Goal: Task Accomplishment & Management: Manage account settings

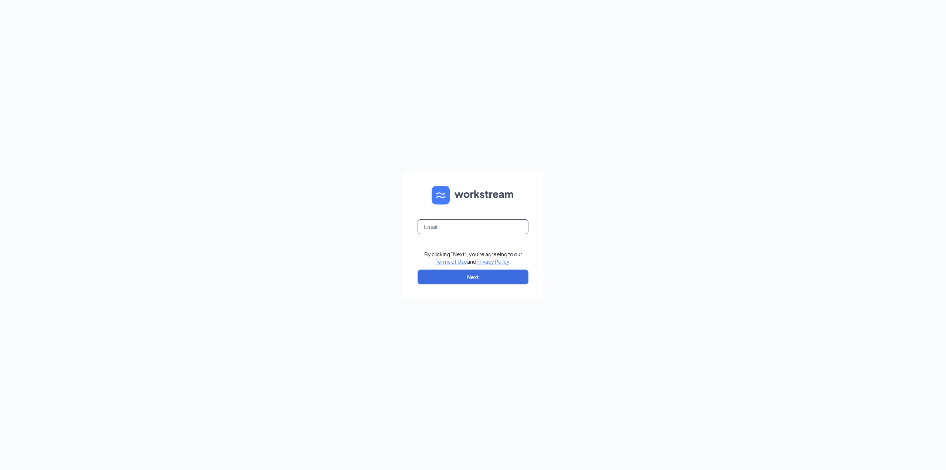
click at [437, 225] on input "text" at bounding box center [473, 226] width 111 height 15
type input "matthewjolitz@hotmail.com"
click at [456, 271] on button "Next" at bounding box center [473, 276] width 111 height 15
click at [462, 272] on button "Sign In" at bounding box center [473, 277] width 111 height 15
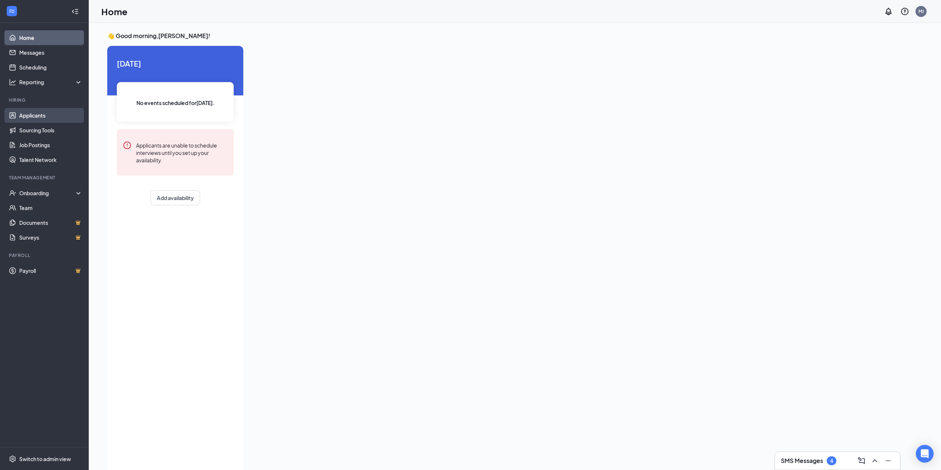
click at [34, 112] on link "Applicants" at bounding box center [50, 115] width 63 height 15
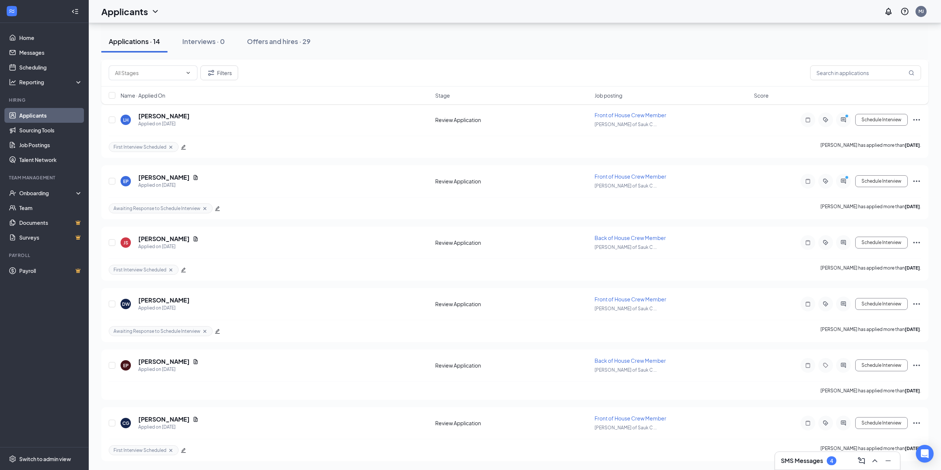
scroll to position [492, 0]
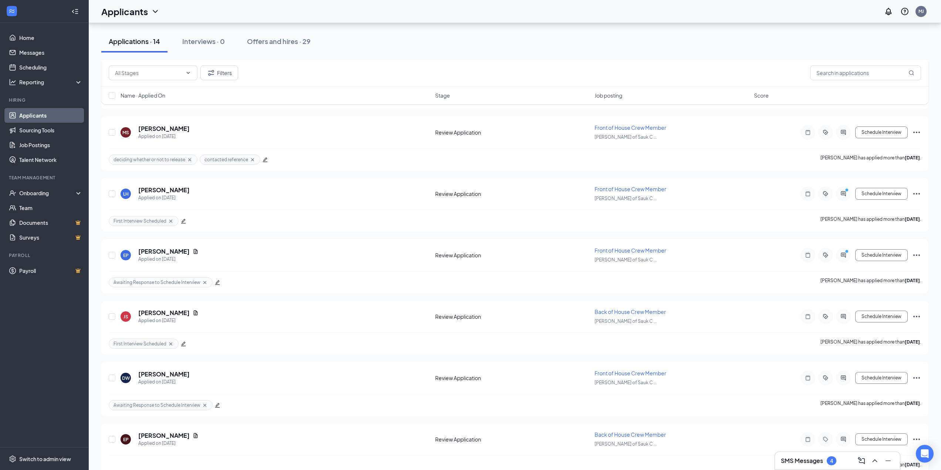
click at [802, 461] on h3 "SMS Messages" at bounding box center [802, 460] width 42 height 8
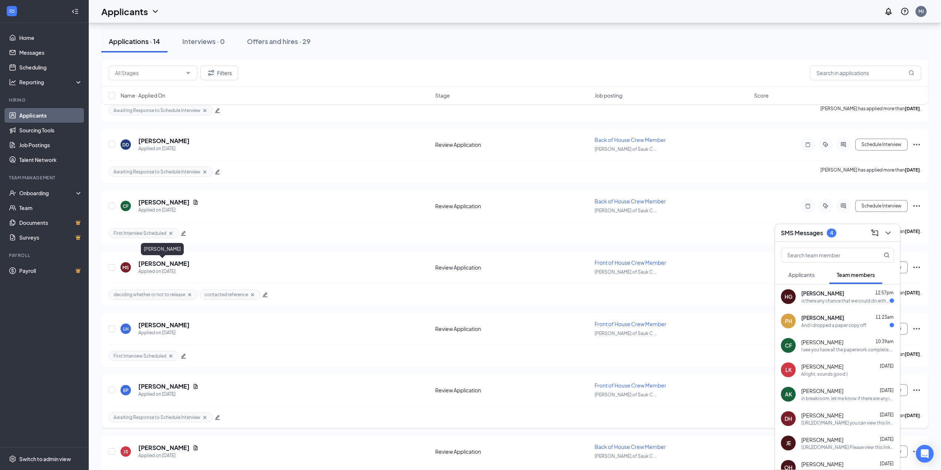
scroll to position [344, 0]
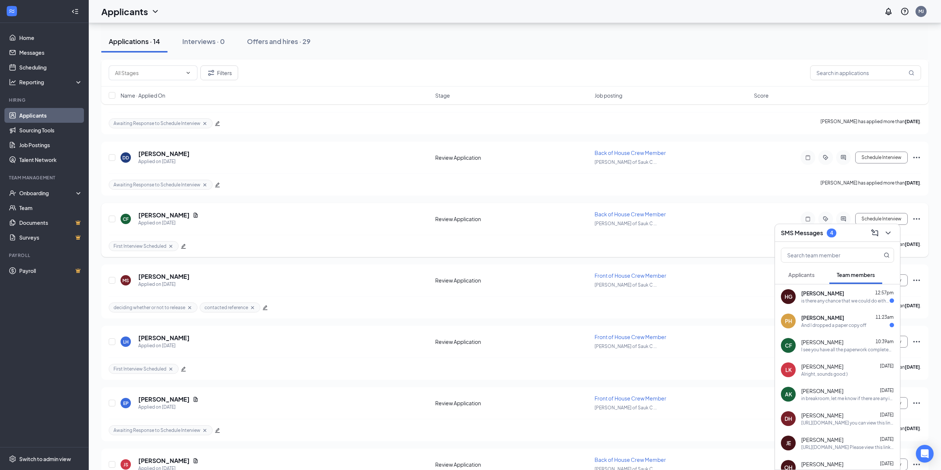
click at [915, 219] on icon "Ellipses" at bounding box center [916, 218] width 9 height 9
click at [869, 323] on p "Reject" at bounding box center [883, 325] width 64 height 7
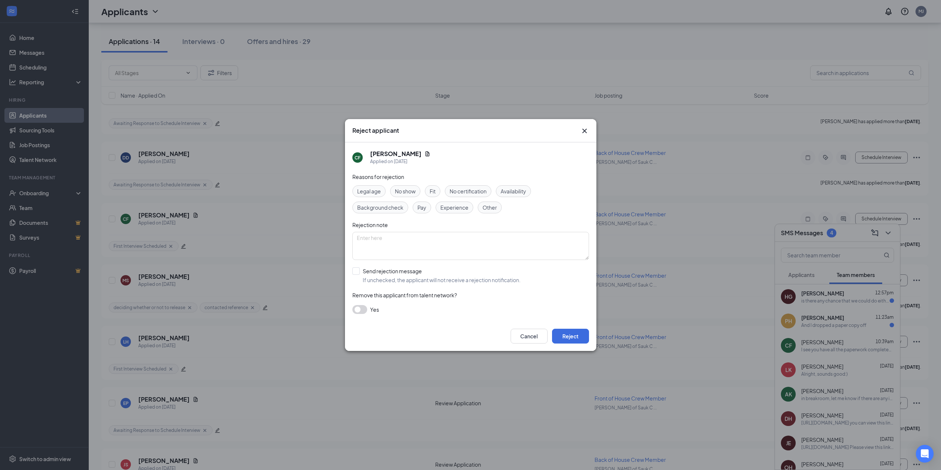
click at [433, 191] on span "Fit" at bounding box center [433, 191] width 6 height 8
click at [362, 271] on input "Send rejection message If unchecked, the applicant will not receive a rejection…" at bounding box center [436, 275] width 168 height 16
checkbox input "true"
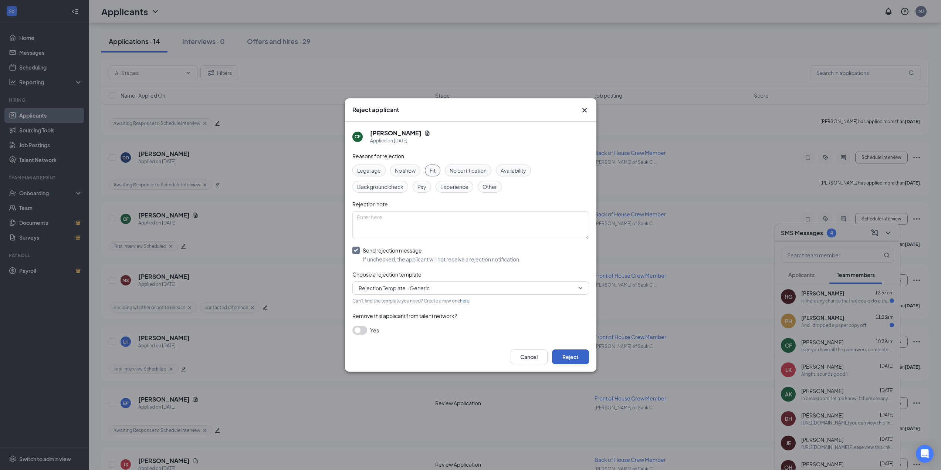
click at [566, 355] on button "Reject" at bounding box center [570, 356] width 37 height 15
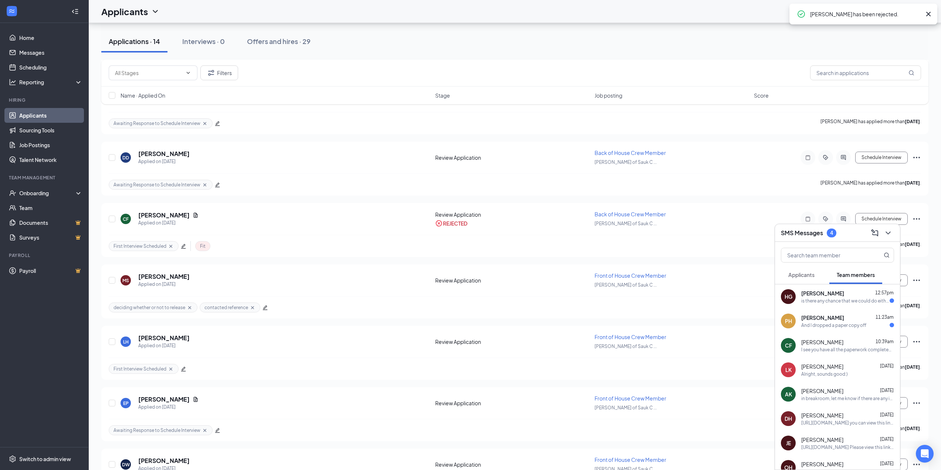
click at [816, 322] on div "And I dropped a paper copy off" at bounding box center [833, 325] width 65 height 6
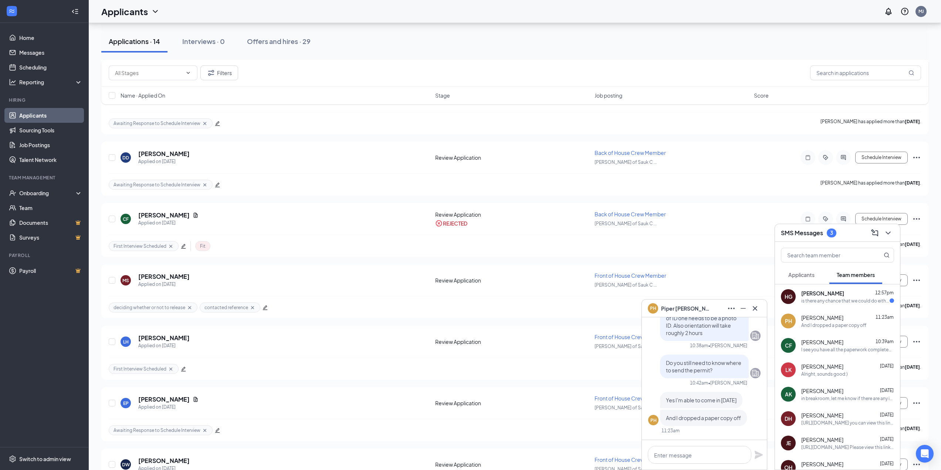
click at [842, 299] on div "is there any chance that we could do either [DATE] or [DATE] instead as i have …" at bounding box center [845, 301] width 88 height 6
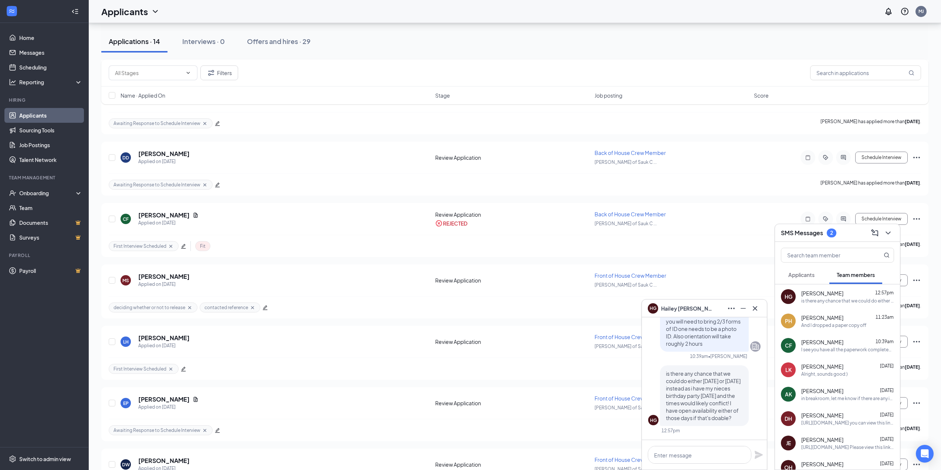
click at [839, 318] on div "[PERSON_NAME] 11:23am" at bounding box center [847, 317] width 93 height 7
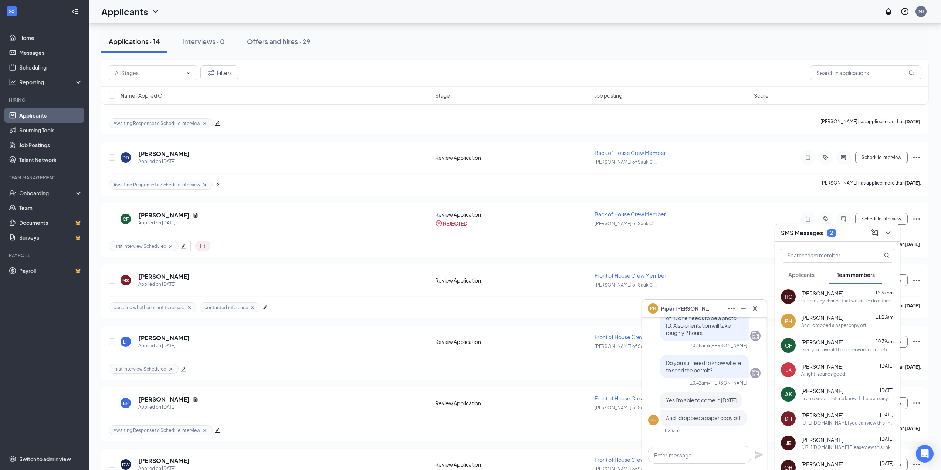
click at [833, 301] on div "is there any chance that we could do either [DATE] or [DATE] instead as i have …" at bounding box center [847, 301] width 93 height 6
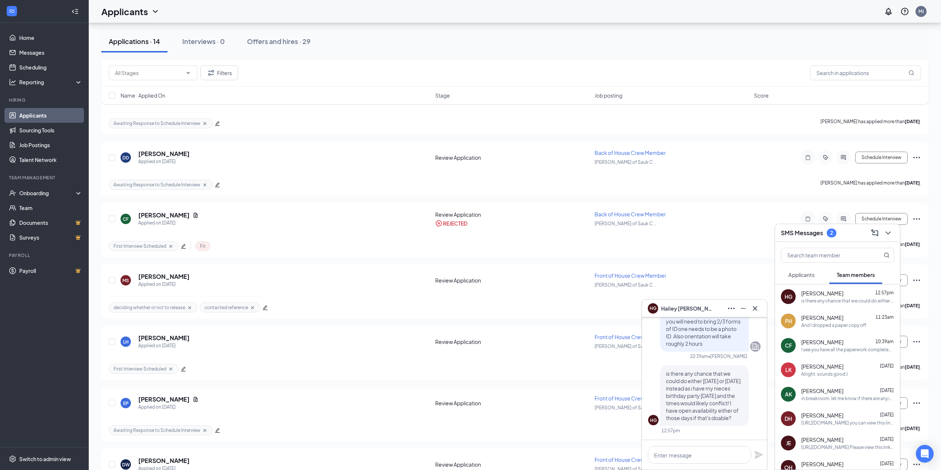
click at [826, 346] on div "[PERSON_NAME] 10:39am I see you have all the paperwork completed are you able t…" at bounding box center [847, 345] width 93 height 14
click at [820, 320] on span "[PERSON_NAME]" at bounding box center [822, 317] width 42 height 7
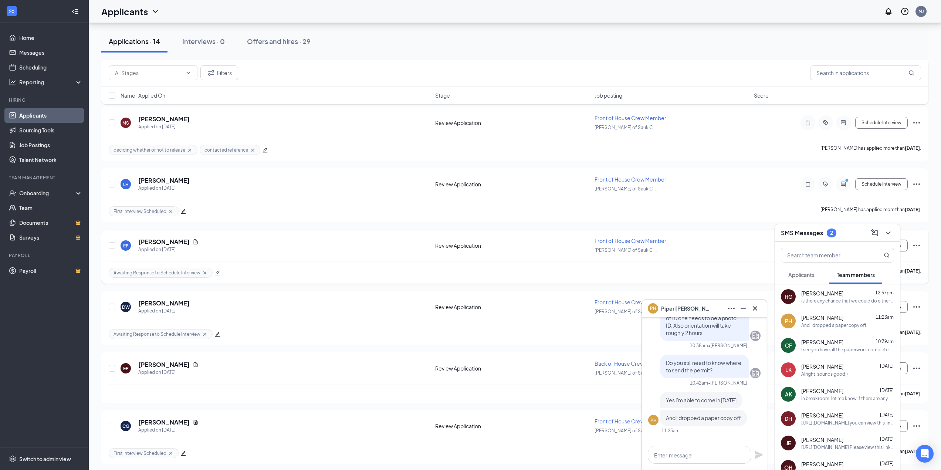
scroll to position [504, 0]
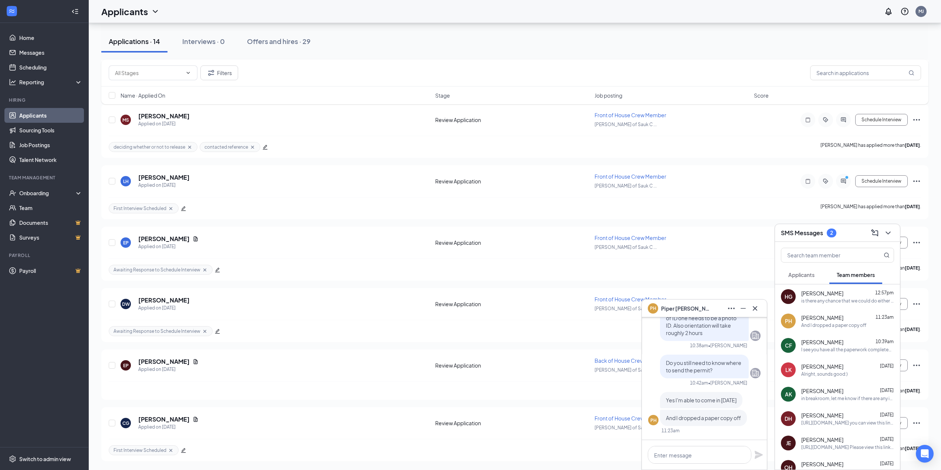
click at [809, 240] on div "SMS Messages 2" at bounding box center [837, 233] width 125 height 18
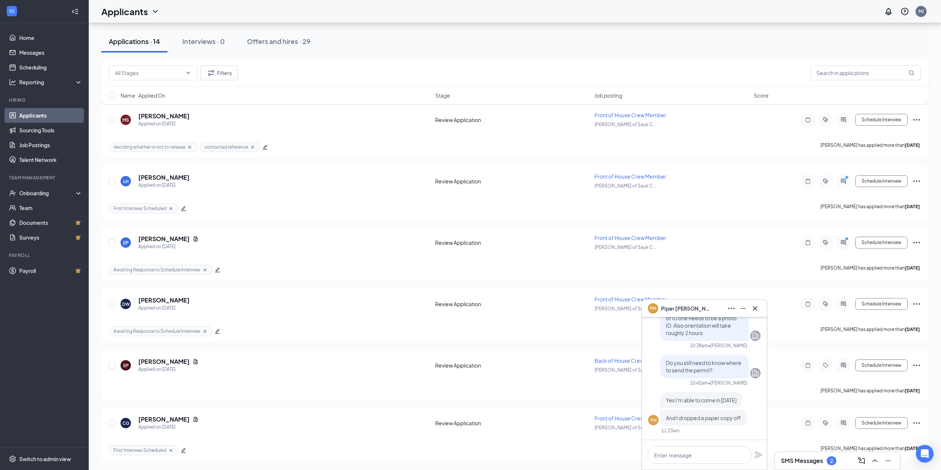
click at [814, 461] on h3 "SMS Messages" at bounding box center [802, 460] width 42 height 8
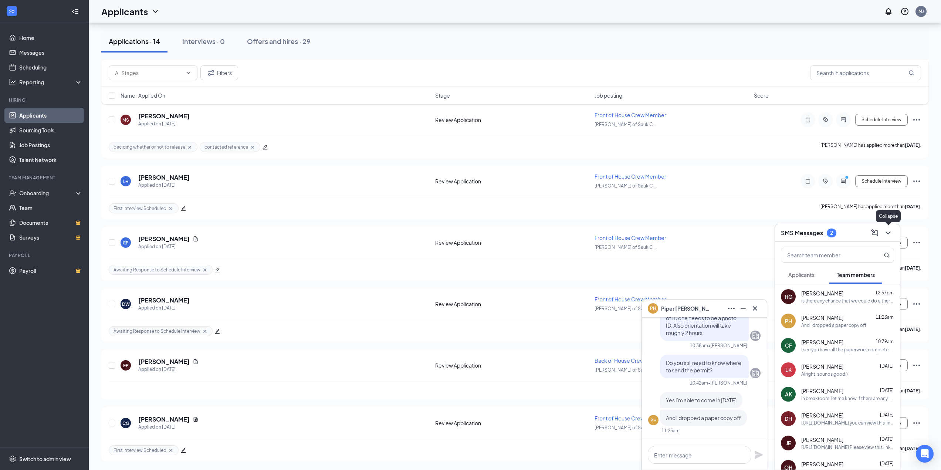
click at [890, 235] on icon "ChevronDown" at bounding box center [887, 232] width 9 height 9
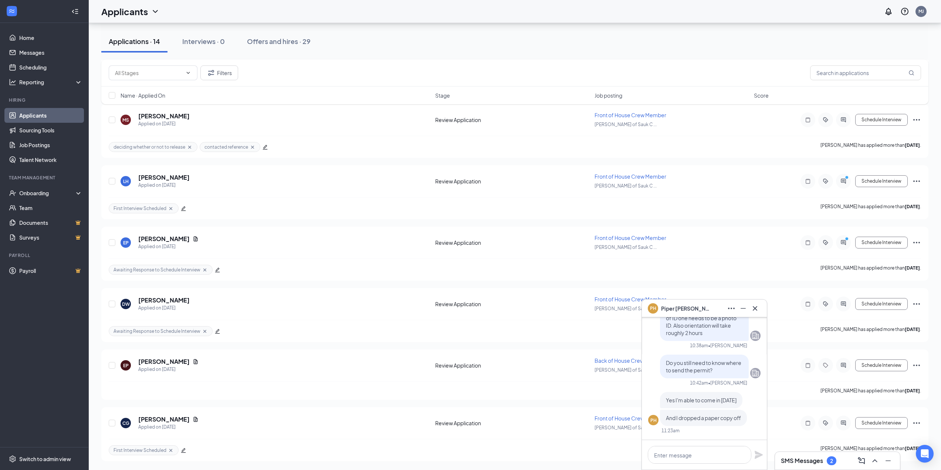
click at [823, 469] on div "SMS Messages 2" at bounding box center [837, 460] width 126 height 18
click at [824, 465] on div "SMS Messages 2" at bounding box center [837, 461] width 113 height 12
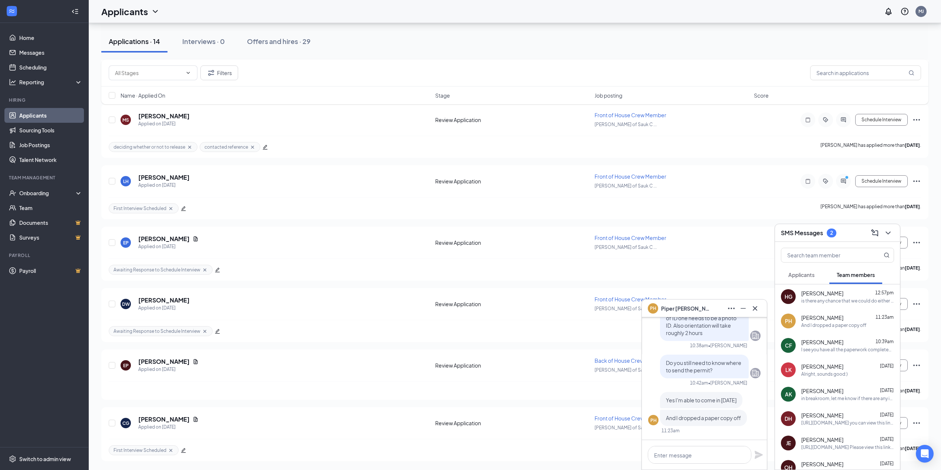
click at [820, 279] on button "Applicants" at bounding box center [801, 274] width 41 height 18
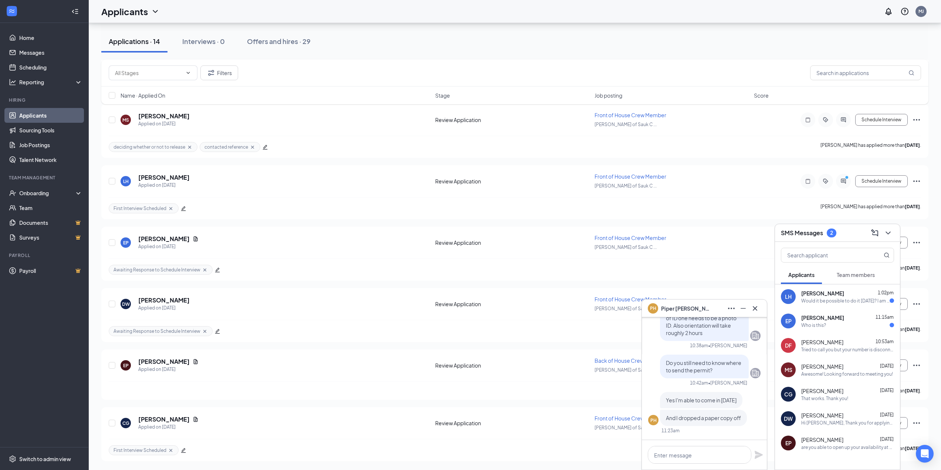
click at [813, 298] on div "Would it be possible to do it [DATE]? I am not available tonight. Sorry for the…" at bounding box center [845, 301] width 88 height 6
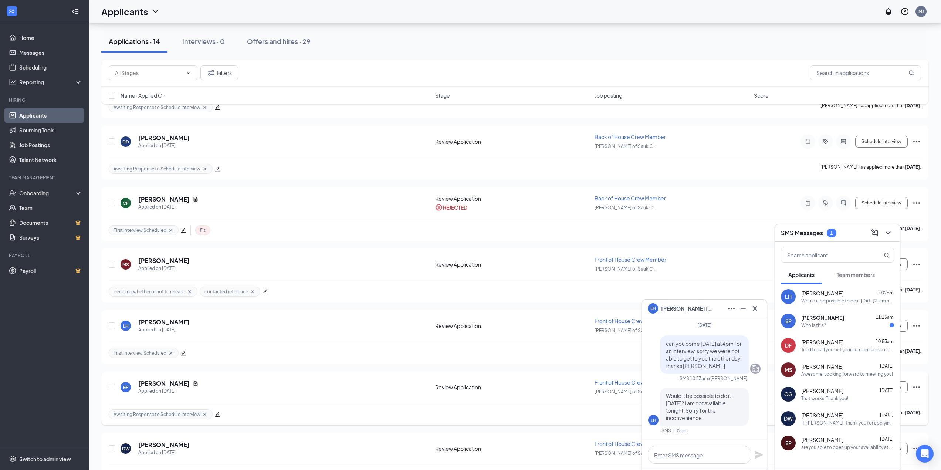
scroll to position [356, 0]
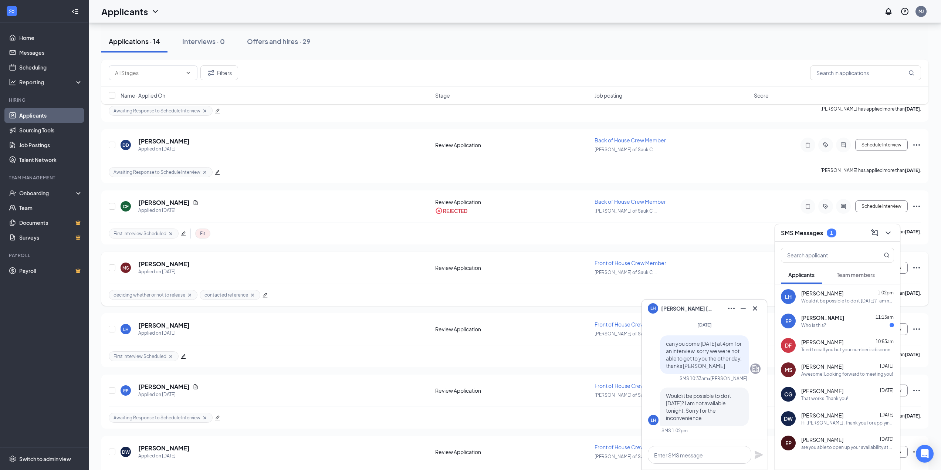
click at [713, 262] on div "Front of House Crew Member" at bounding box center [671, 262] width 155 height 7
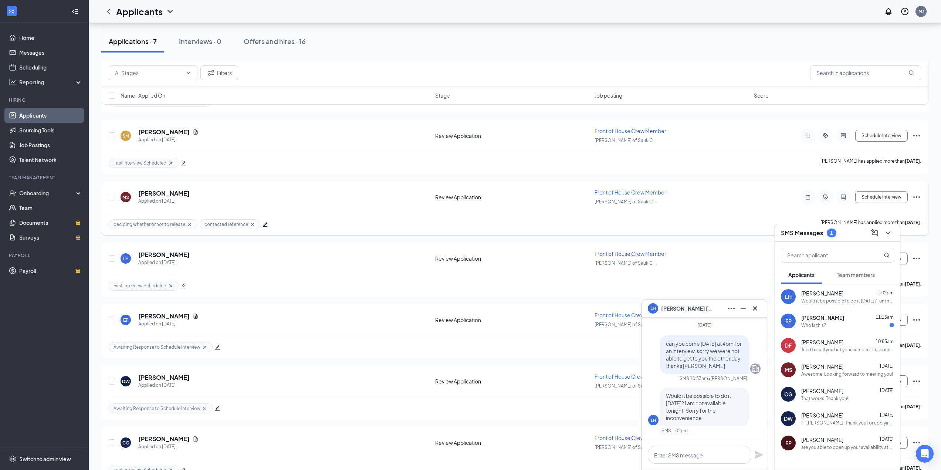
scroll to position [148, 0]
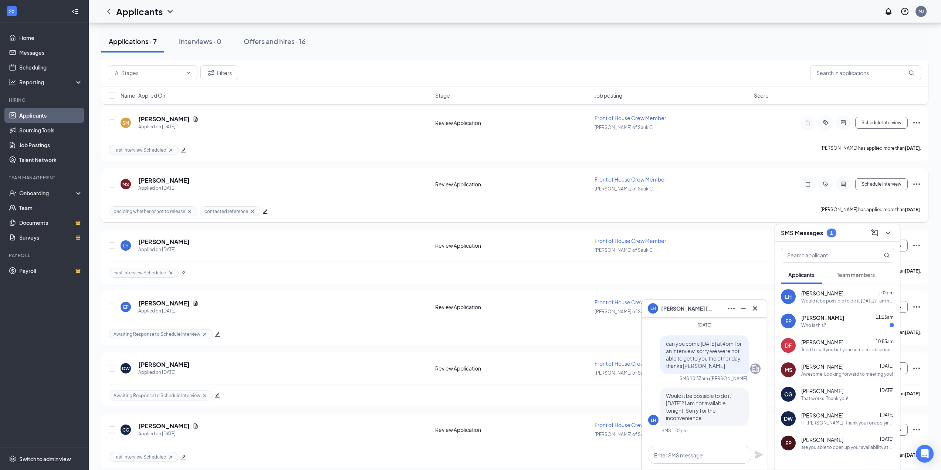
click at [917, 183] on icon "Ellipses" at bounding box center [916, 184] width 9 height 9
click at [864, 287] on li "Reject" at bounding box center [882, 291] width 75 height 16
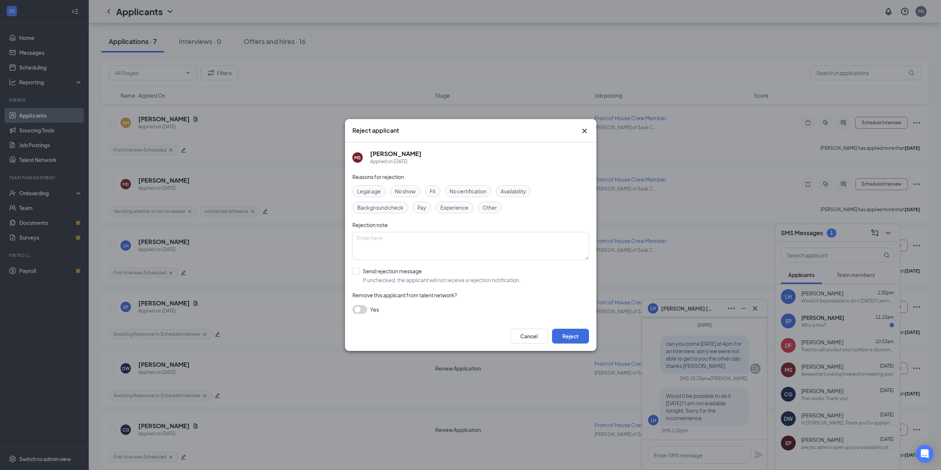
click at [437, 193] on div "Fit" at bounding box center [433, 191] width 16 height 12
click at [359, 269] on input "Send rejection message If unchecked, the applicant will not receive a rejection…" at bounding box center [436, 275] width 168 height 16
checkbox input "true"
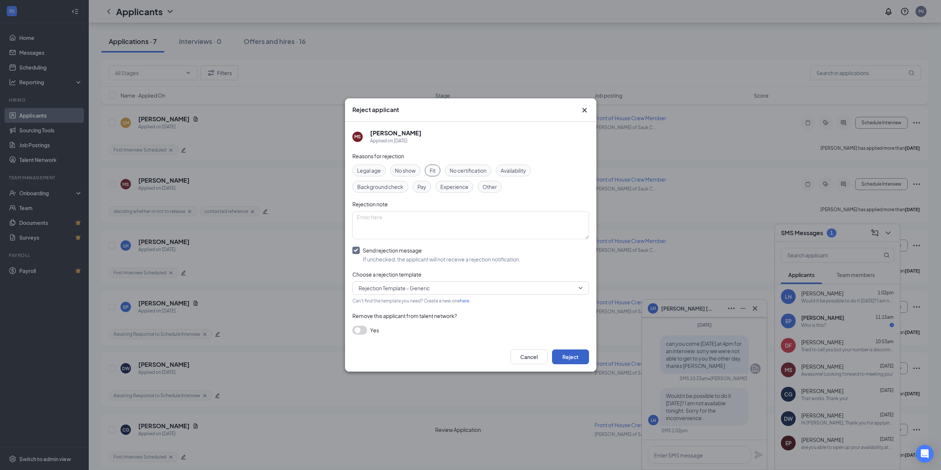
click at [560, 354] on button "Reject" at bounding box center [570, 356] width 37 height 15
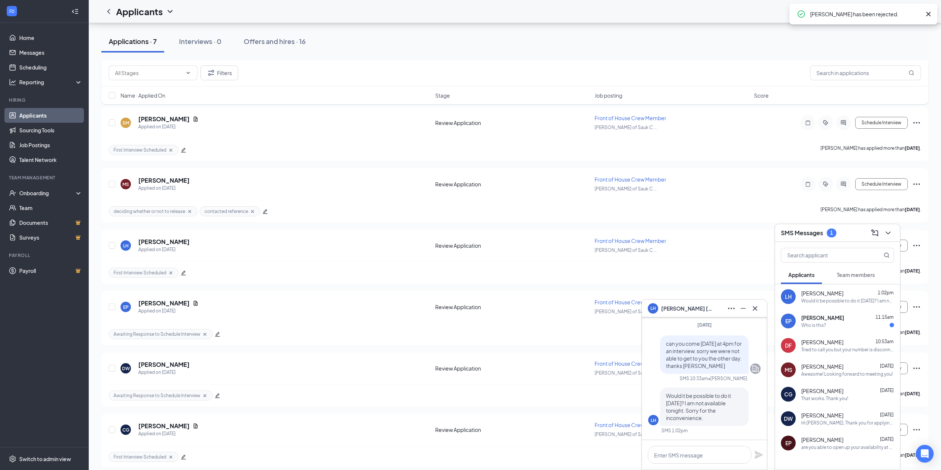
scroll to position [93, 0]
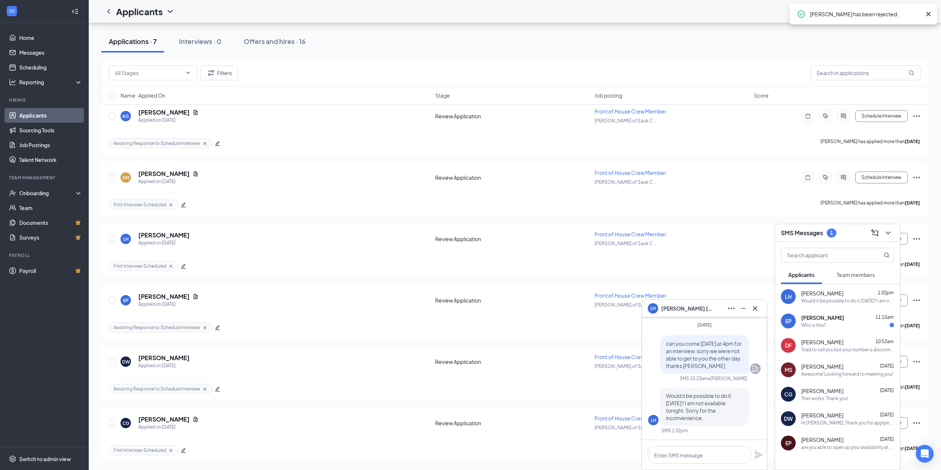
click at [856, 328] on div "EP [PERSON_NAME] 11:15am Who is this?" at bounding box center [837, 321] width 125 height 24
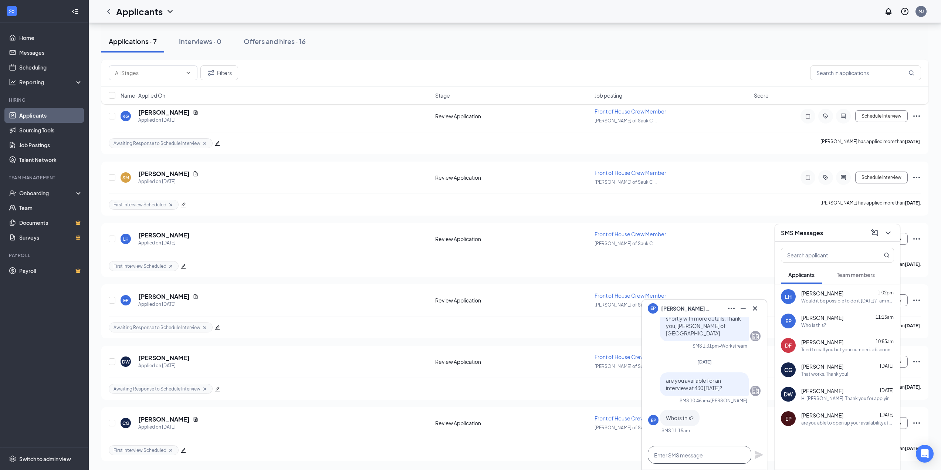
click at [702, 453] on textarea at bounding box center [699, 455] width 103 height 18
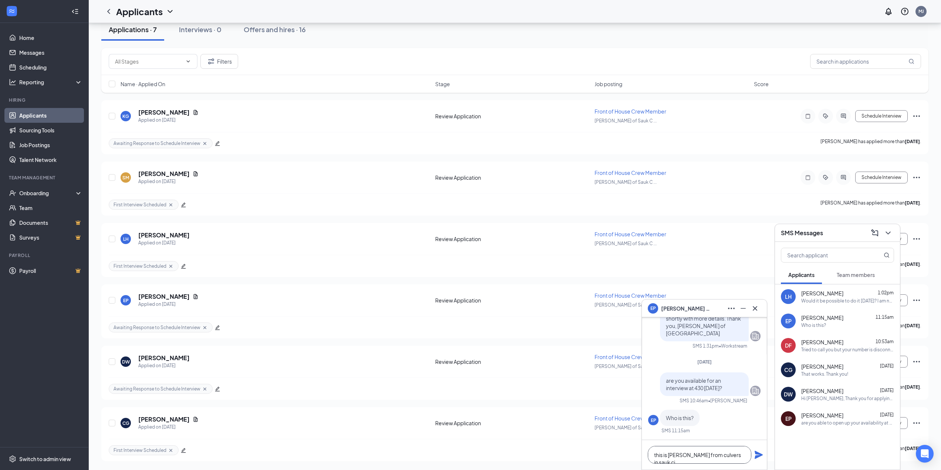
scroll to position [31, 0]
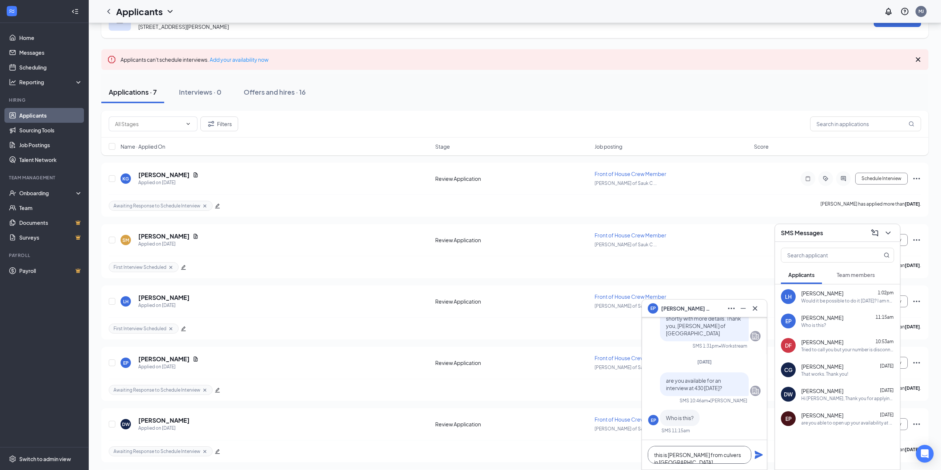
type textarea "this is [PERSON_NAME] from culvers in [GEOGRAPHIC_DATA]"
click at [754, 456] on icon "Plane" at bounding box center [758, 454] width 9 height 9
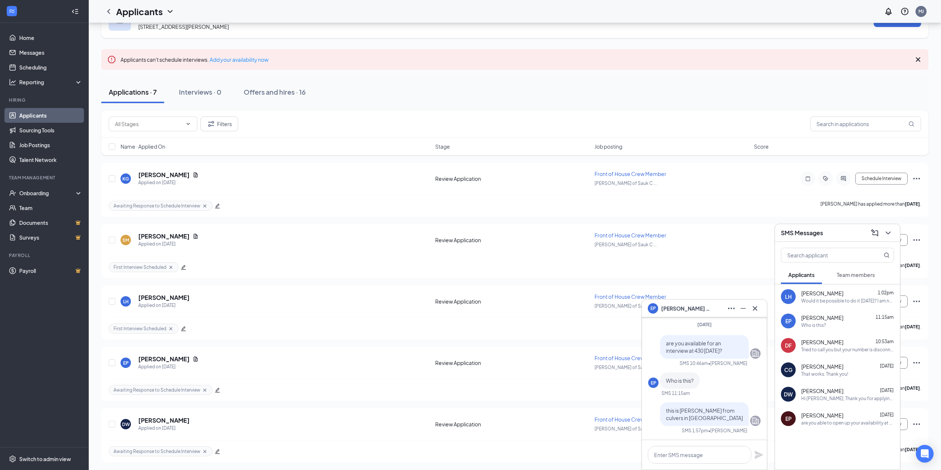
click at [819, 295] on span "[PERSON_NAME]" at bounding box center [822, 292] width 42 height 7
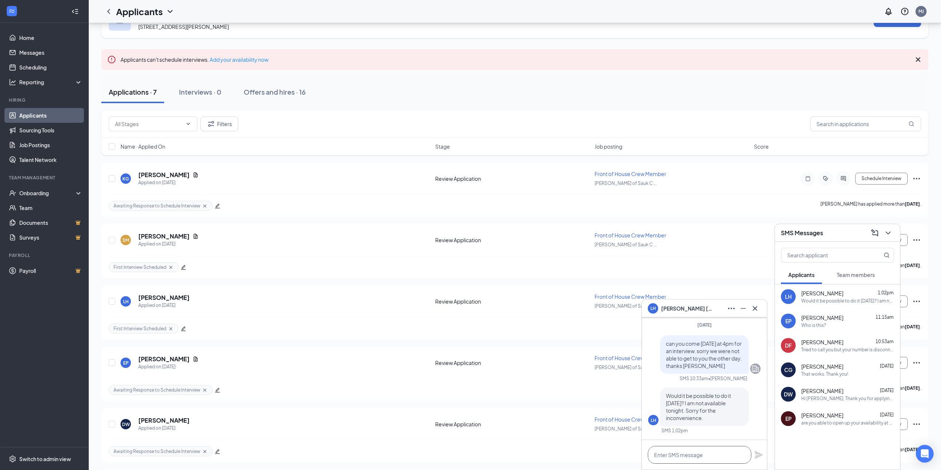
click at [675, 454] on textarea at bounding box center [699, 455] width 103 height 18
type textarea "u"
type textarea "yeah we can do [DATE]. What time can you come in?"
click at [757, 451] on icon "Plane" at bounding box center [758, 451] width 9 height 9
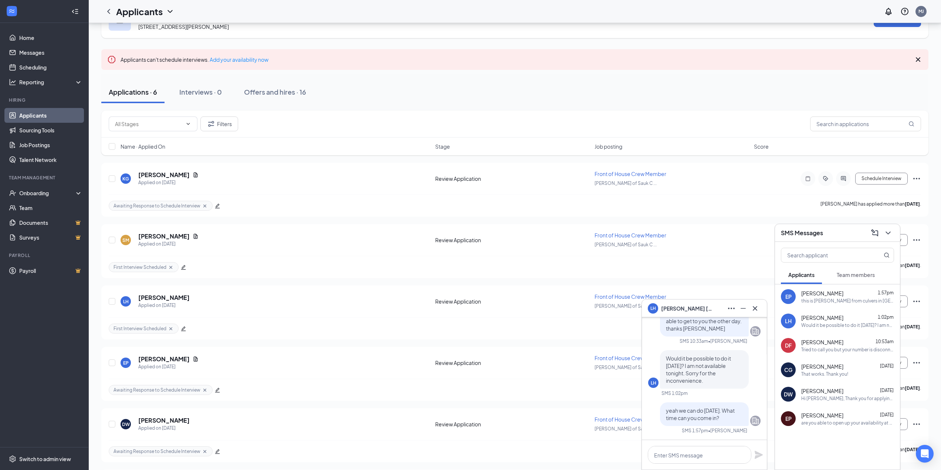
click at [833, 300] on div "this is [PERSON_NAME] from culvers in [GEOGRAPHIC_DATA]" at bounding box center [847, 301] width 93 height 6
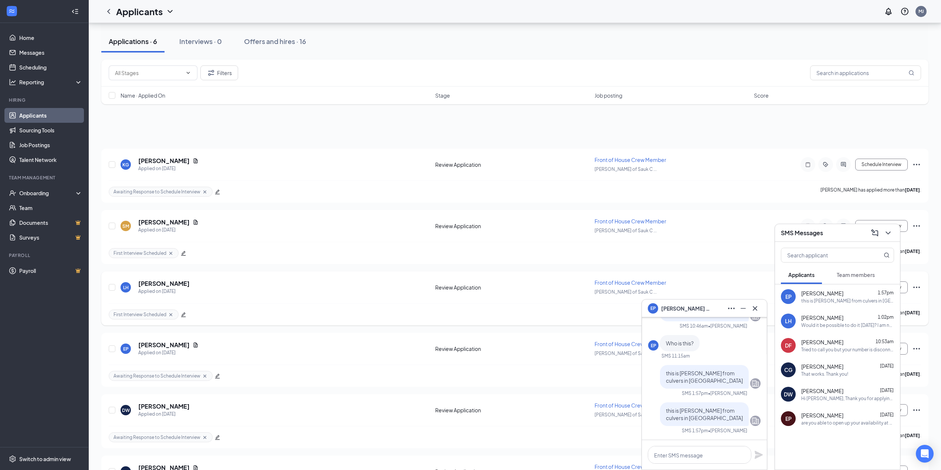
scroll to position [93, 0]
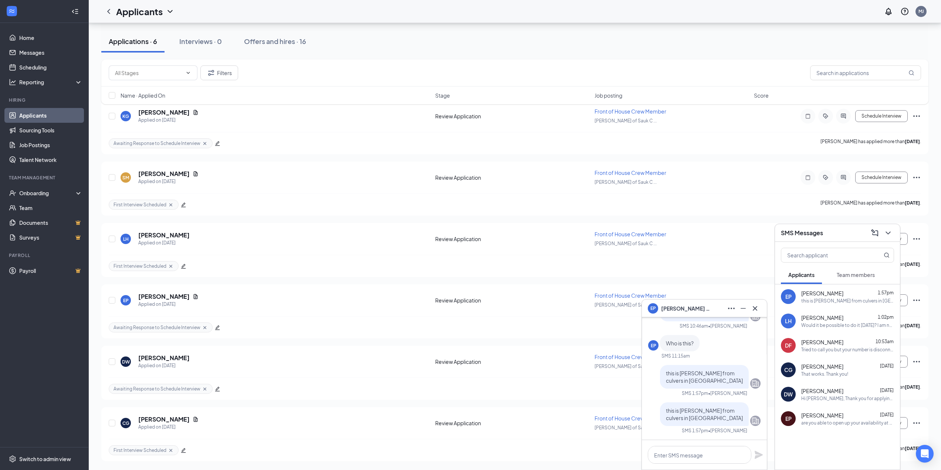
click at [841, 271] on button "Team members" at bounding box center [855, 274] width 53 height 18
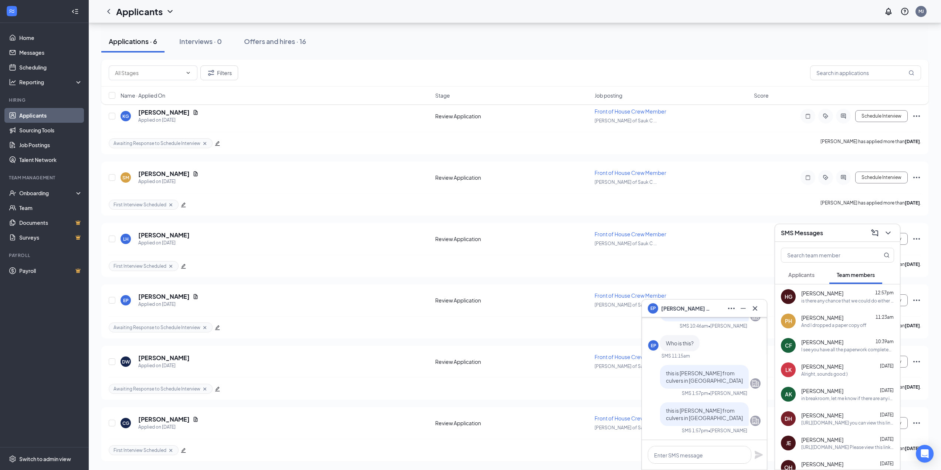
click at [840, 292] on div "[PERSON_NAME] 12:57pm" at bounding box center [847, 292] width 93 height 7
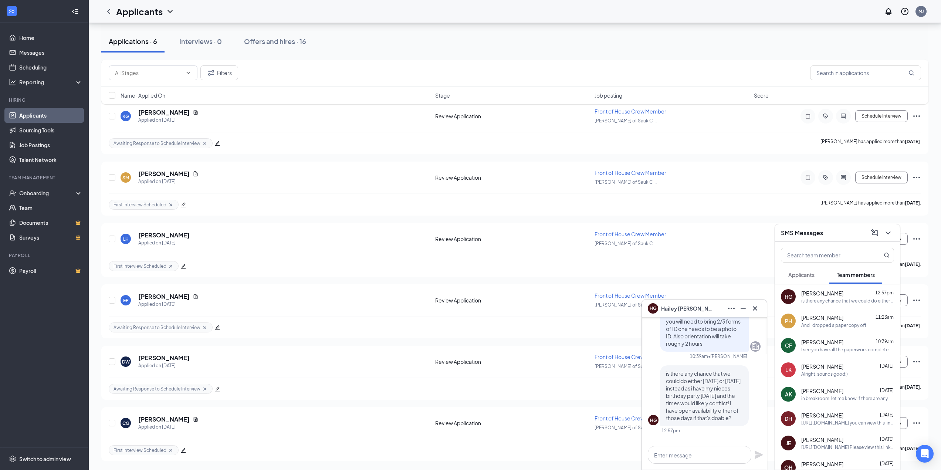
click at [819, 341] on span "[PERSON_NAME]" at bounding box center [822, 341] width 42 height 7
click at [826, 322] on div "And I dropped a paper copy off" at bounding box center [833, 325] width 65 height 6
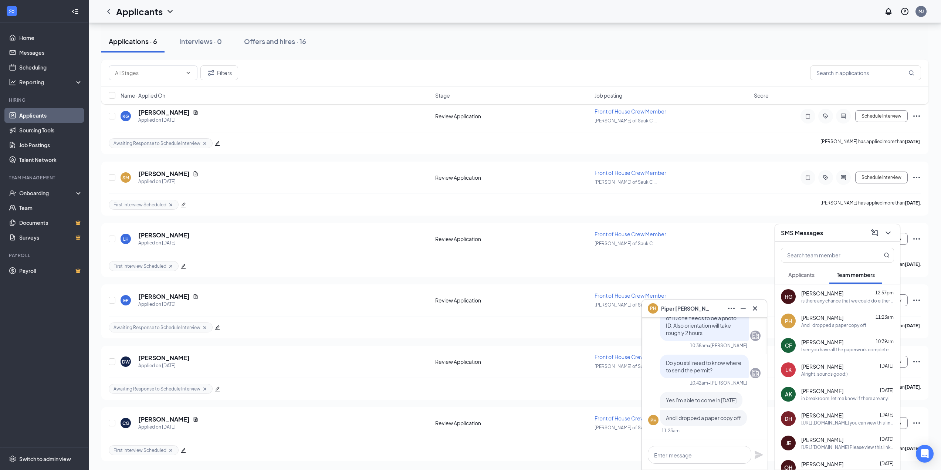
click at [808, 303] on div "is there any chance that we could do either [DATE] or [DATE] instead as i have …" at bounding box center [847, 301] width 93 height 6
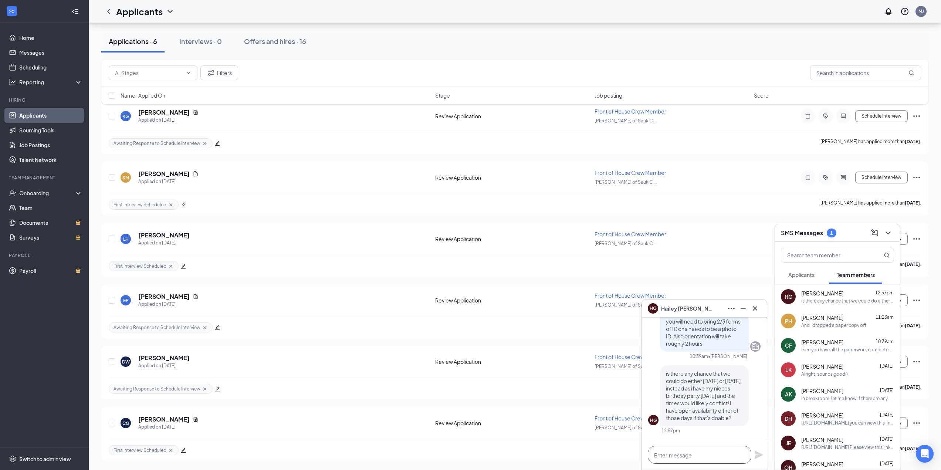
click at [666, 455] on textarea at bounding box center [699, 455] width 103 height 18
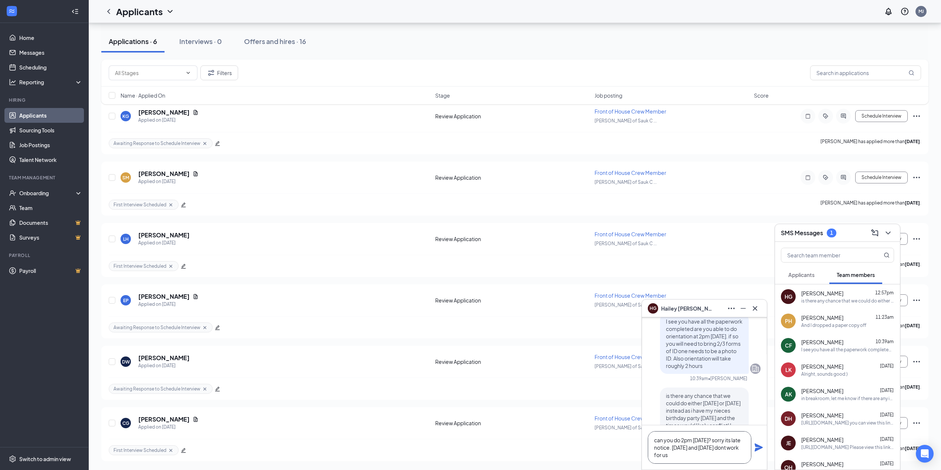
type textarea "can you do 2pm [DATE]? sorry its late notice. [DATE] and [DATE] dont work for us"
click at [759, 446] on icon "Plane" at bounding box center [758, 447] width 8 height 8
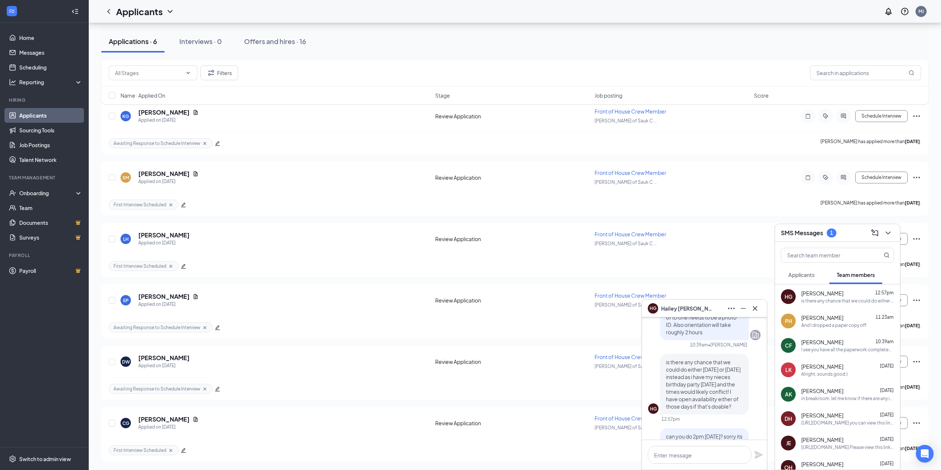
scroll to position [0, 0]
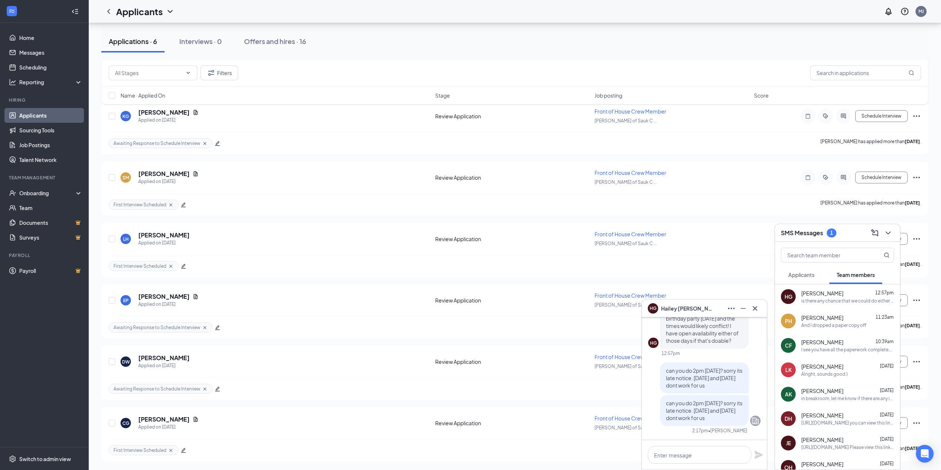
click at [797, 270] on button "Applicants" at bounding box center [801, 274] width 41 height 18
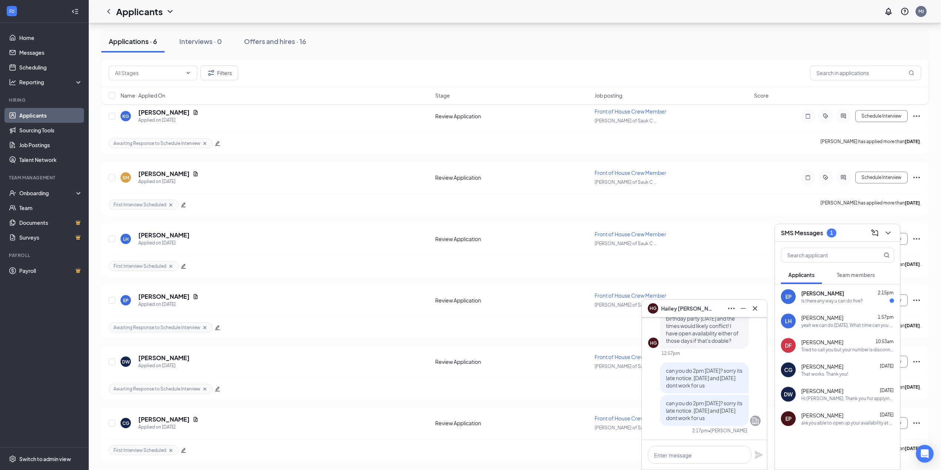
click at [807, 300] on div "Is there any way u can do five?" at bounding box center [831, 301] width 61 height 6
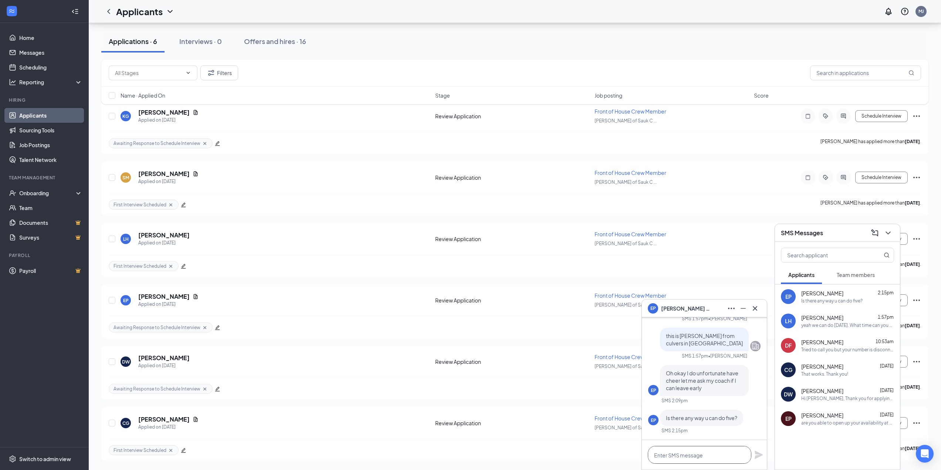
click at [696, 455] on textarea at bounding box center [699, 455] width 103 height 18
type textarea "yeah 5pm should be ok"
click at [758, 454] on icon "Plane" at bounding box center [758, 455] width 8 height 8
click at [831, 320] on div "[PERSON_NAME] 1:57pm" at bounding box center [847, 317] width 93 height 7
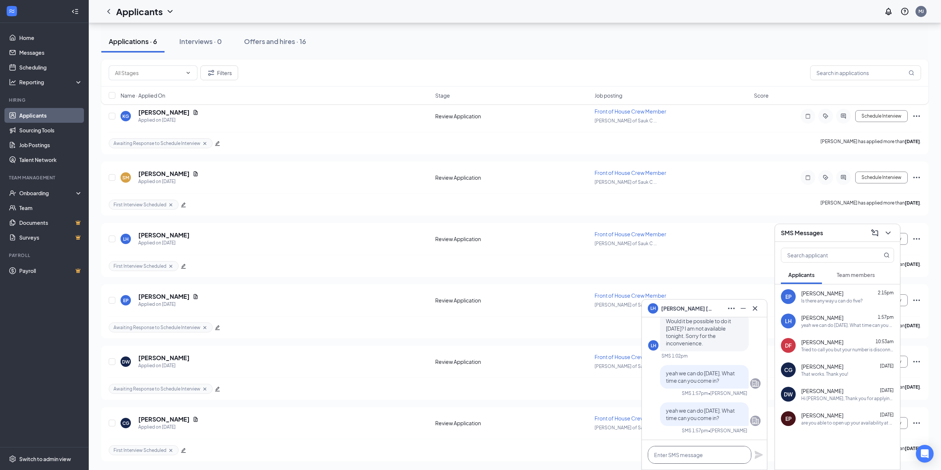
click at [705, 460] on textarea at bounding box center [699, 455] width 103 height 18
type textarea "4pm [DATE]?"
click at [757, 452] on icon "Plane" at bounding box center [758, 455] width 8 height 8
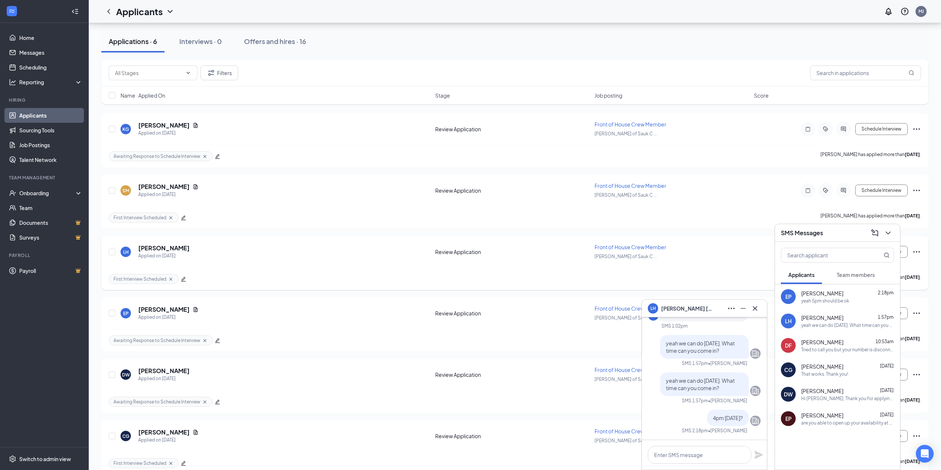
scroll to position [93, 0]
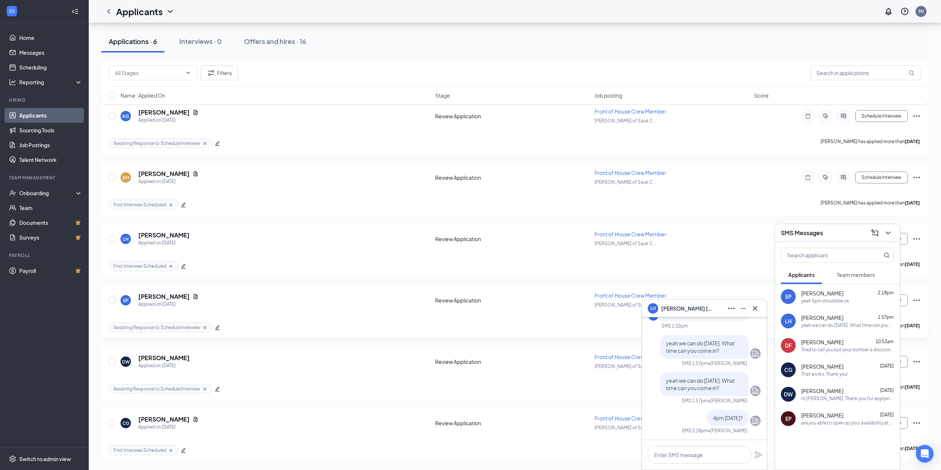
click at [206, 326] on icon "Cross" at bounding box center [205, 328] width 6 height 6
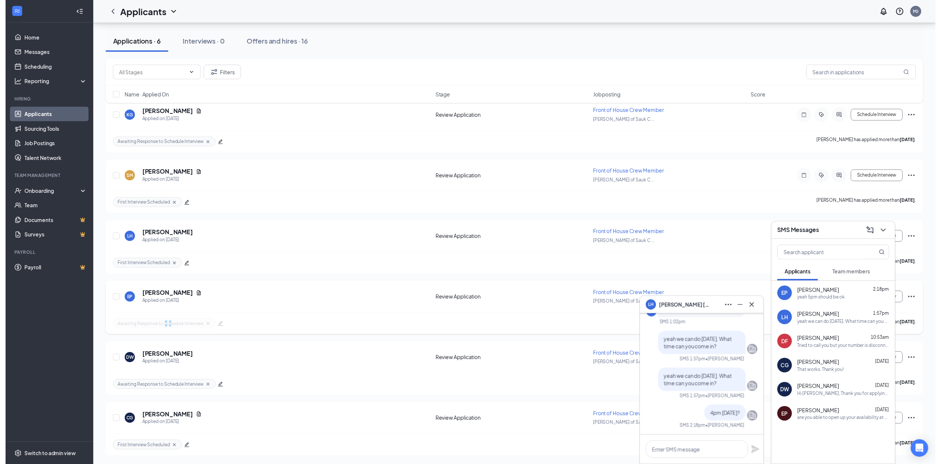
scroll to position [89, 0]
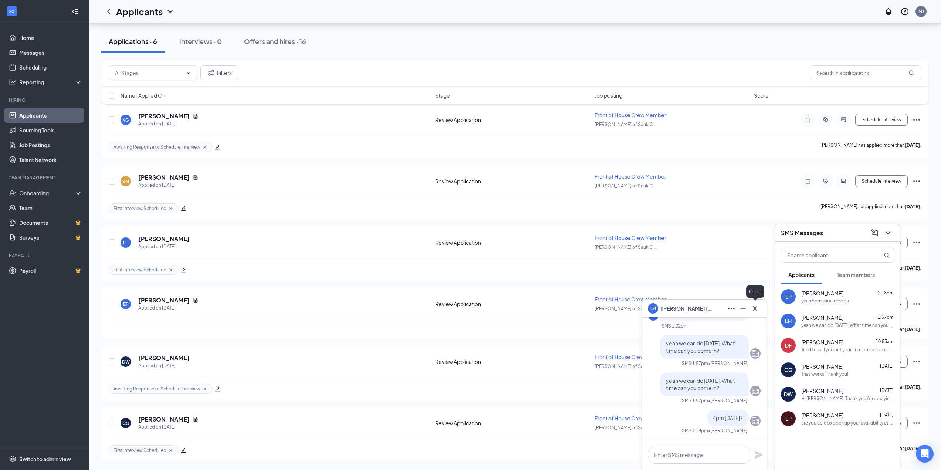
click at [755, 312] on icon "Cross" at bounding box center [754, 308] width 9 height 9
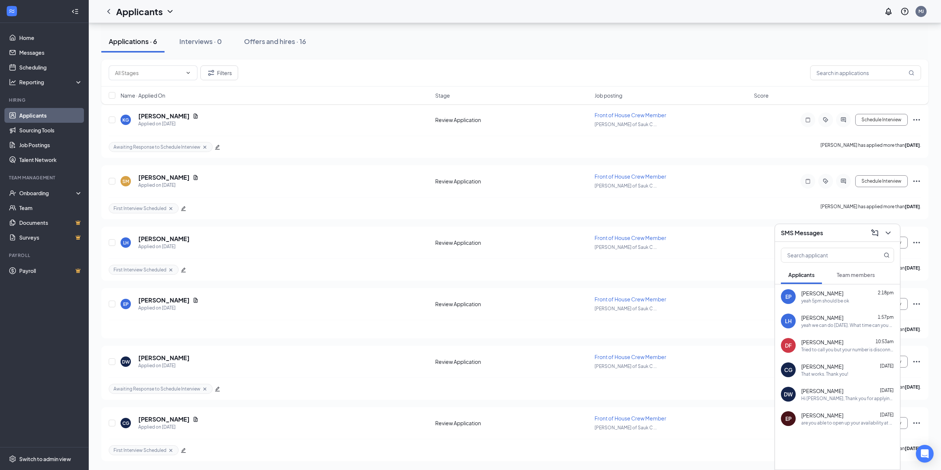
click at [889, 234] on icon "ChevronDown" at bounding box center [887, 232] width 9 height 9
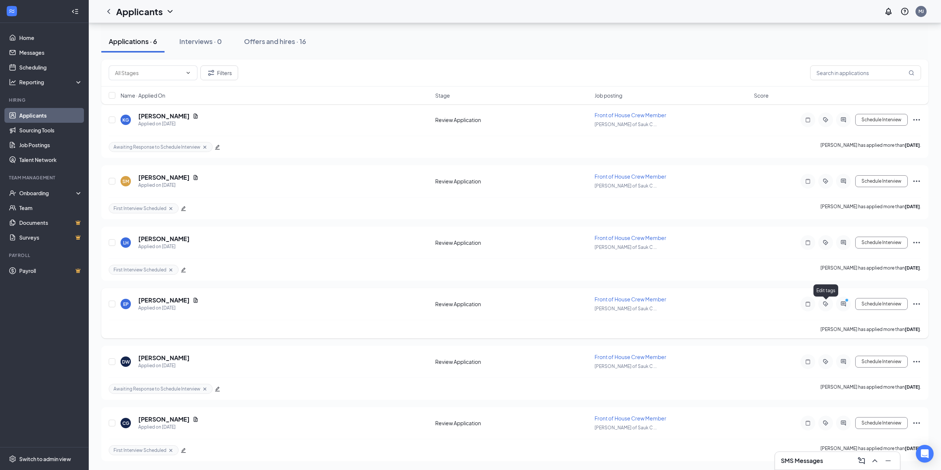
click at [825, 304] on icon "ActiveTag" at bounding box center [825, 303] width 2 height 2
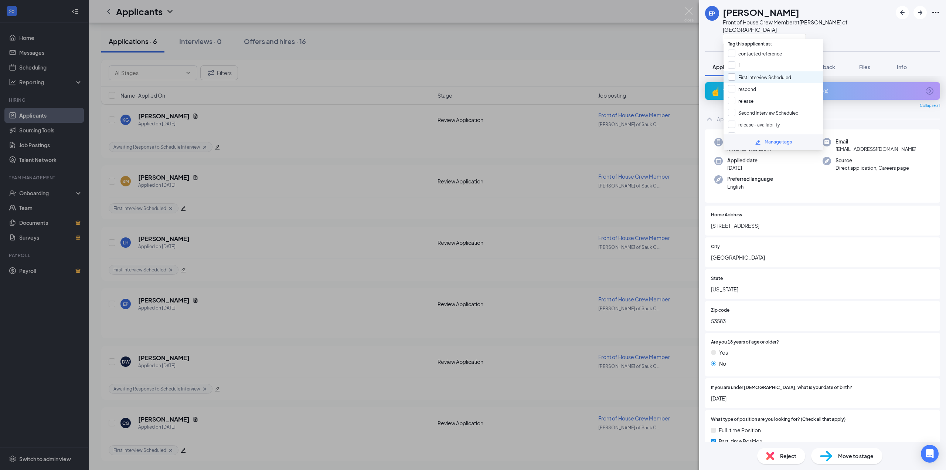
click at [774, 79] on input "First Interview Scheduled" at bounding box center [759, 77] width 63 height 8
checkbox input "true"
click at [640, 67] on div "EP [PERSON_NAME] Front of House Crew Member at [PERSON_NAME] of Sauk City Appli…" at bounding box center [473, 235] width 946 height 470
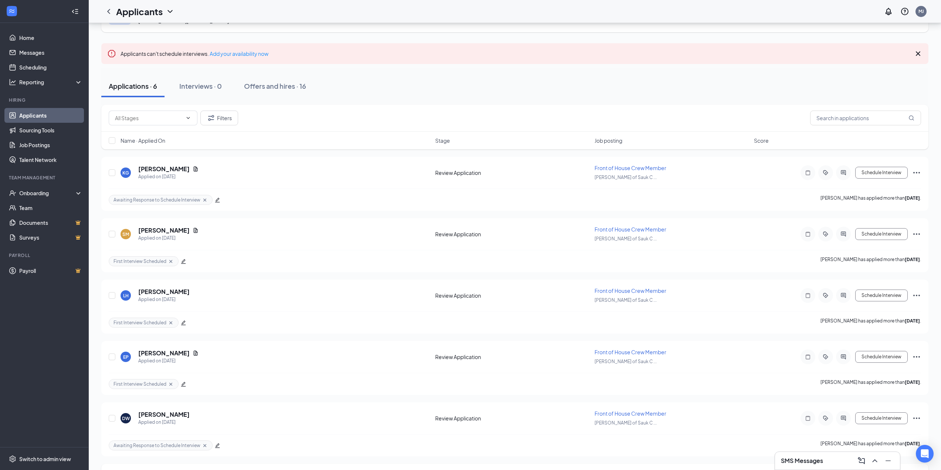
scroll to position [93, 0]
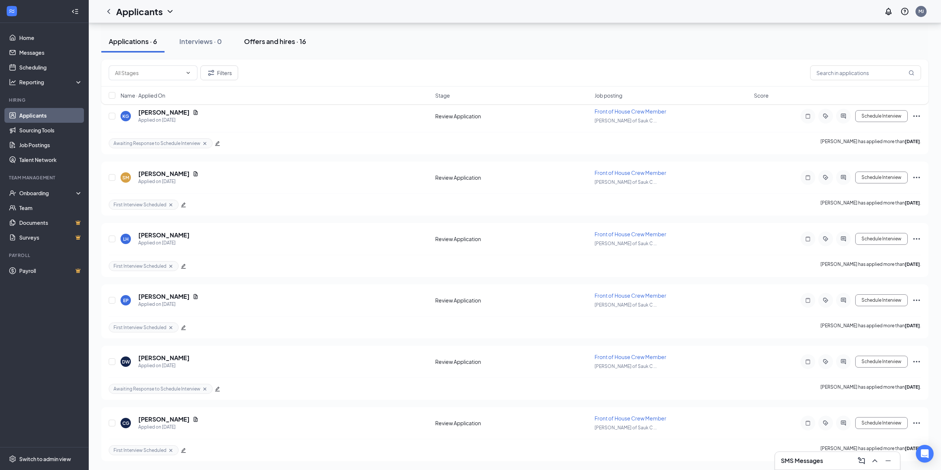
click at [275, 40] on div "Offers and hires · 16" at bounding box center [275, 41] width 62 height 9
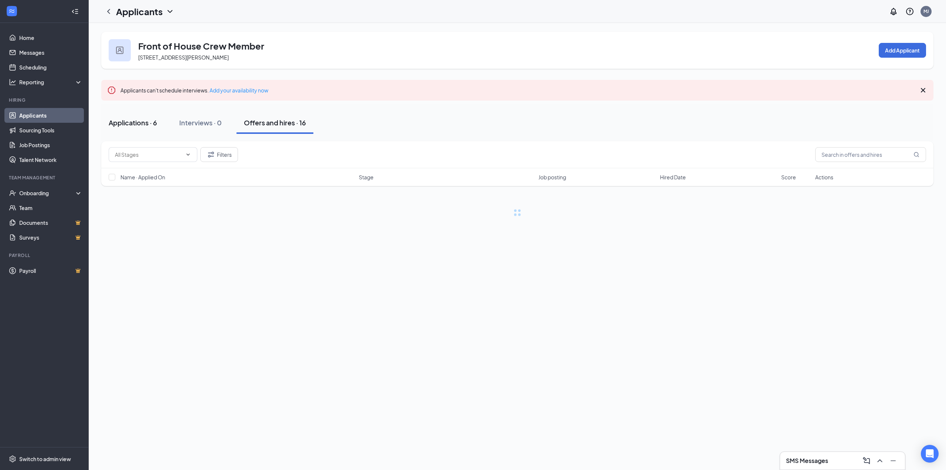
click at [131, 119] on div "Applications · 6" at bounding box center [133, 122] width 48 height 9
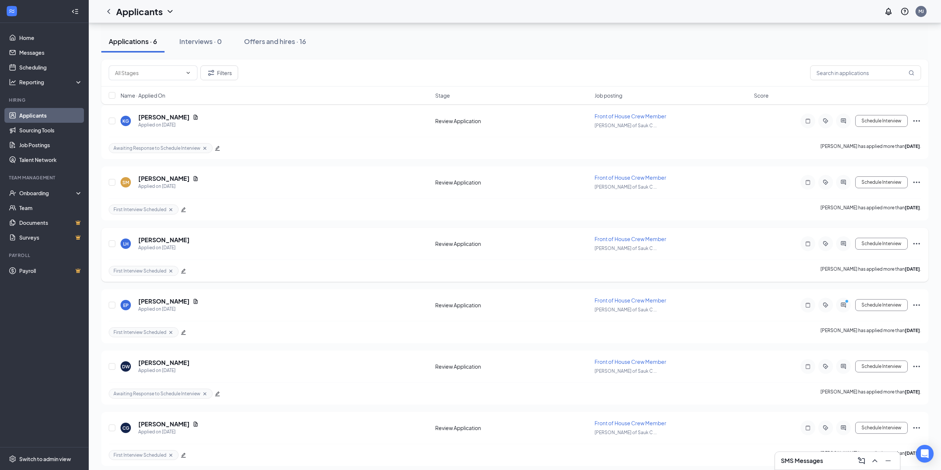
scroll to position [93, 0]
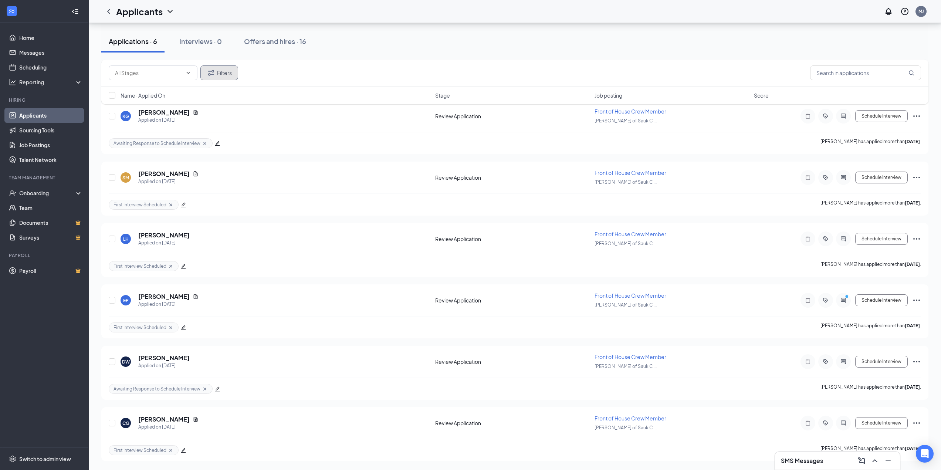
click at [213, 75] on icon "Filter" at bounding box center [211, 73] width 6 height 6
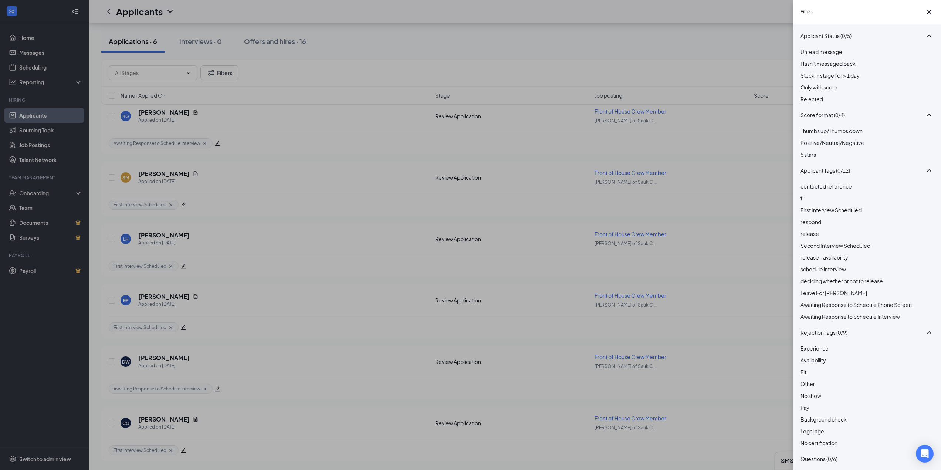
click at [823, 102] on span "Rejected" at bounding box center [811, 99] width 23 height 7
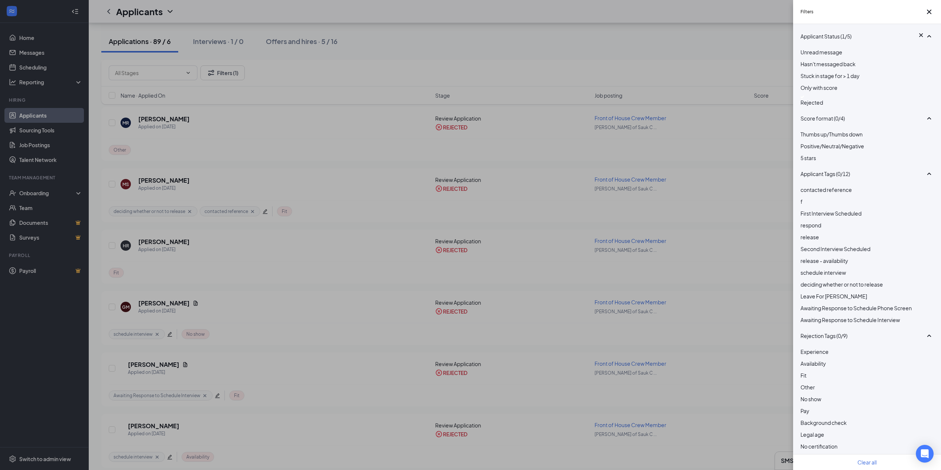
scroll to position [185, 0]
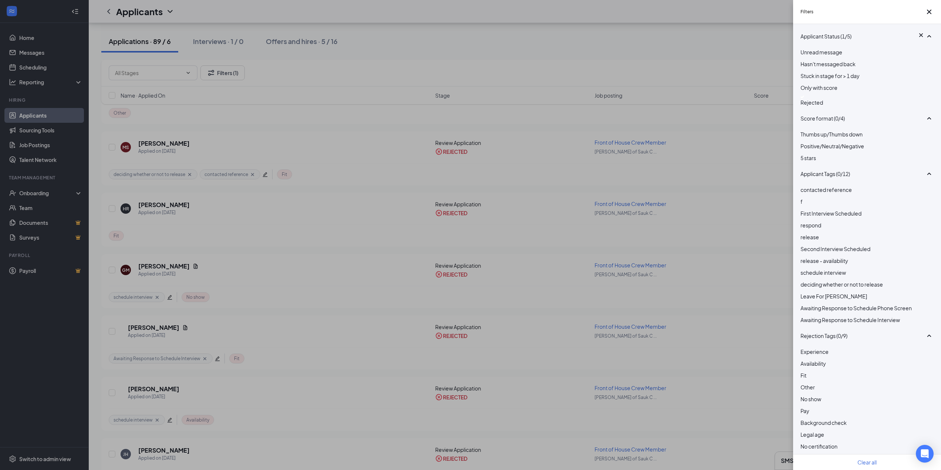
click at [807, 98] on div at bounding box center [866, 96] width 133 height 3
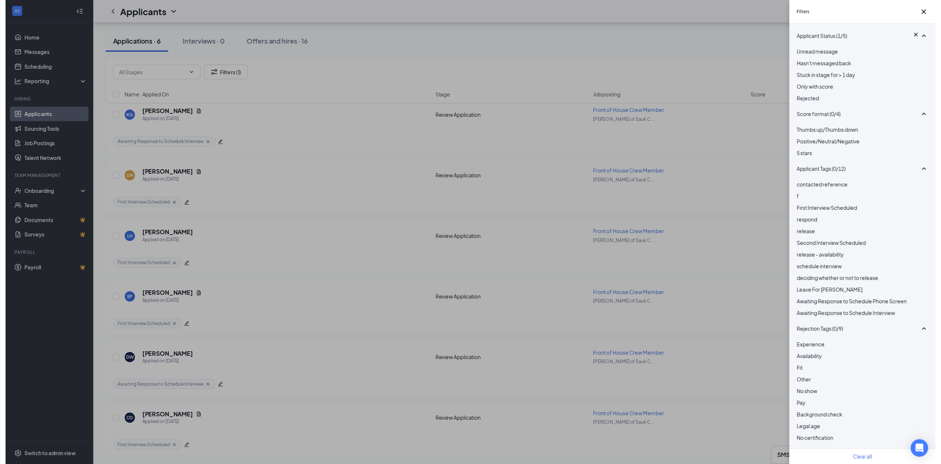
scroll to position [93, 0]
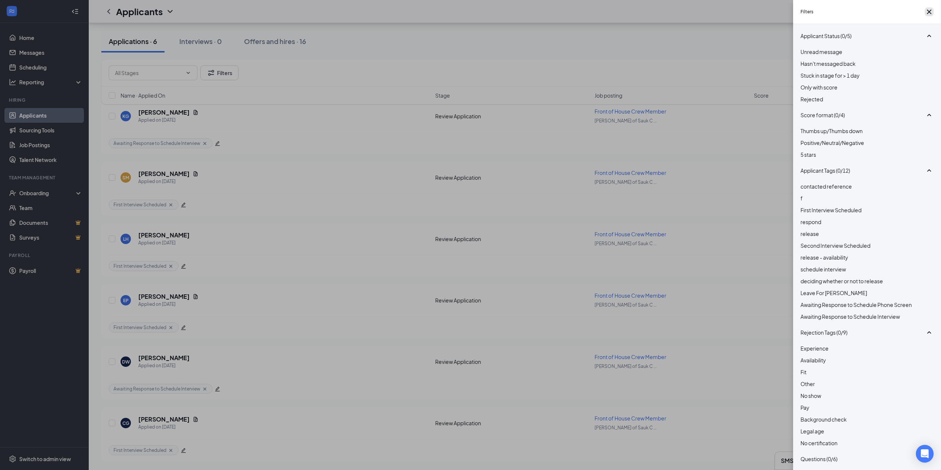
click at [930, 13] on icon "Cross" at bounding box center [928, 11] width 9 height 9
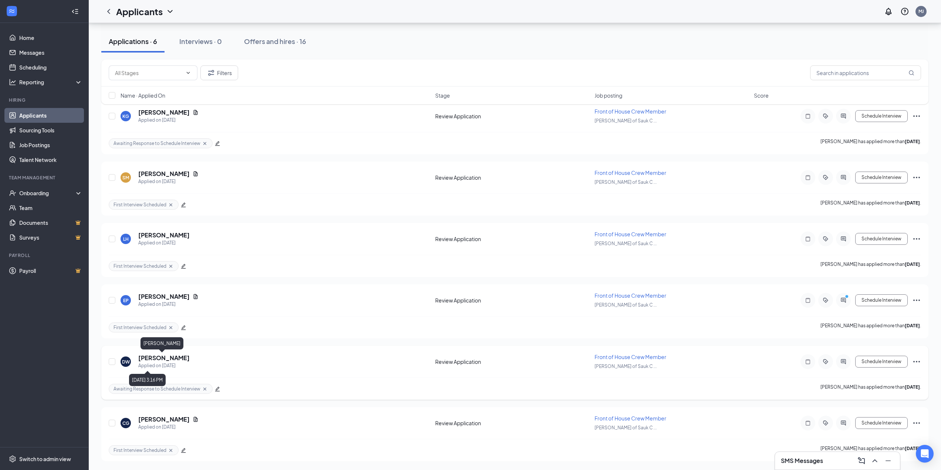
click at [160, 361] on h5 "[PERSON_NAME]" at bounding box center [163, 358] width 51 height 8
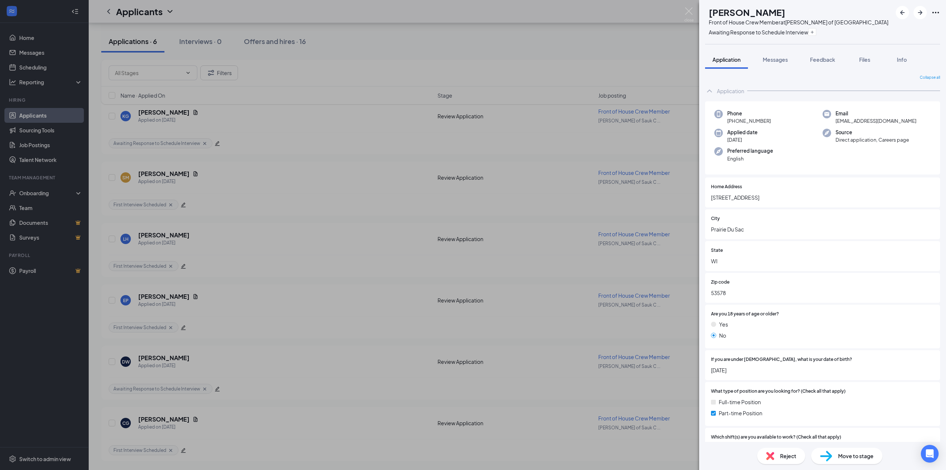
click at [163, 361] on div "[PERSON_NAME] Front of House Crew Member at [PERSON_NAME] of Sauk City Awaiting…" at bounding box center [473, 235] width 946 height 470
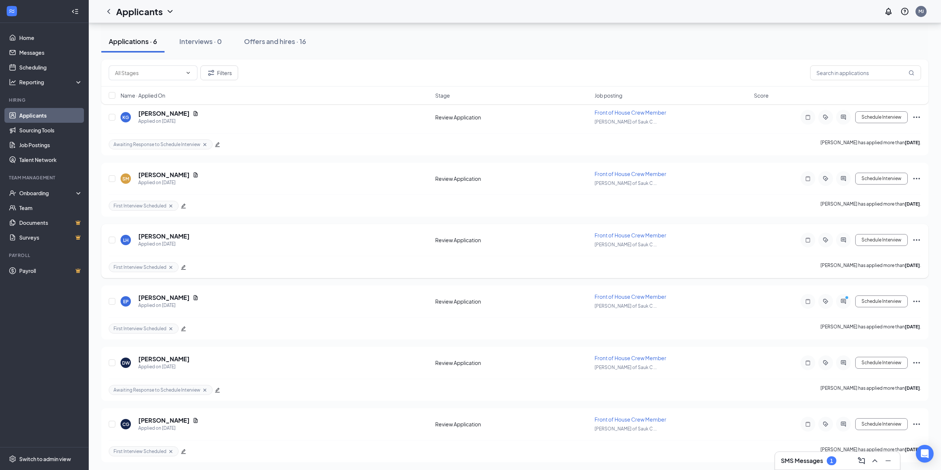
scroll to position [93, 0]
click at [804, 465] on div "SMS Messages 1" at bounding box center [837, 461] width 113 height 12
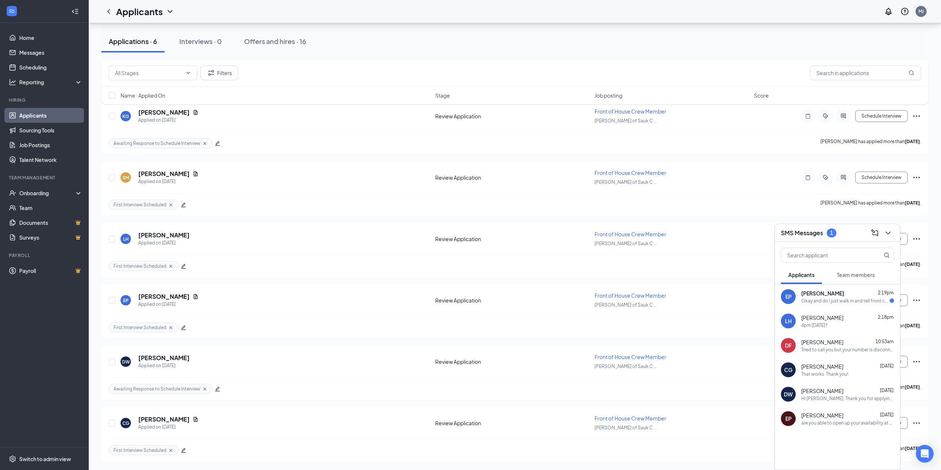
click at [871, 301] on div "Okay and do I just walk in and tell front counter I'm here for you for an inter…" at bounding box center [845, 301] width 88 height 6
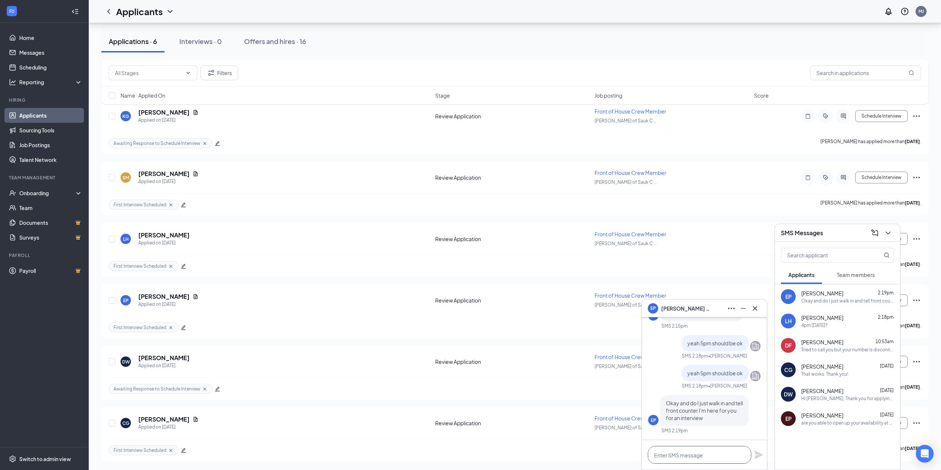
click at [694, 456] on textarea at bounding box center [699, 455] width 103 height 18
type textarea "yes"
click at [760, 451] on icon "Plane" at bounding box center [758, 454] width 9 height 9
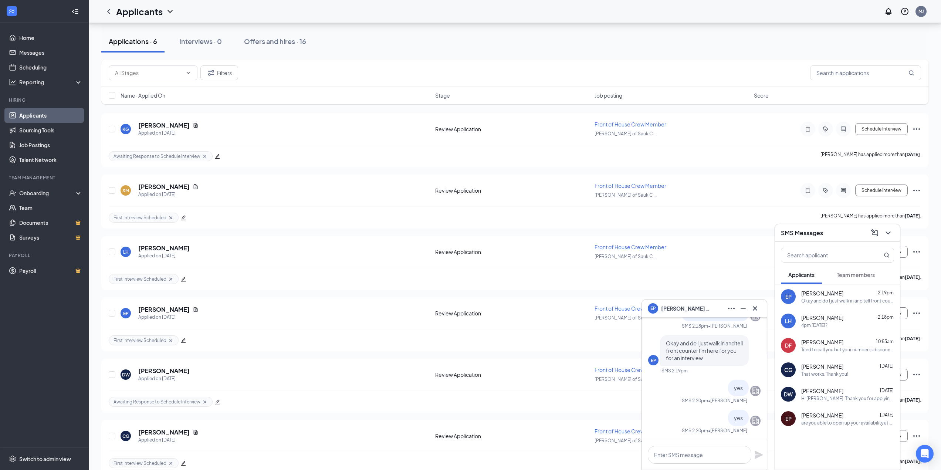
scroll to position [93, 0]
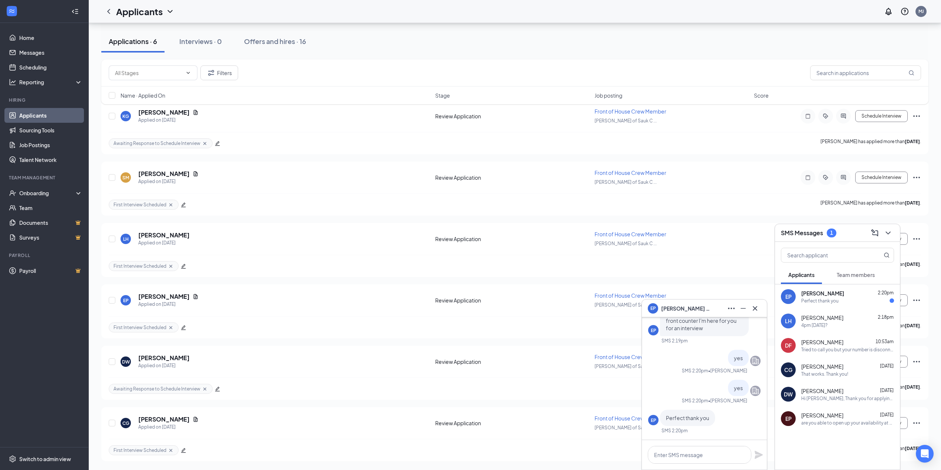
click at [807, 293] on span "[PERSON_NAME]" at bounding box center [822, 292] width 43 height 7
click at [695, 455] on textarea at bounding box center [699, 455] width 103 height 18
type textarea "your welcome. See you [DATE] at 5"
click at [757, 451] on icon "Plane" at bounding box center [758, 451] width 8 height 8
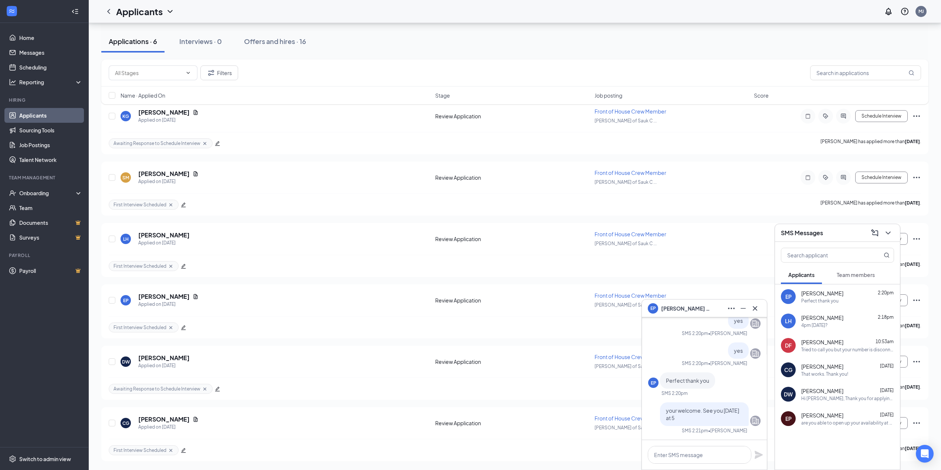
scroll to position [0, 0]
click at [855, 272] on span "Team members" at bounding box center [855, 274] width 38 height 7
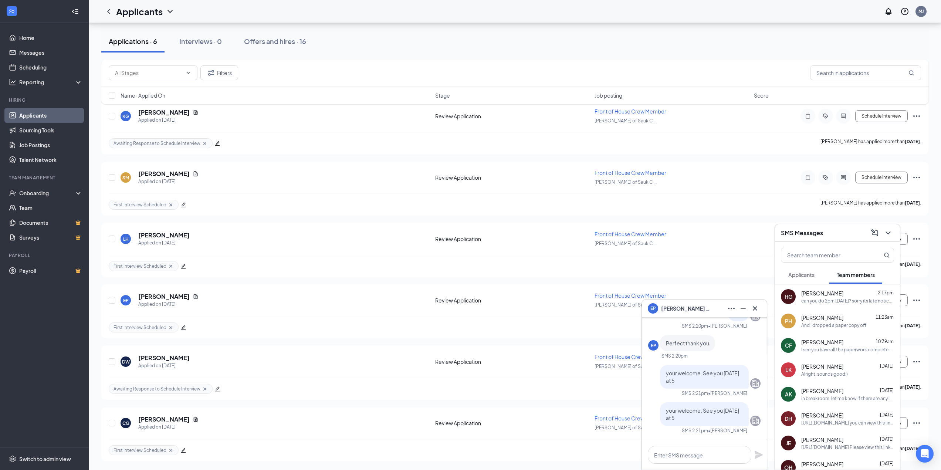
click at [836, 293] on span "[PERSON_NAME]" at bounding box center [822, 292] width 42 height 7
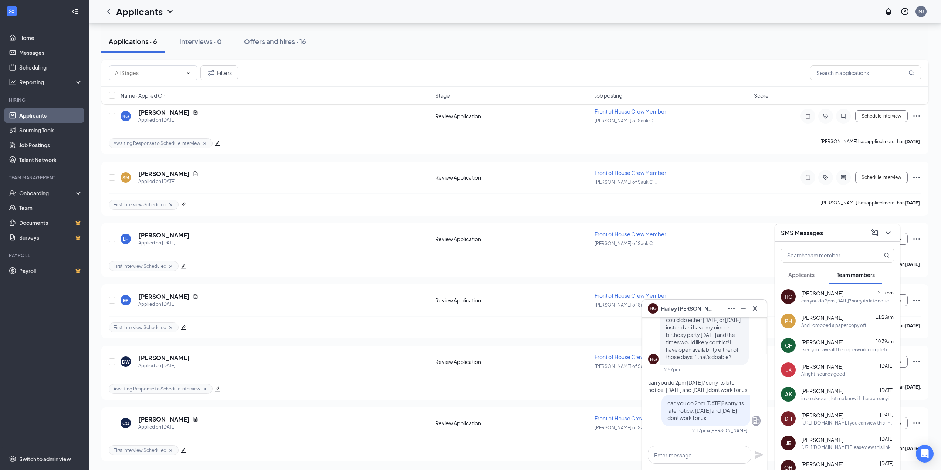
click at [813, 271] on div "Applicants" at bounding box center [801, 274] width 26 height 7
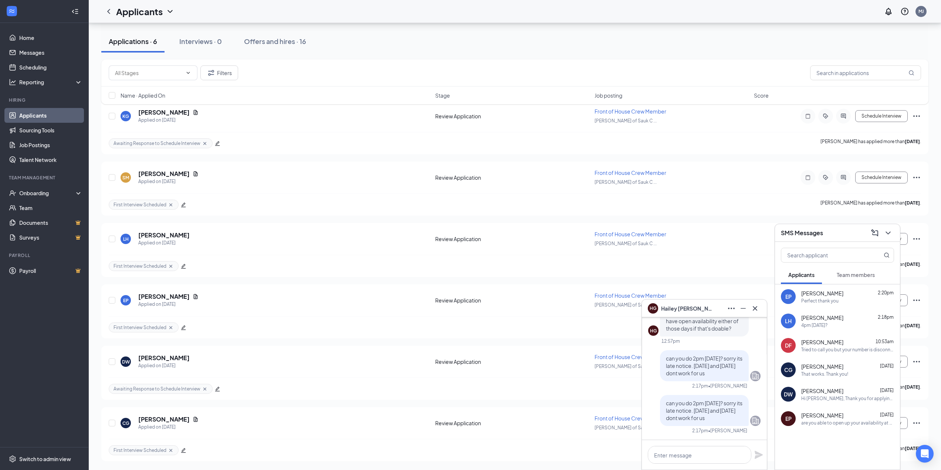
click at [817, 293] on span "[PERSON_NAME]" at bounding box center [822, 292] width 42 height 7
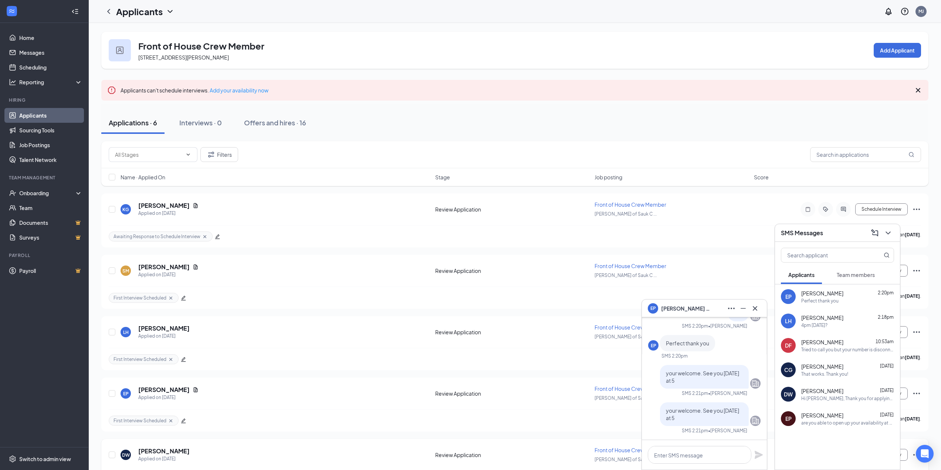
scroll to position [93, 0]
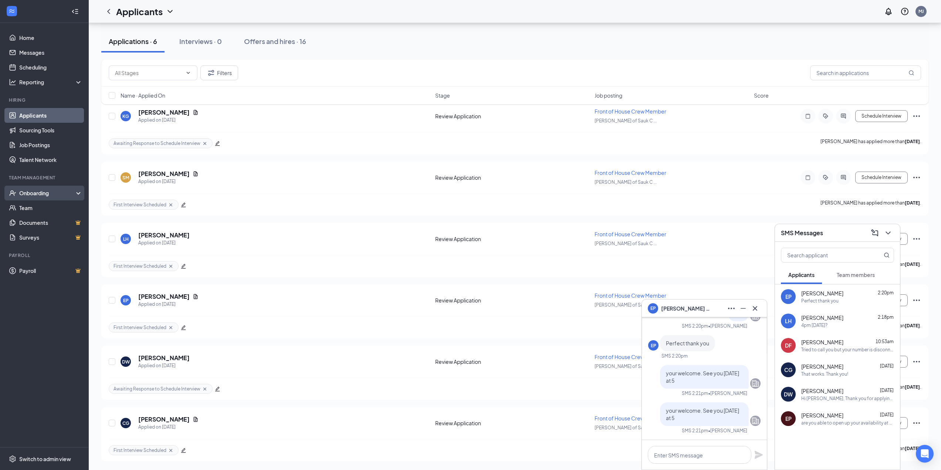
drag, startPoint x: 31, startPoint y: 189, endPoint x: 36, endPoint y: 195, distance: 8.4
click at [31, 189] on div "Onboarding" at bounding box center [44, 193] width 89 height 15
click at [38, 207] on link "Overview" at bounding box center [50, 209] width 65 height 15
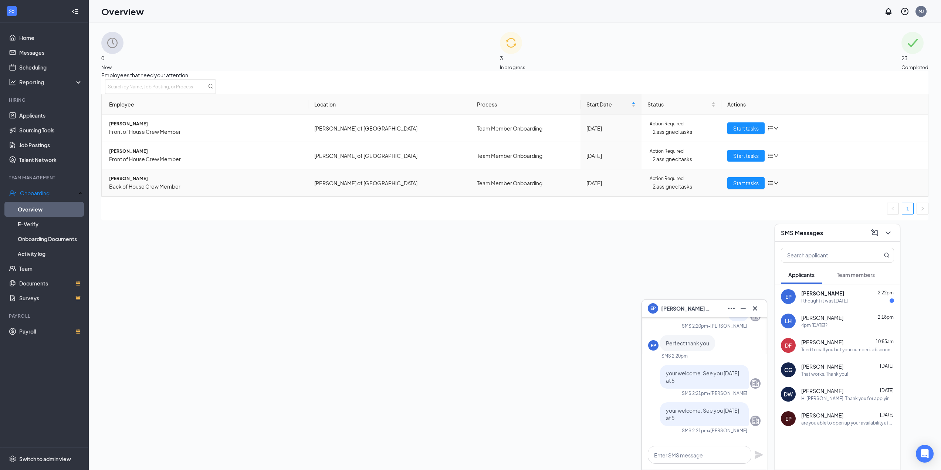
click at [133, 182] on span "[PERSON_NAME]" at bounding box center [205, 178] width 193 height 7
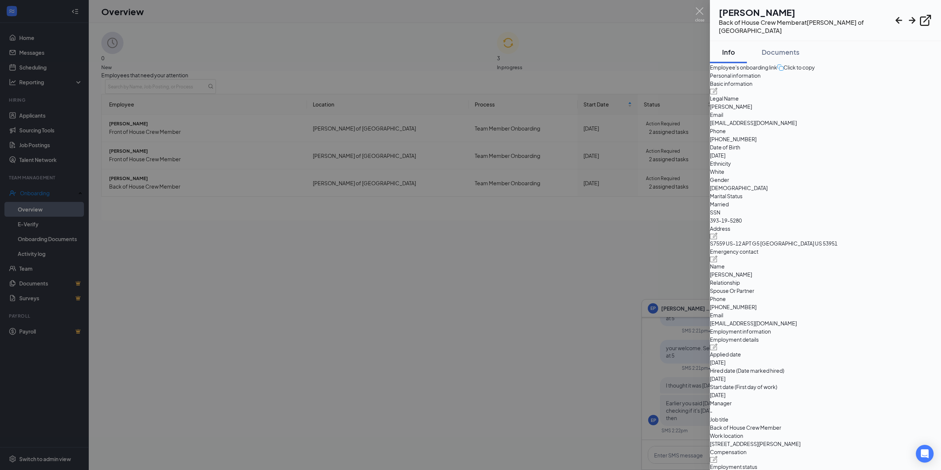
click at [412, 67] on div at bounding box center [470, 235] width 941 height 470
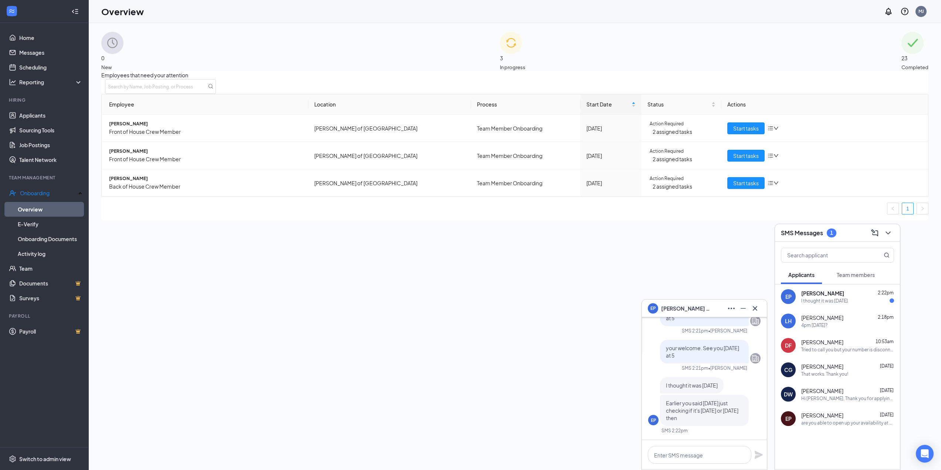
click at [841, 291] on div "[PERSON_NAME] 2:22pm" at bounding box center [847, 292] width 93 height 7
click at [824, 302] on div "Earlier you said [DATE] just checking if it's [DATE] or [DATE] then" at bounding box center [847, 301] width 93 height 6
click at [693, 452] on textarea at bounding box center [699, 455] width 103 height 18
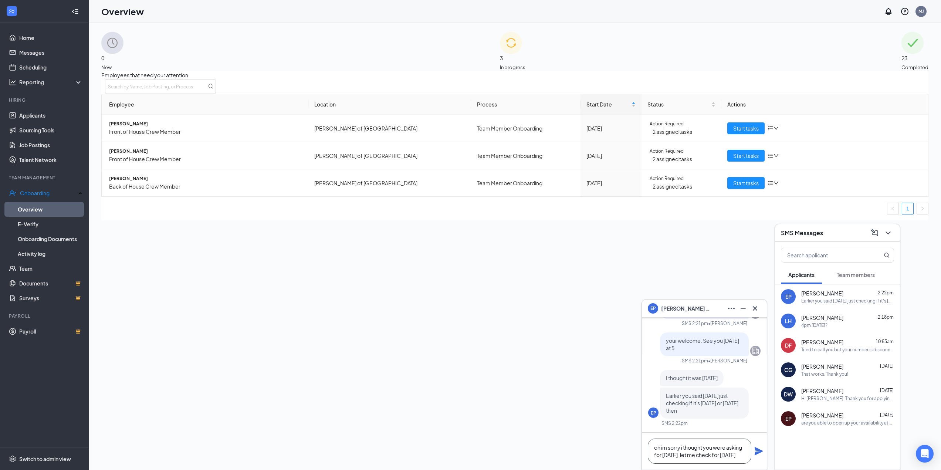
type textarea "oh im sorry i thought you were asking for [DATE]. let me check for [DATE]"
click at [757, 453] on icon "Plane" at bounding box center [758, 451] width 8 height 8
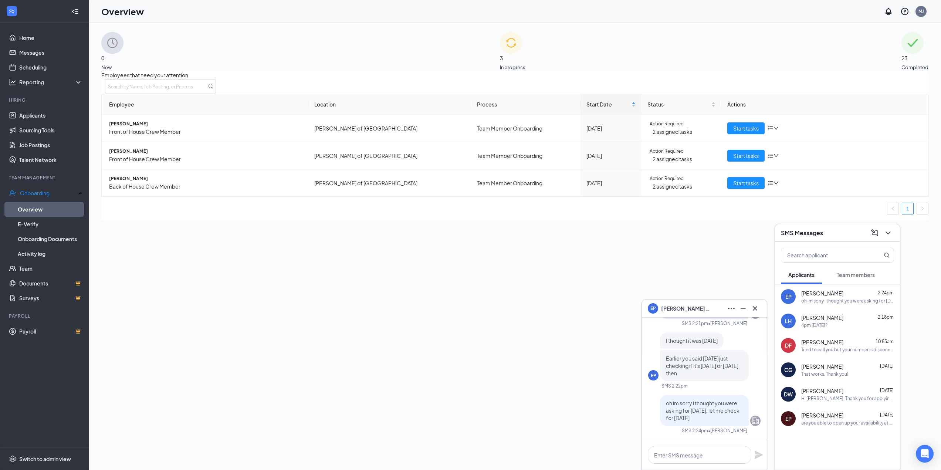
click at [813, 323] on div "4pm [DATE]?" at bounding box center [814, 325] width 26 height 6
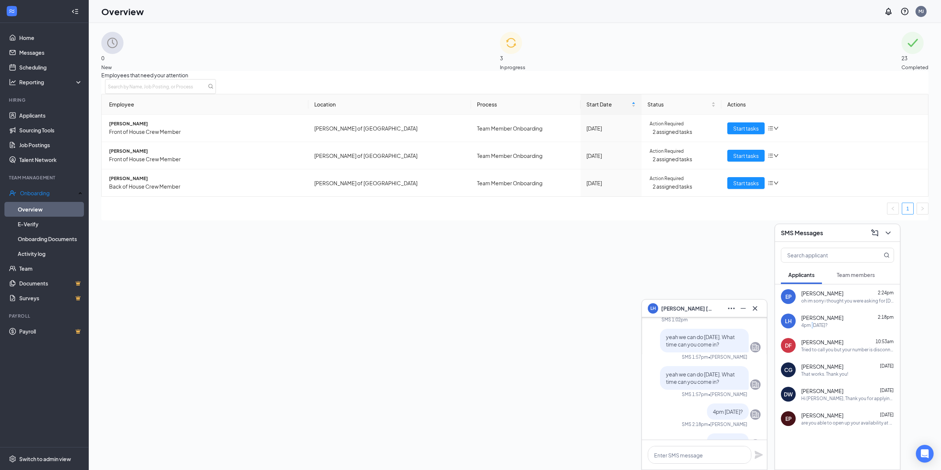
scroll to position [-37, 0]
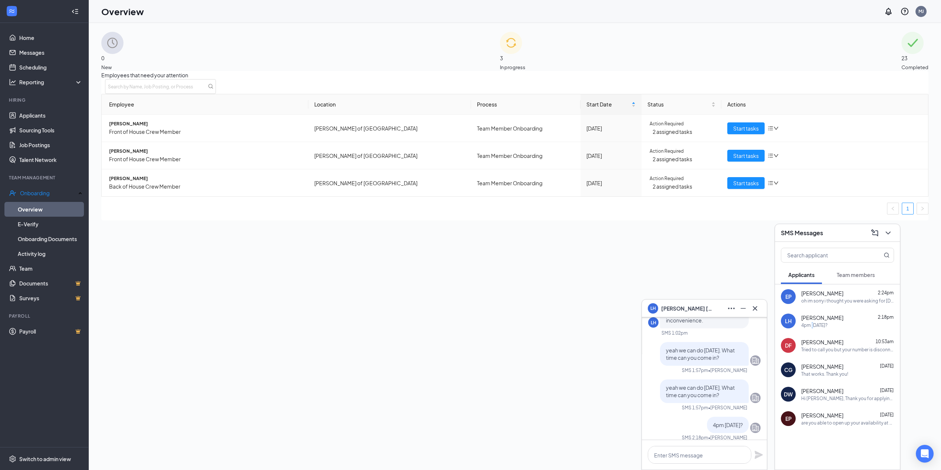
click at [836, 273] on button "Team members" at bounding box center [855, 274] width 53 height 18
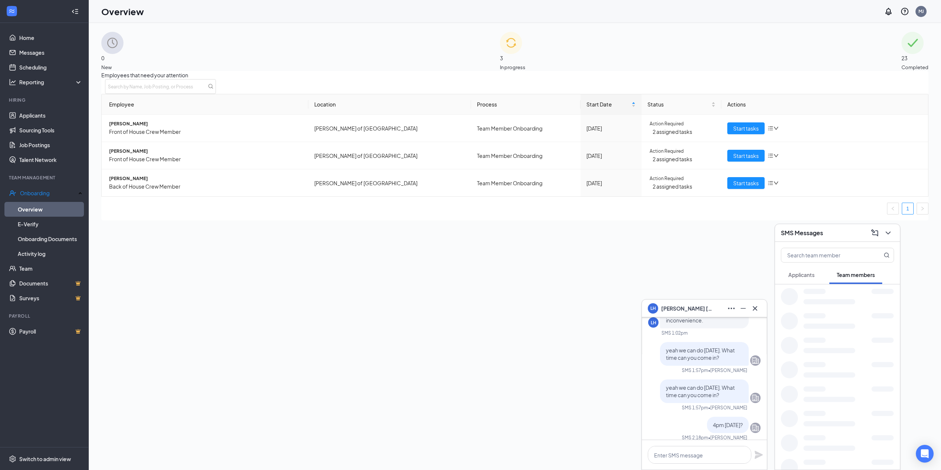
click at [802, 281] on button "Applicants" at bounding box center [801, 274] width 41 height 18
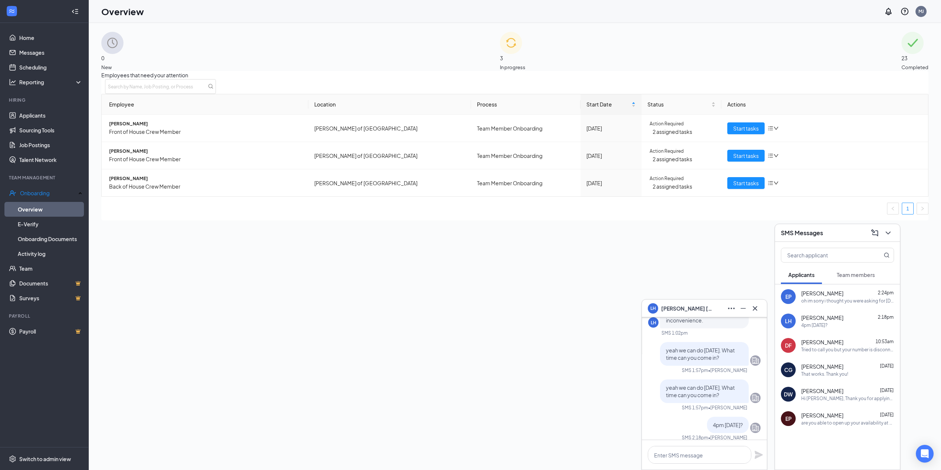
click at [815, 324] on div "4pm [DATE]?" at bounding box center [814, 325] width 26 height 6
click at [811, 292] on span "[PERSON_NAME]" at bounding box center [822, 292] width 42 height 7
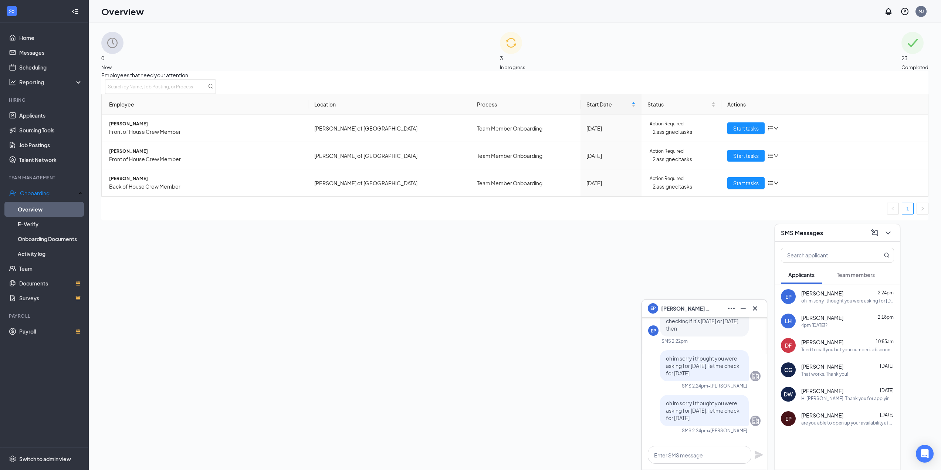
click at [812, 325] on div "4pm [DATE]?" at bounding box center [814, 325] width 26 height 6
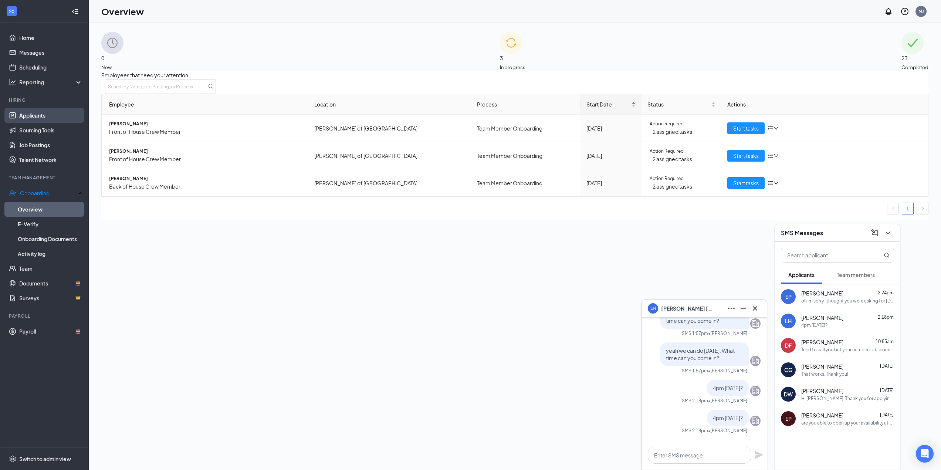
click at [35, 114] on link "Applicants" at bounding box center [50, 115] width 63 height 15
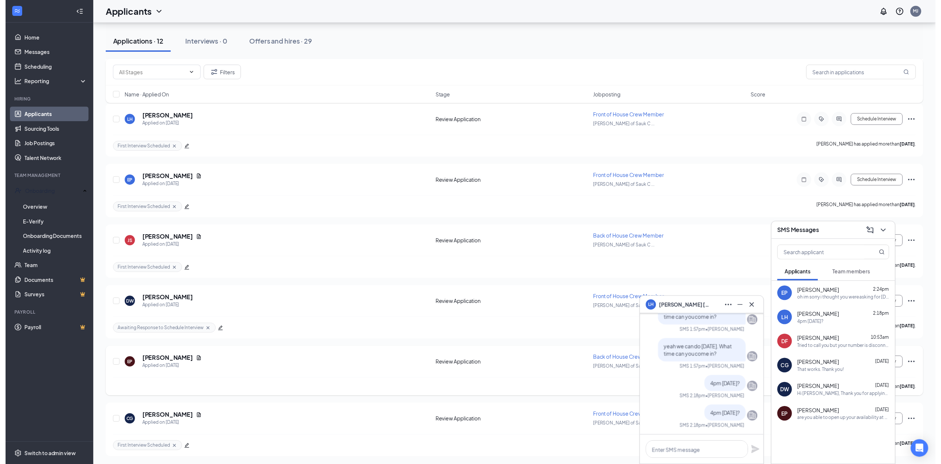
scroll to position [443, 0]
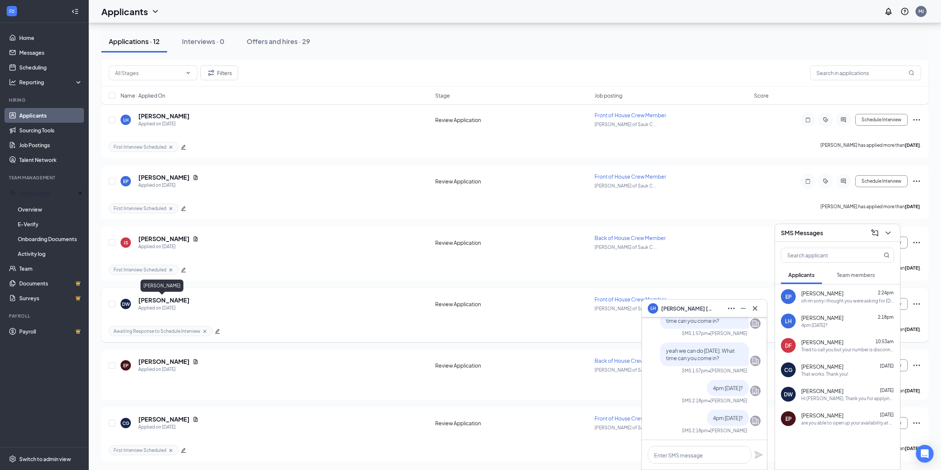
click at [157, 302] on h5 "[PERSON_NAME]" at bounding box center [163, 300] width 51 height 8
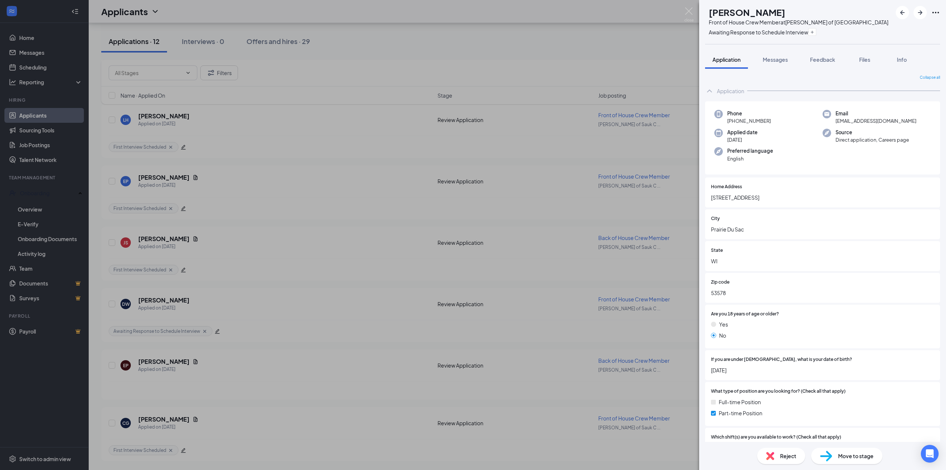
click at [423, 51] on div "[PERSON_NAME] Front of House Crew Member at [PERSON_NAME] of Sauk City Awaiting…" at bounding box center [473, 235] width 946 height 470
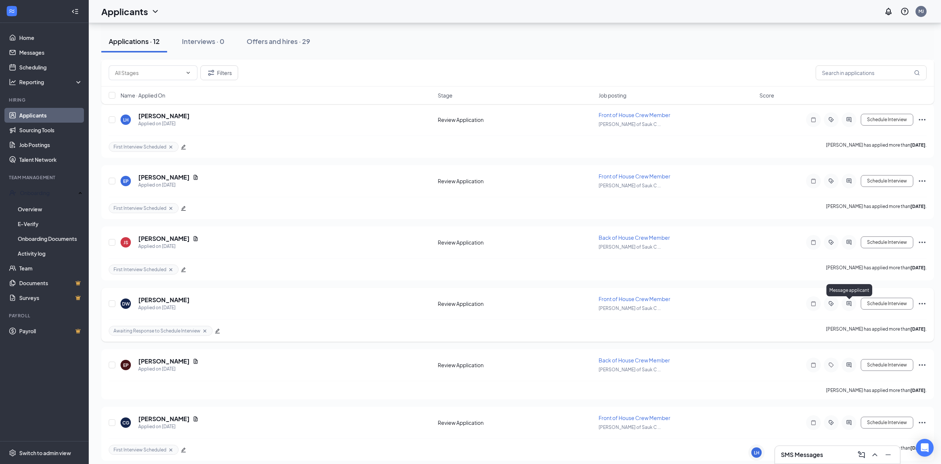
click at [852, 305] on icon "ActiveChat" at bounding box center [848, 304] width 9 height 6
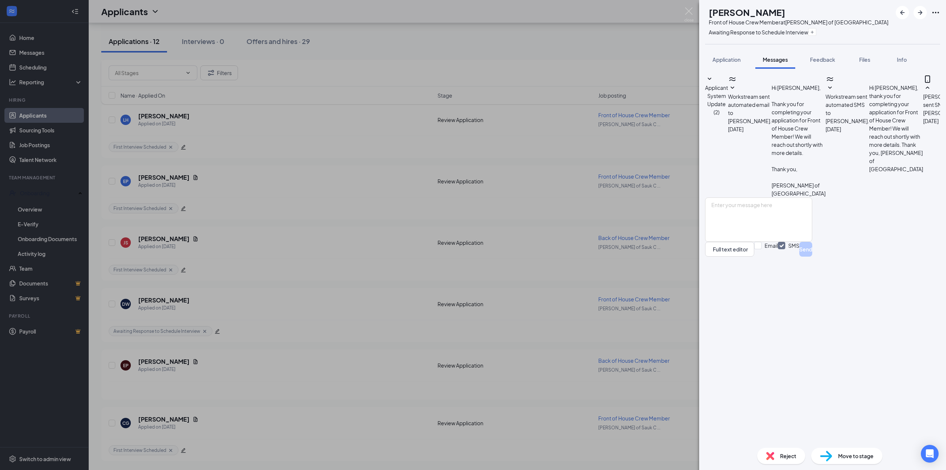
click at [658, 77] on div "[PERSON_NAME] Front of House Crew Member at [PERSON_NAME] of Sauk City Awaiting…" at bounding box center [473, 235] width 946 height 470
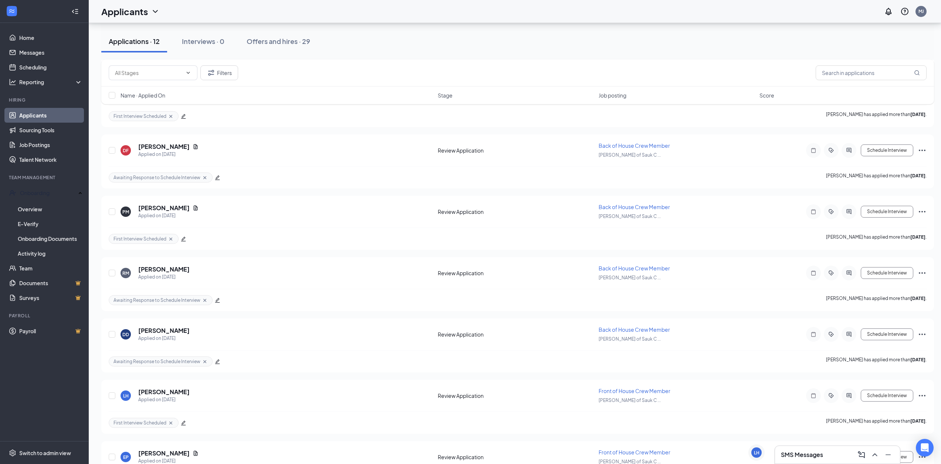
scroll to position [147, 0]
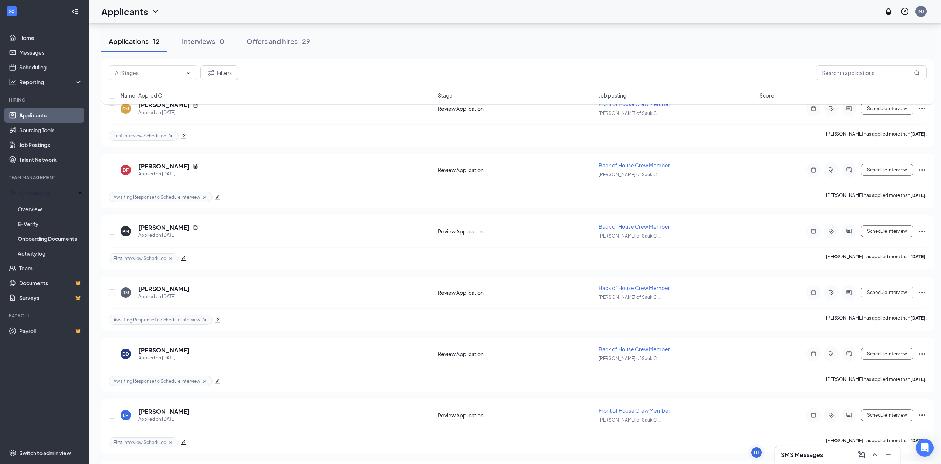
click at [824, 454] on div "SMS Messages" at bounding box center [837, 455] width 113 height 12
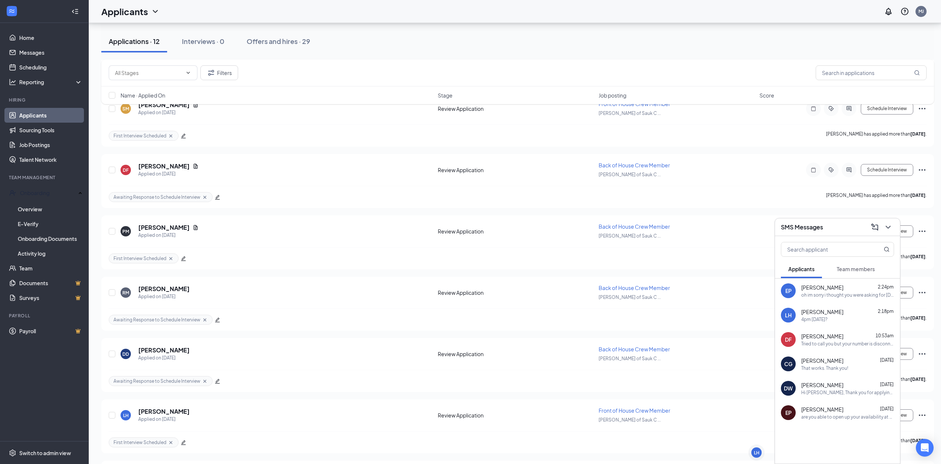
click at [816, 290] on span "[PERSON_NAME]" at bounding box center [822, 287] width 42 height 7
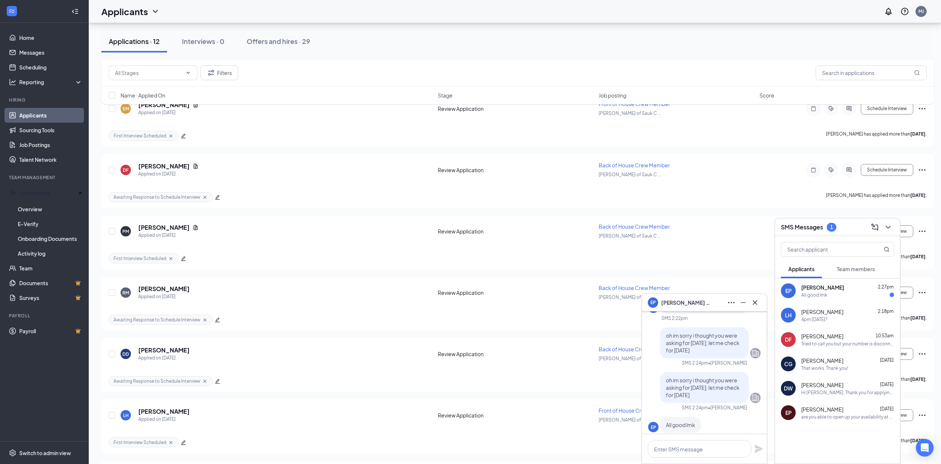
scroll to position [0, 0]
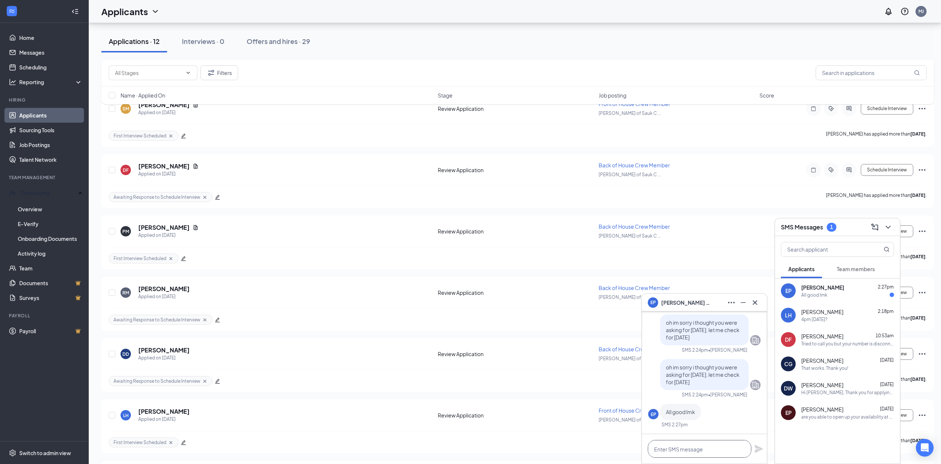
click at [692, 449] on textarea at bounding box center [699, 449] width 103 height 18
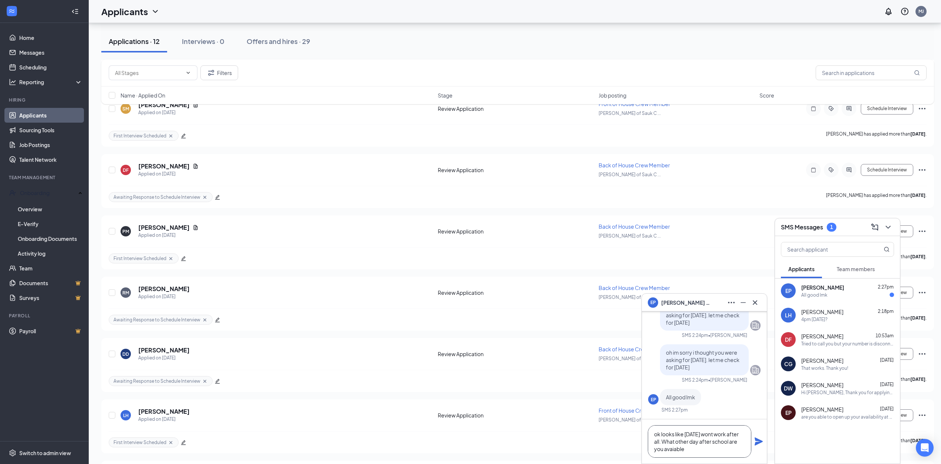
drag, startPoint x: 674, startPoint y: 450, endPoint x: 670, endPoint y: 455, distance: 6.2
click at [674, 450] on textarea "ok looks like [DATE] wont work after all. What other day after school are you a…" at bounding box center [699, 441] width 103 height 33
type textarea "ok looks like [DATE] wont work after all. What other day after school are you a…"
click at [756, 444] on icon "Plane" at bounding box center [758, 442] width 8 height 8
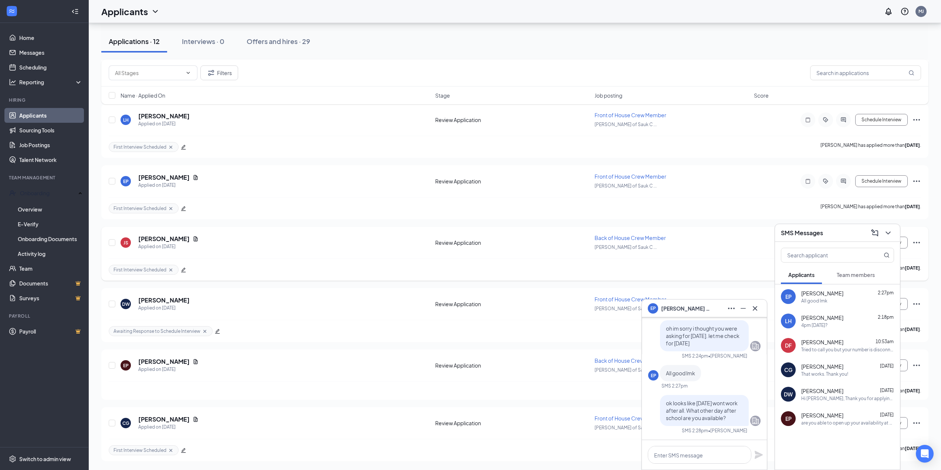
scroll to position [406, 0]
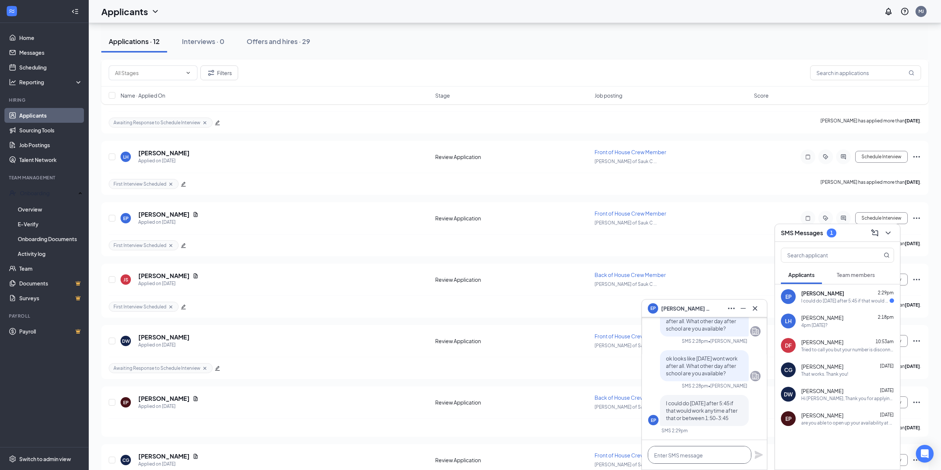
click at [684, 452] on textarea at bounding box center [699, 455] width 103 height 18
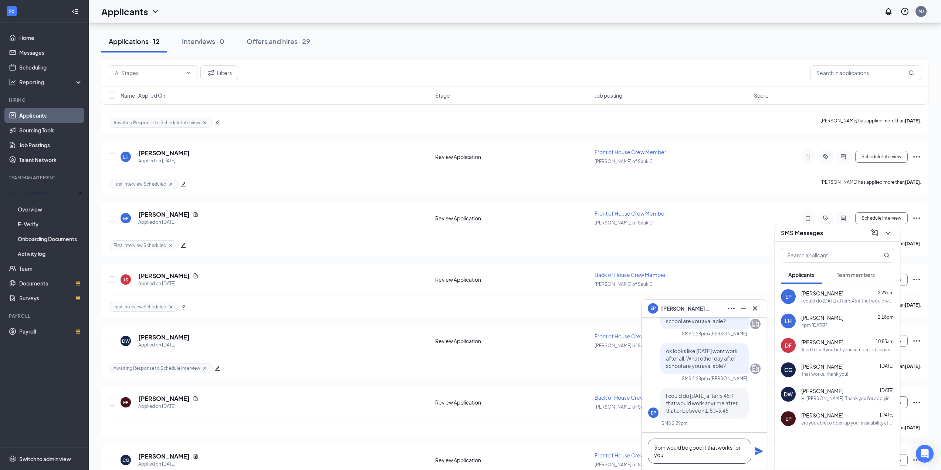
type textarea "3pm would be good if that works for you"
click at [760, 455] on icon "Plane" at bounding box center [758, 451] width 9 height 9
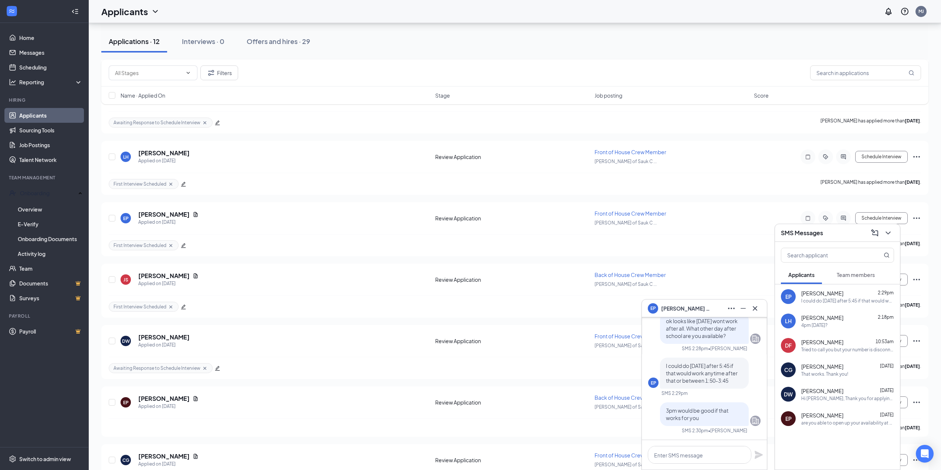
click at [840, 364] on span "[PERSON_NAME]" at bounding box center [822, 366] width 42 height 7
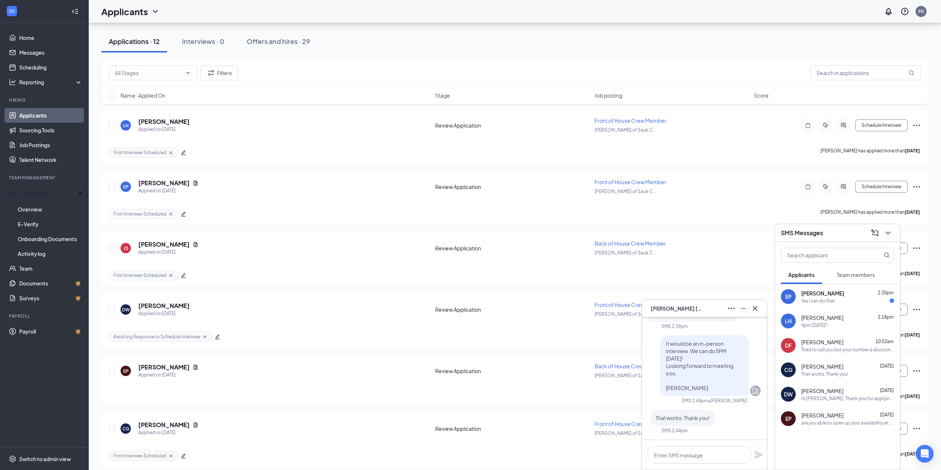
scroll to position [443, 0]
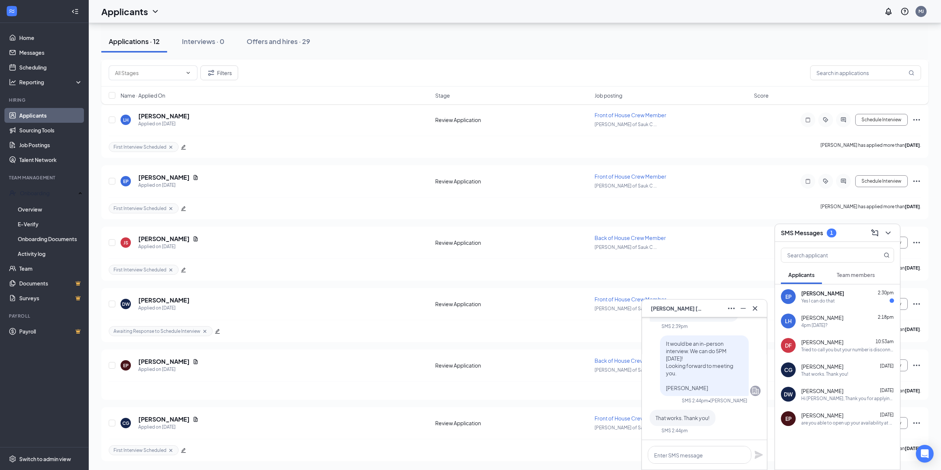
click at [837, 294] on div "[PERSON_NAME] 2:30pm" at bounding box center [847, 292] width 93 height 7
click at [697, 456] on textarea at bounding box center [699, 455] width 103 height 18
type textarea "ok sounds good see you then"
click at [757, 454] on icon "Plane" at bounding box center [758, 455] width 8 height 8
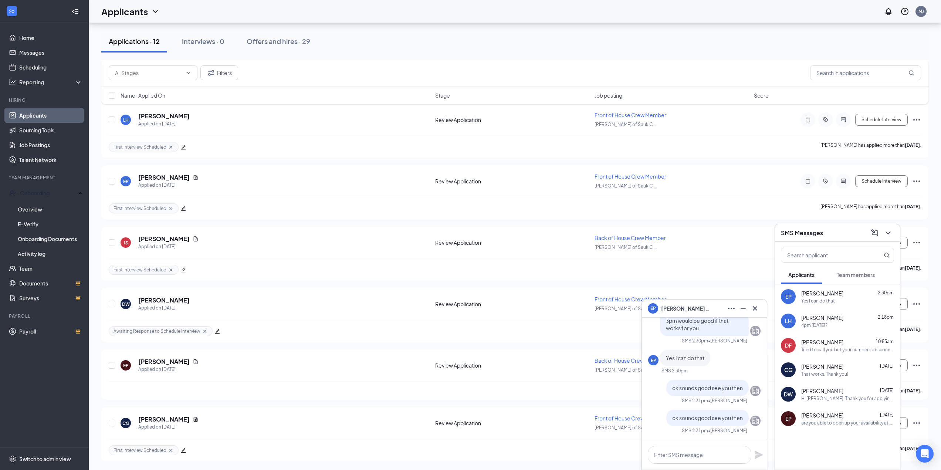
click at [709, 465] on div at bounding box center [704, 455] width 125 height 30
click at [709, 455] on textarea at bounding box center [699, 455] width 103 height 18
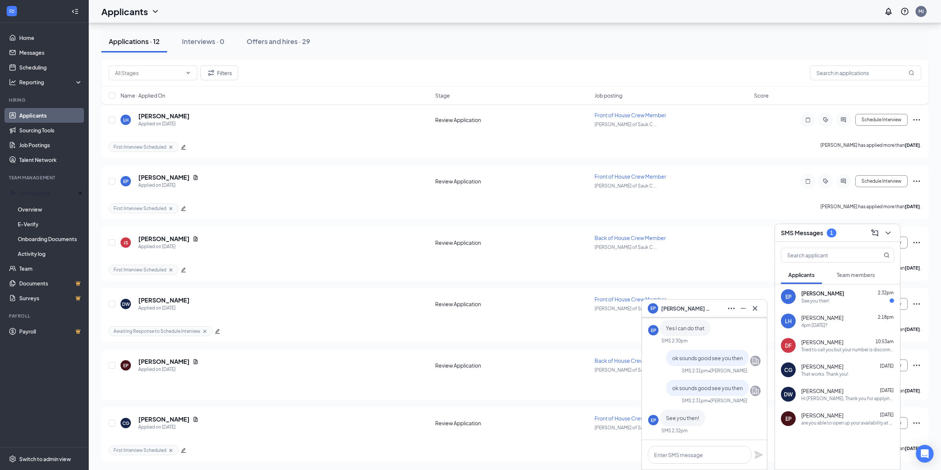
click at [845, 301] on div "See you then!" at bounding box center [847, 301] width 93 height 6
click at [846, 273] on span "Team members" at bounding box center [855, 274] width 38 height 7
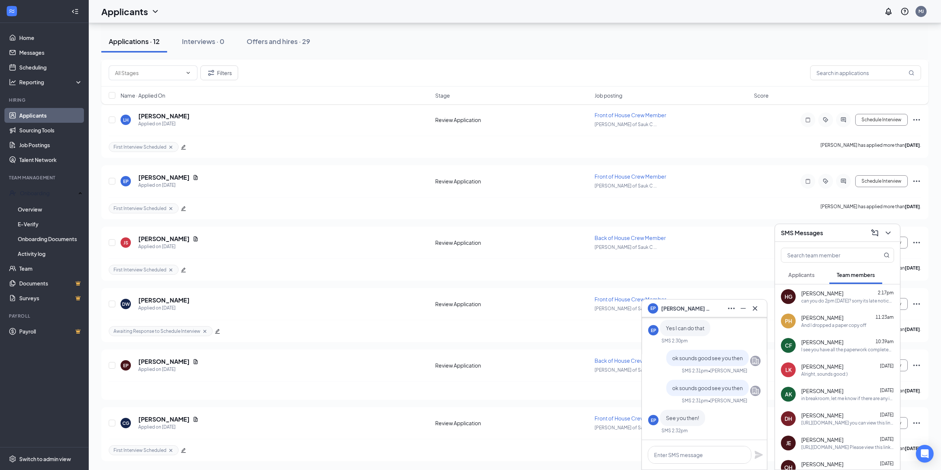
click at [837, 295] on span "[PERSON_NAME]" at bounding box center [822, 292] width 42 height 7
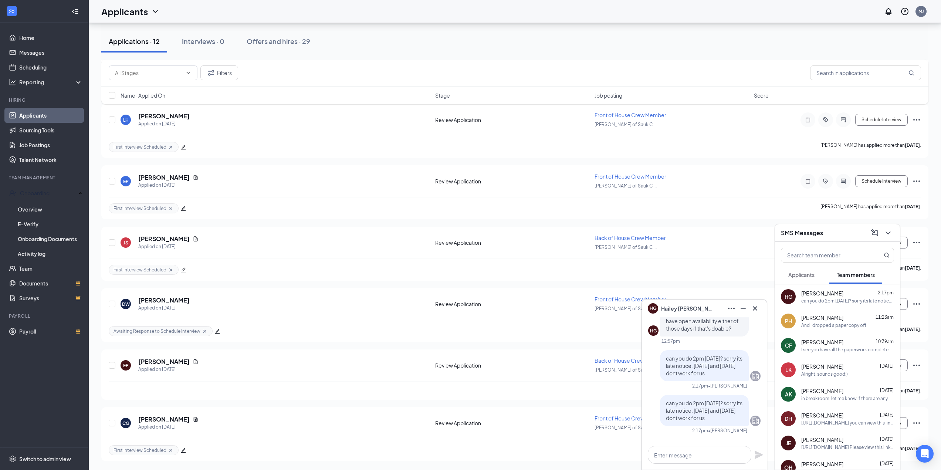
click at [843, 322] on div "And I dropped a paper copy off" at bounding box center [833, 325] width 65 height 6
click at [713, 452] on textarea at bounding box center [699, 455] width 103 height 18
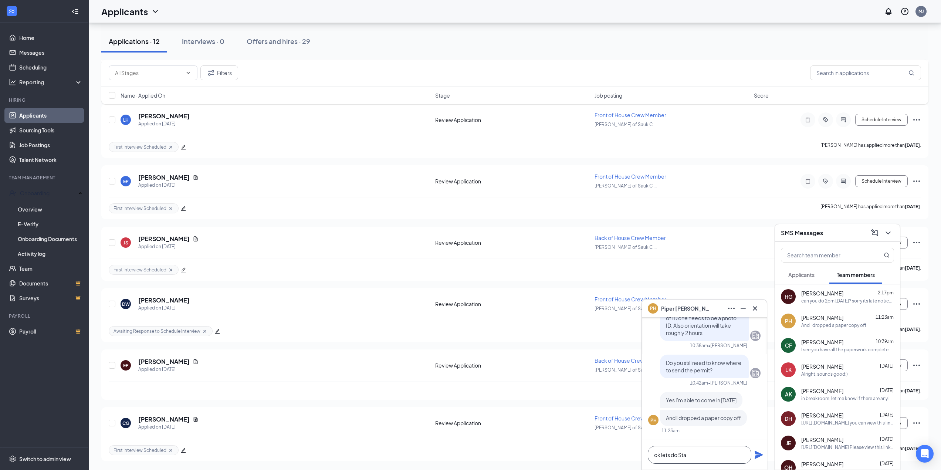
scroll to position [380, 0]
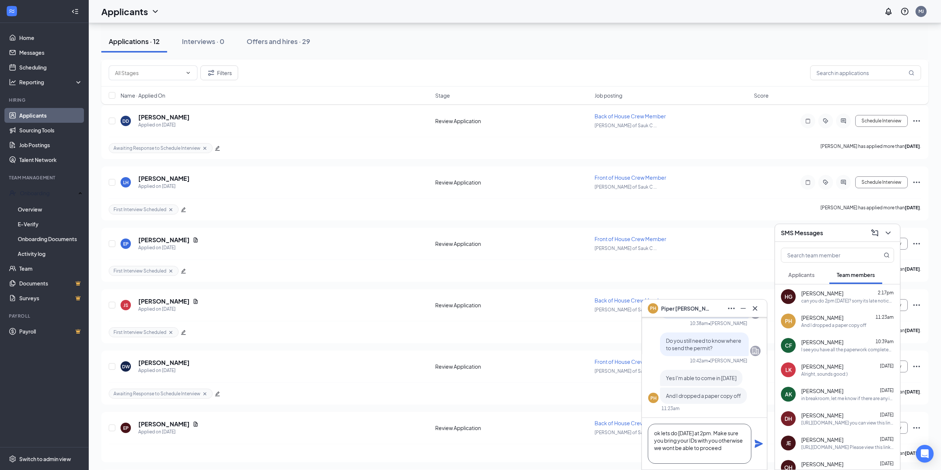
type textarea "ok lets do [DATE] at 2pm. Make sure you bring your IDs with you otherwise we wo…"
click at [757, 445] on icon "Plane" at bounding box center [758, 443] width 8 height 8
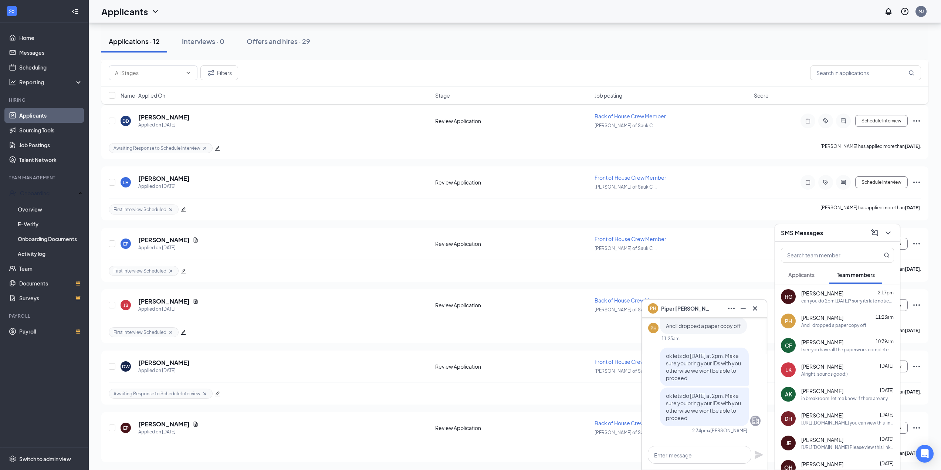
click at [812, 348] on div "I see you have all the paperwork completed are you able to do orientation at 2p…" at bounding box center [847, 349] width 93 height 6
click at [794, 269] on button "Applicants" at bounding box center [801, 274] width 41 height 18
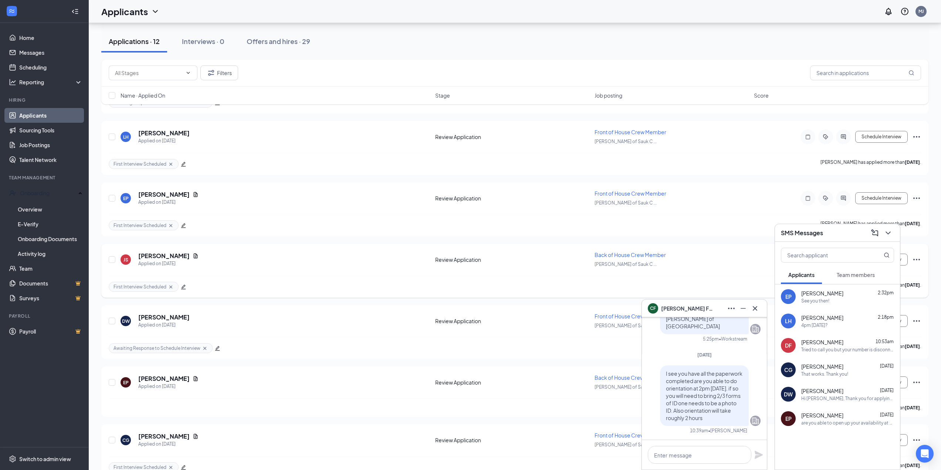
scroll to position [443, 0]
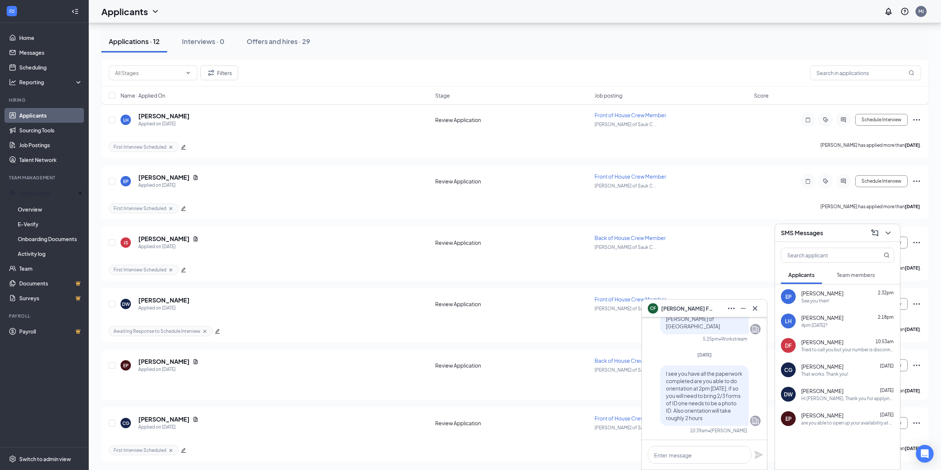
click at [835, 266] on button "Team members" at bounding box center [855, 274] width 53 height 18
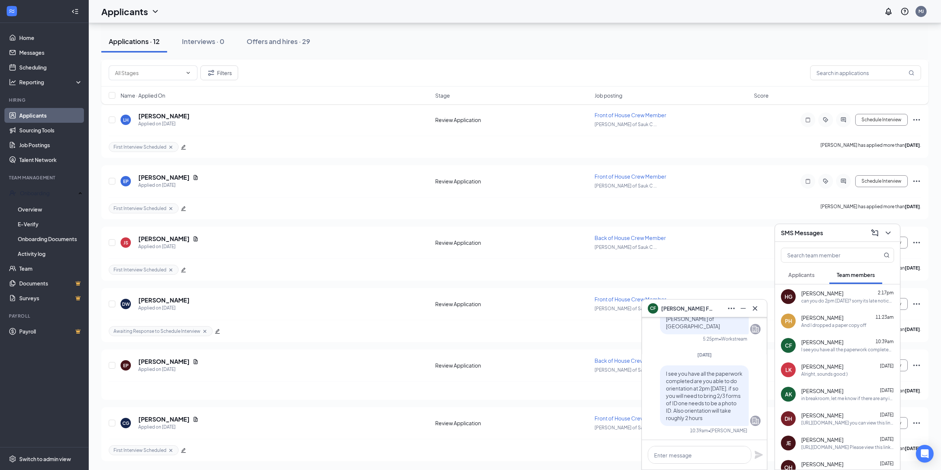
click at [818, 271] on button "Applicants" at bounding box center [801, 274] width 41 height 18
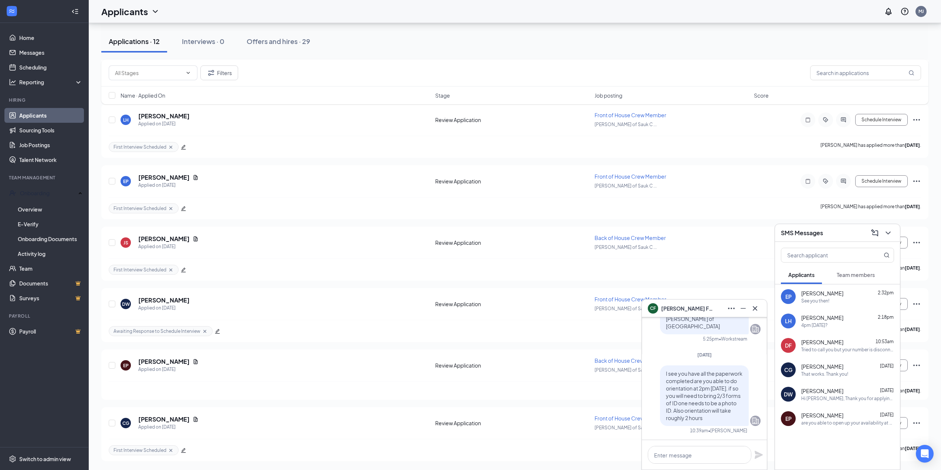
click at [854, 228] on div "SMS Messages" at bounding box center [837, 232] width 113 height 11
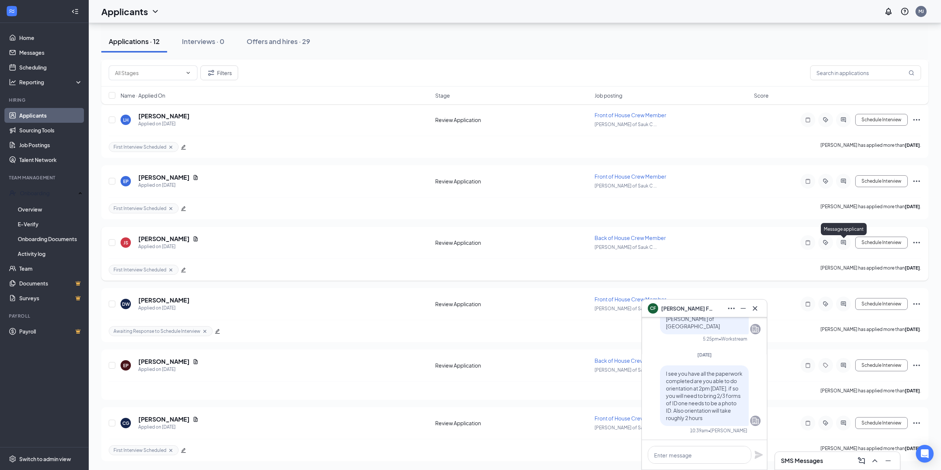
click at [843, 240] on icon "ActiveChat" at bounding box center [843, 243] width 9 height 6
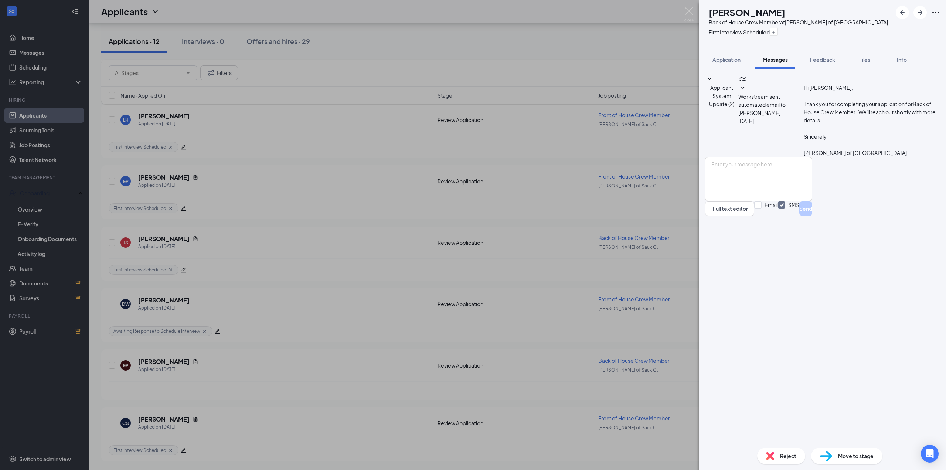
click at [607, 62] on div "JS [PERSON_NAME] Back of House Crew Member at [PERSON_NAME] of Sauk City First …" at bounding box center [473, 235] width 946 height 470
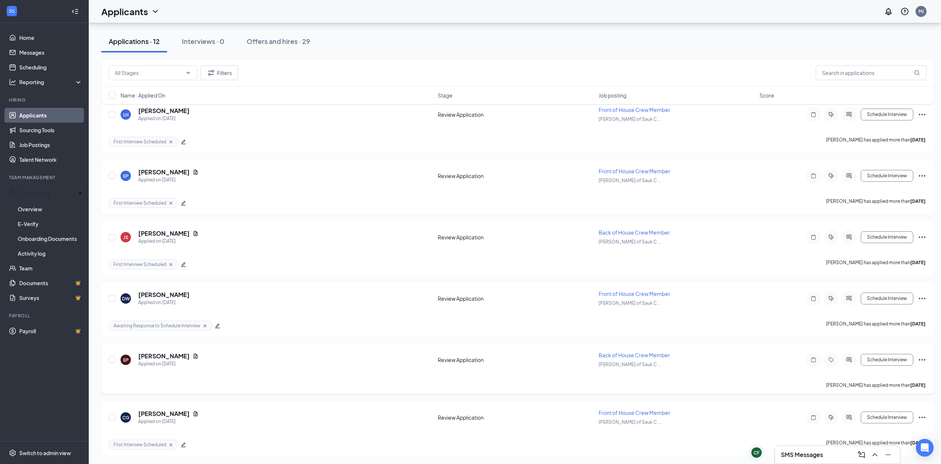
scroll to position [448, 0]
click at [846, 418] on icon "ActiveChat" at bounding box center [848, 417] width 9 height 6
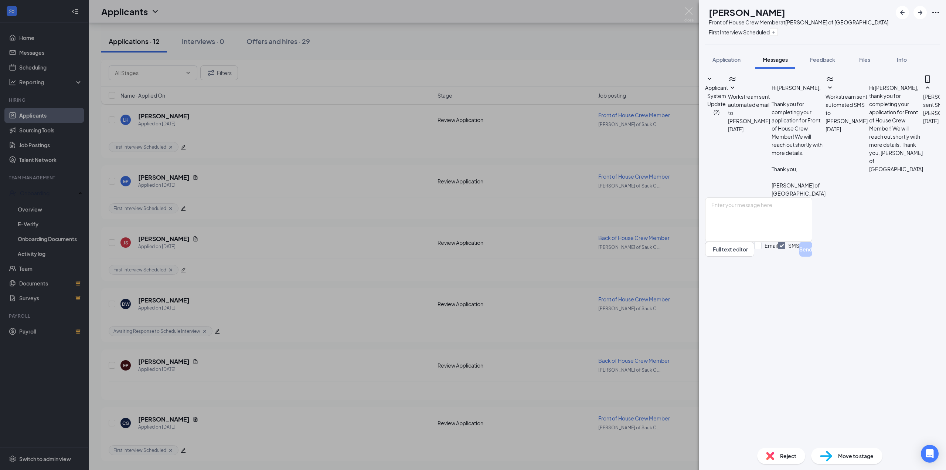
scroll to position [87, 0]
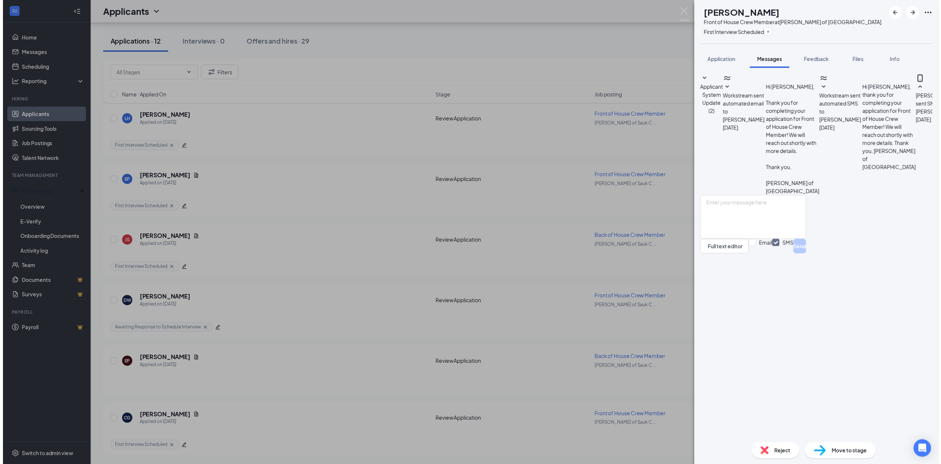
scroll to position [87, 0]
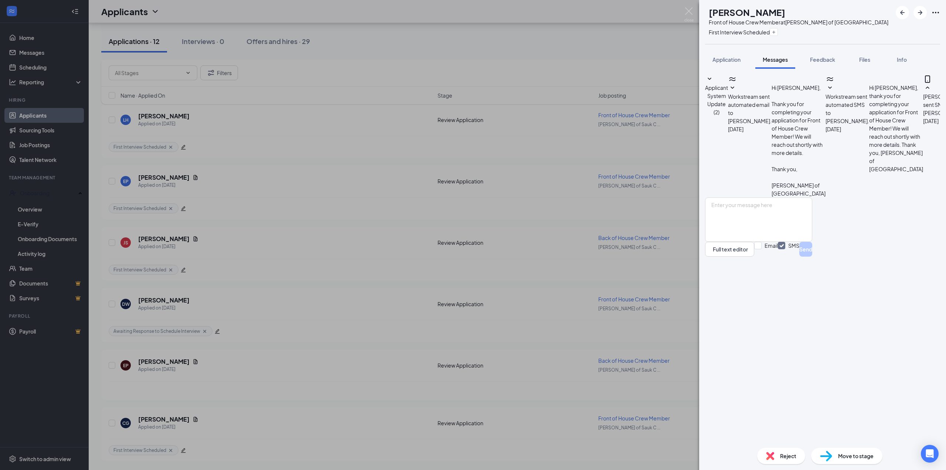
click at [371, 62] on div "CG [PERSON_NAME] Front of House Crew Member at [PERSON_NAME] of Sauk City First…" at bounding box center [473, 235] width 946 height 470
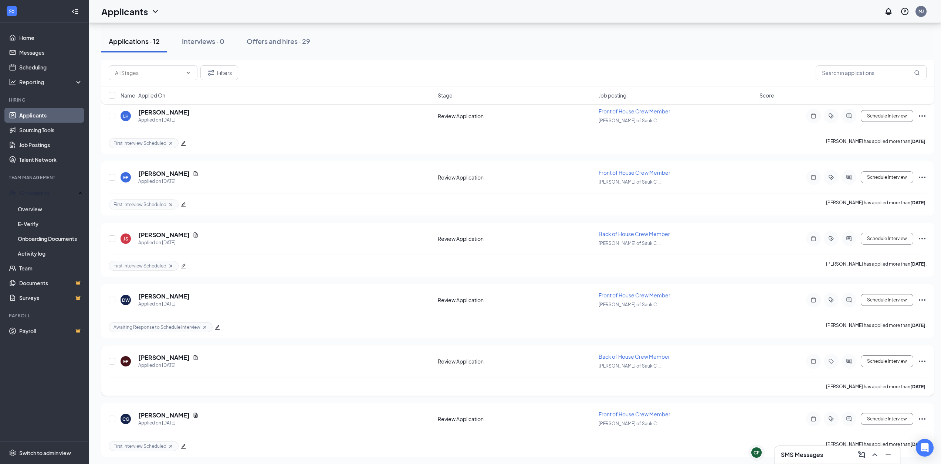
scroll to position [448, 0]
click at [919, 237] on icon "Ellipses" at bounding box center [921, 236] width 9 height 9
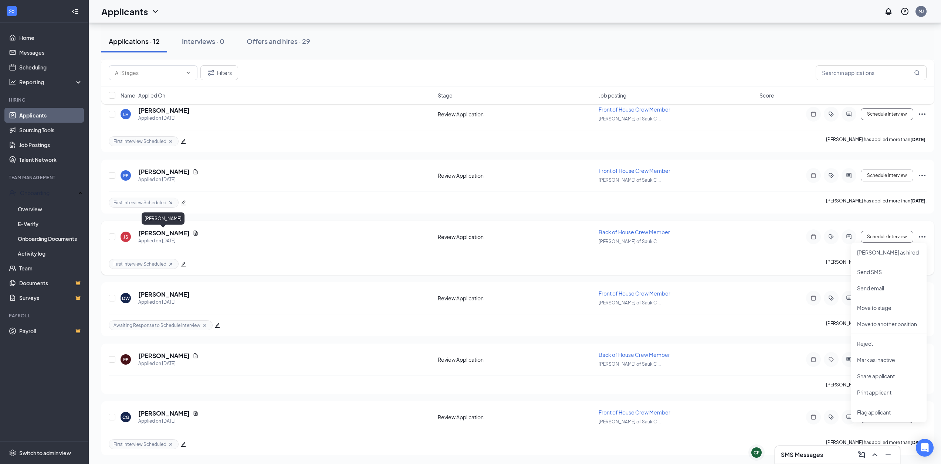
click at [153, 231] on h5 "[PERSON_NAME]" at bounding box center [163, 233] width 51 height 8
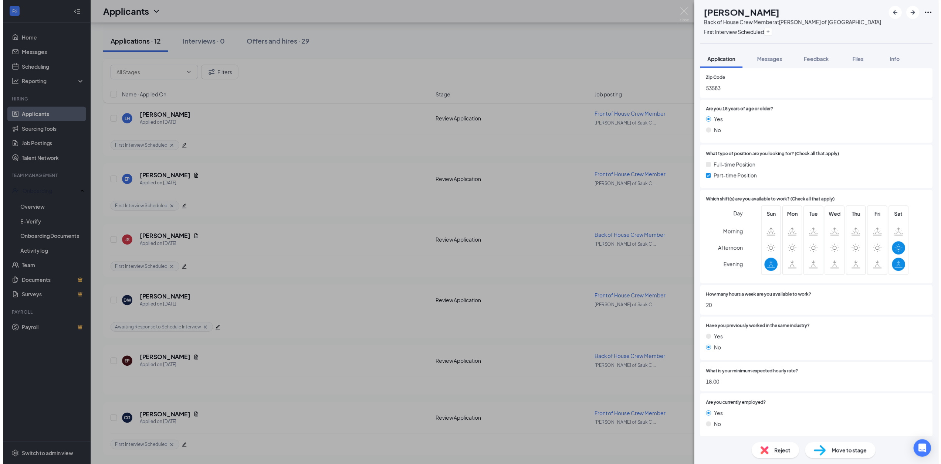
scroll to position [222, 0]
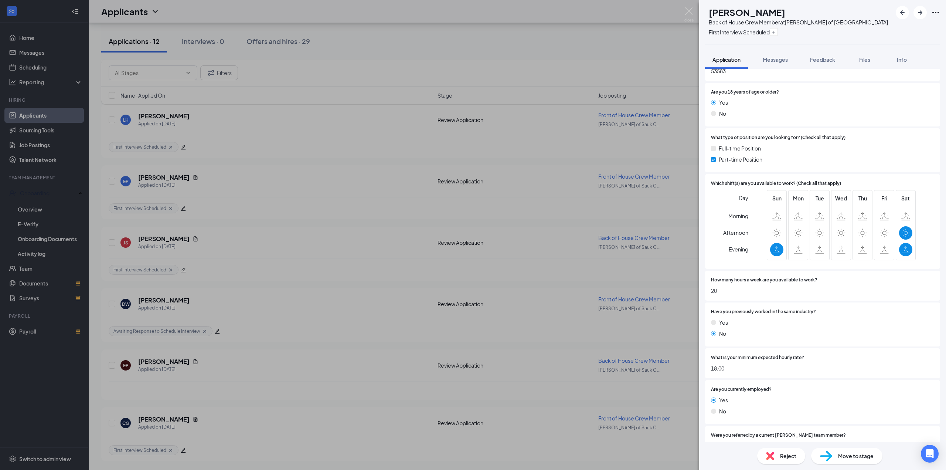
click at [310, 243] on div "JS [PERSON_NAME] Back of House Crew Member at [PERSON_NAME] of Sauk City First …" at bounding box center [473, 235] width 946 height 470
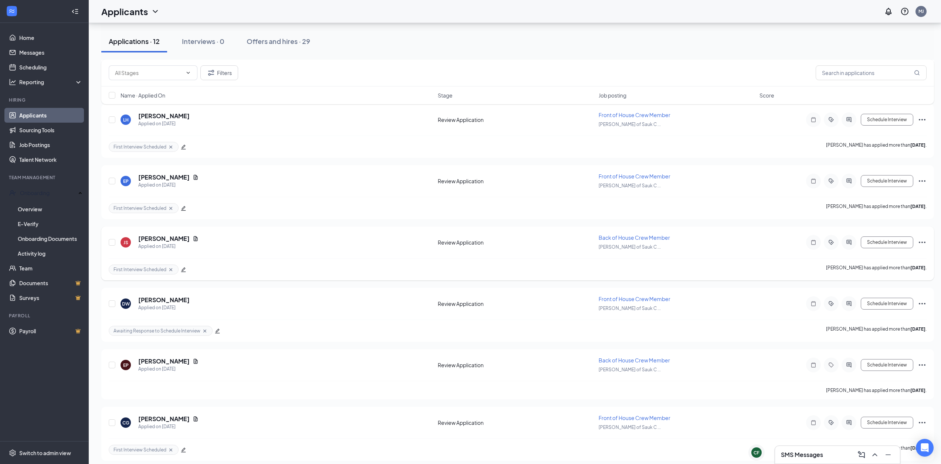
click at [924, 245] on icon "Ellipses" at bounding box center [921, 242] width 9 height 9
click at [867, 344] on li "Reject" at bounding box center [888, 349] width 75 height 16
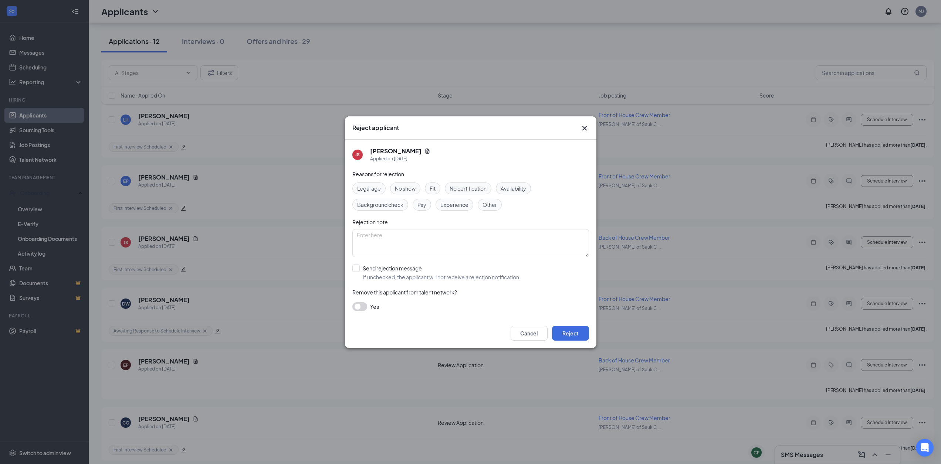
click at [516, 191] on span "Availability" at bounding box center [513, 188] width 26 height 8
click at [360, 267] on input "Send rejection message If unchecked, the applicant will not receive a rejection…" at bounding box center [436, 273] width 168 height 16
checkbox input "true"
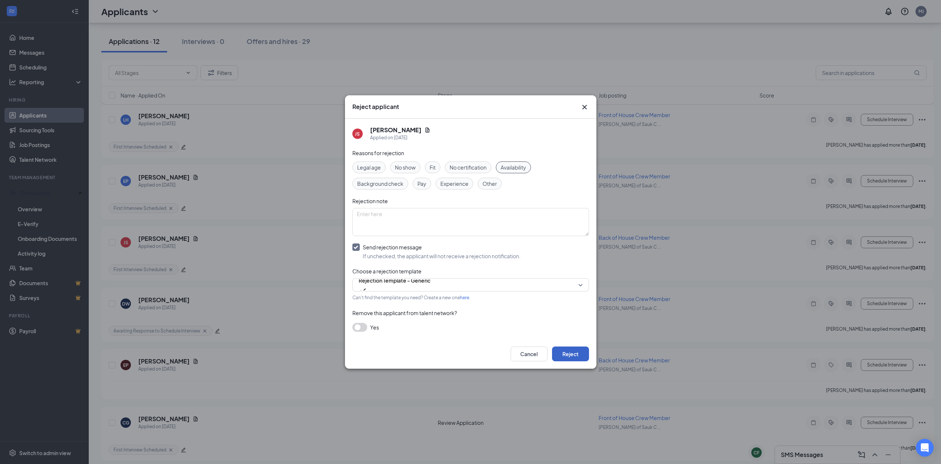
click at [571, 352] on button "Reject" at bounding box center [570, 354] width 37 height 15
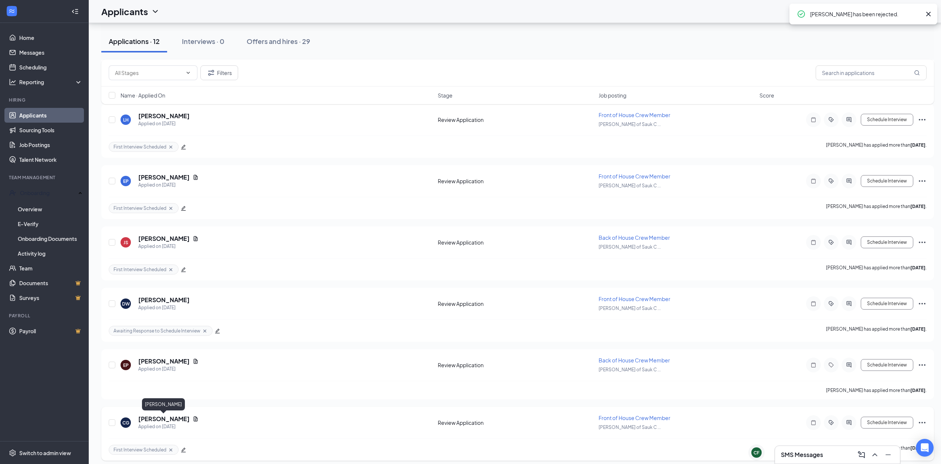
click at [157, 373] on div "Applied on [DATE]" at bounding box center [168, 369] width 60 height 7
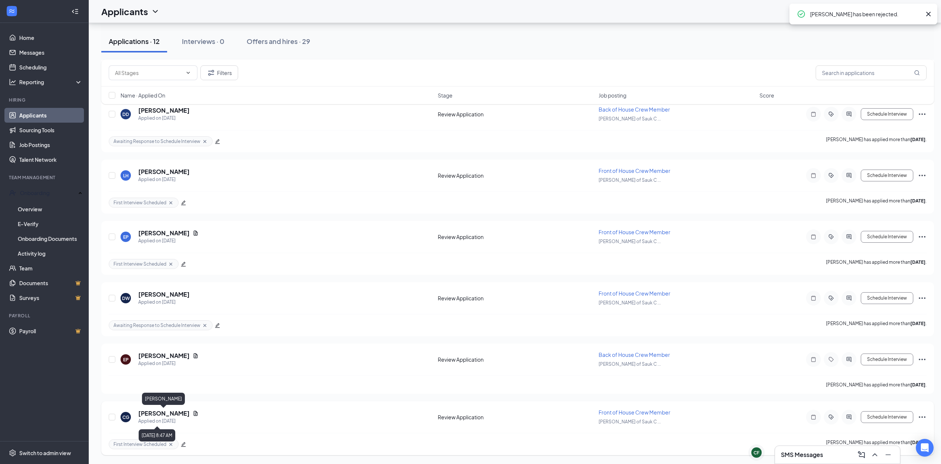
click at [160, 414] on h5 "[PERSON_NAME]" at bounding box center [163, 414] width 51 height 8
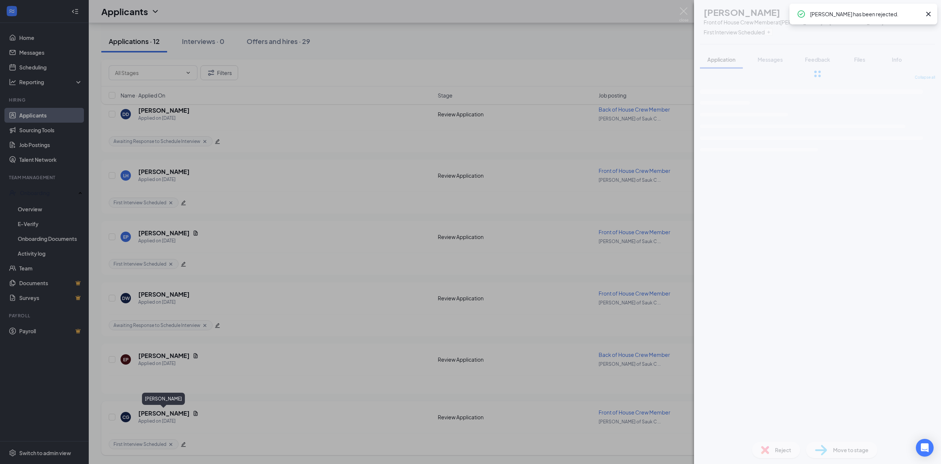
scroll to position [381, 0]
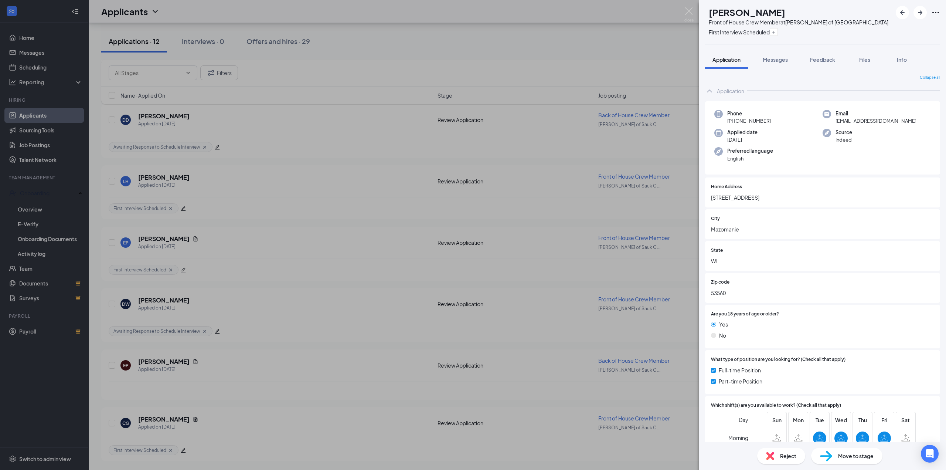
click at [366, 63] on div "CG [PERSON_NAME] Front of House Crew Member at [PERSON_NAME] of Sauk City First…" at bounding box center [473, 235] width 946 height 470
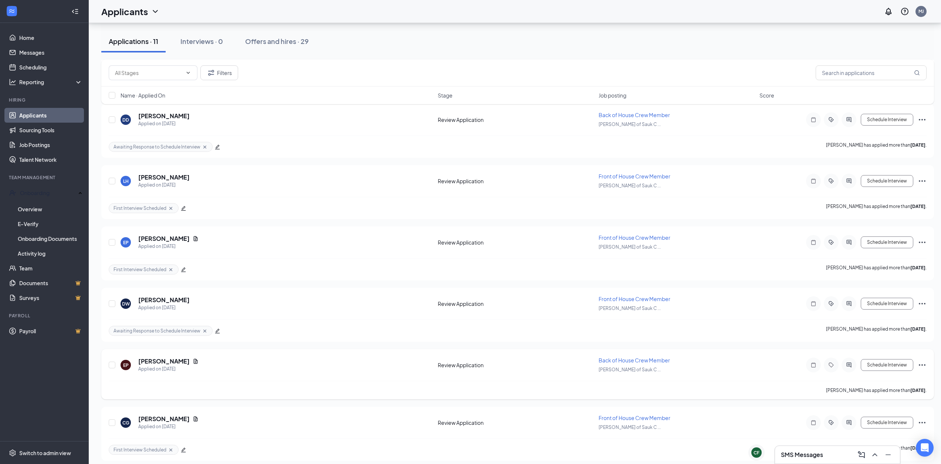
click at [919, 363] on icon "Ellipses" at bounding box center [921, 365] width 9 height 9
click at [865, 278] on p "Reject" at bounding box center [889, 280] width 64 height 7
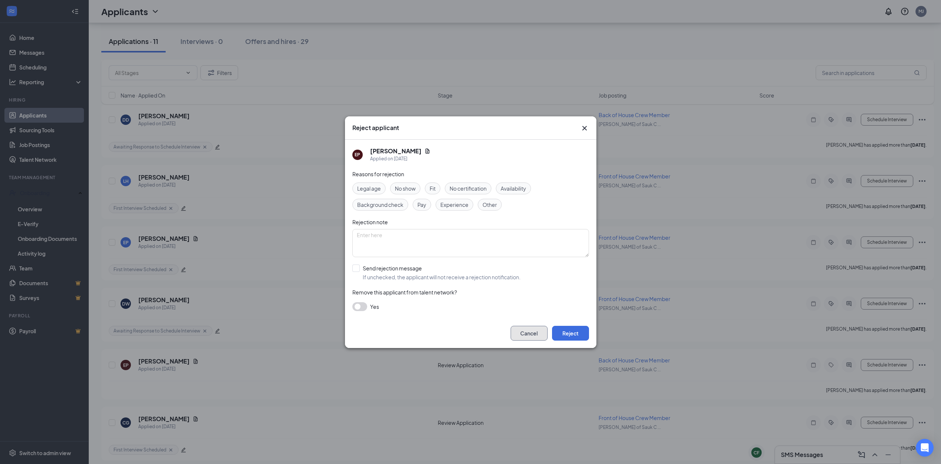
click at [530, 330] on button "Cancel" at bounding box center [528, 333] width 37 height 15
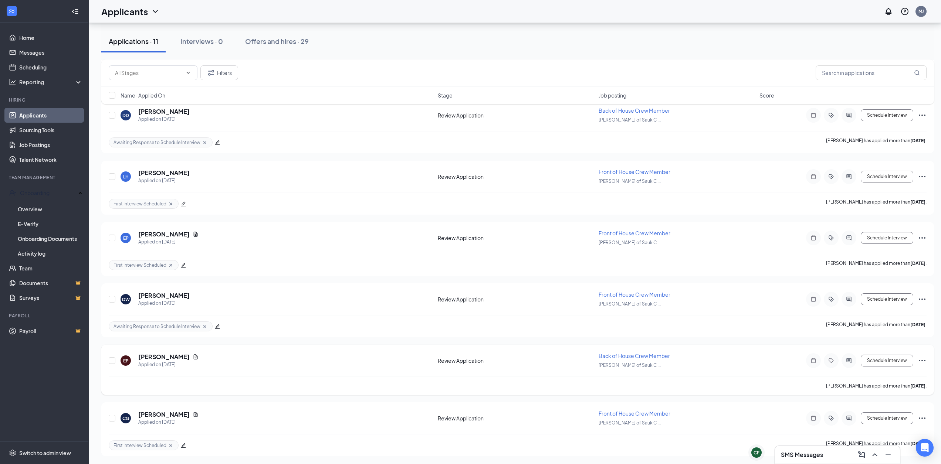
scroll to position [387, 0]
click at [155, 410] on h5 "[PERSON_NAME]" at bounding box center [163, 414] width 51 height 8
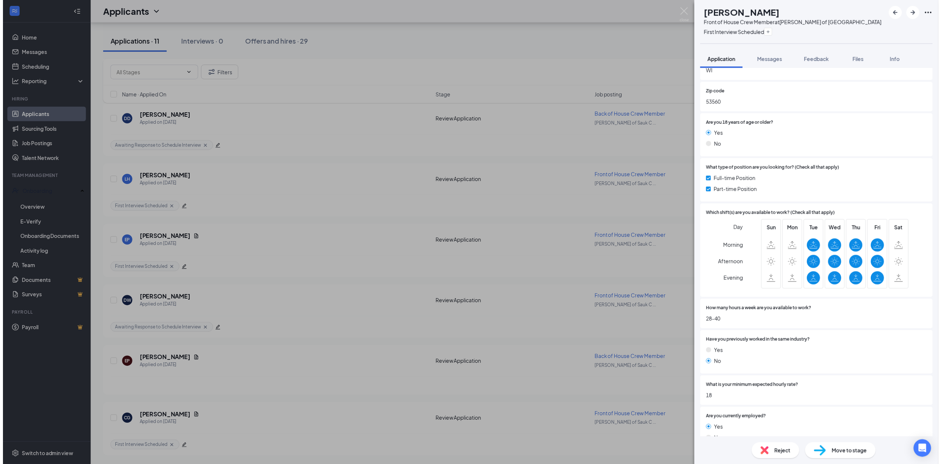
scroll to position [222, 0]
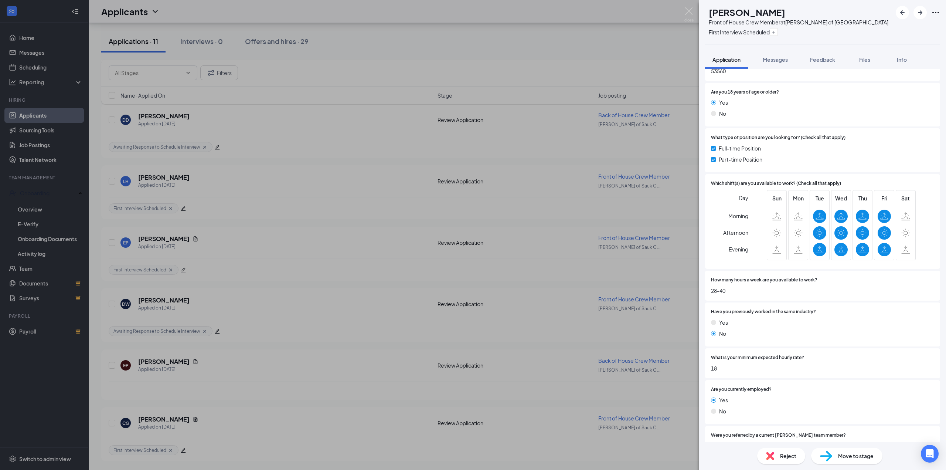
click at [349, 44] on div "CG [PERSON_NAME] Front of House Crew Member at [PERSON_NAME] of Sauk City First…" at bounding box center [473, 235] width 946 height 470
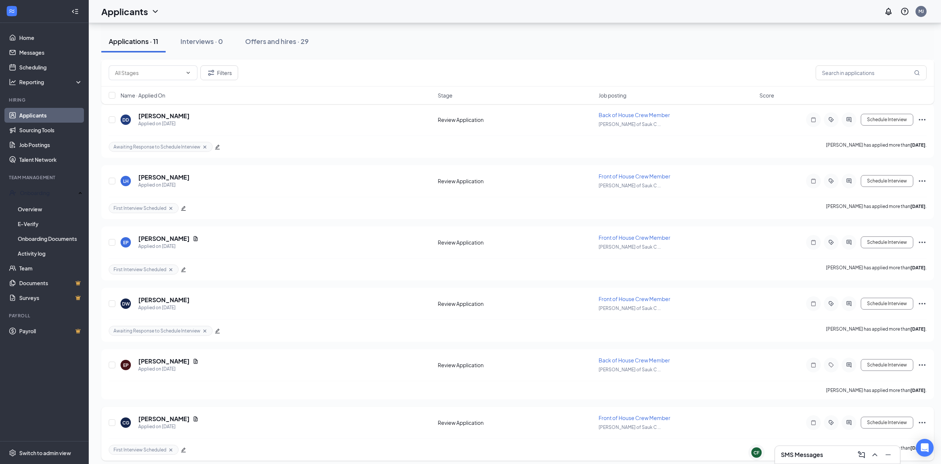
click at [923, 426] on icon "Ellipses" at bounding box center [921, 422] width 9 height 9
click at [881, 340] on p "Reject" at bounding box center [889, 338] width 64 height 7
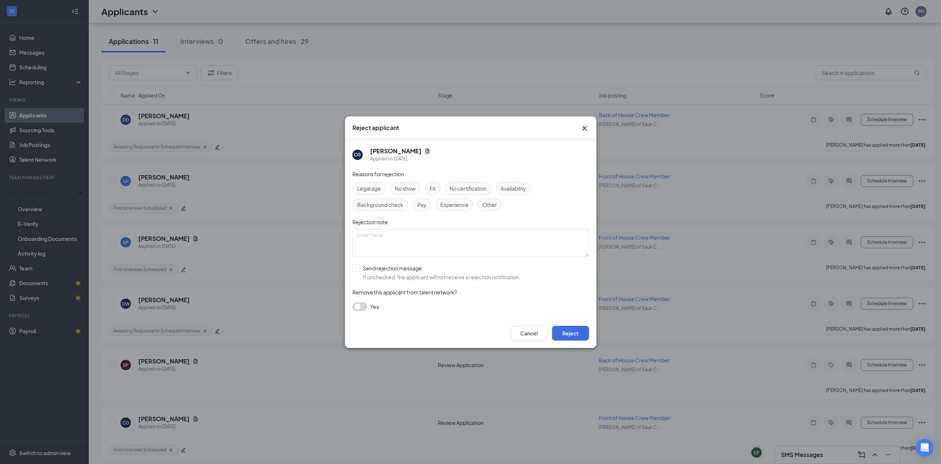
click at [431, 189] on span "Fit" at bounding box center [433, 188] width 6 height 8
click at [359, 266] on input "Send rejection message If unchecked, the applicant will not receive a rejection…" at bounding box center [436, 273] width 168 height 16
checkbox input "true"
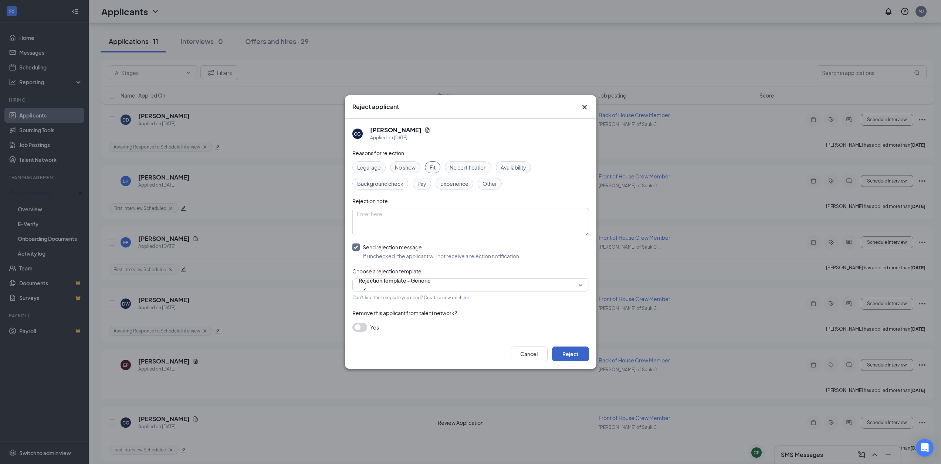
click at [571, 357] on button "Reject" at bounding box center [570, 354] width 37 height 15
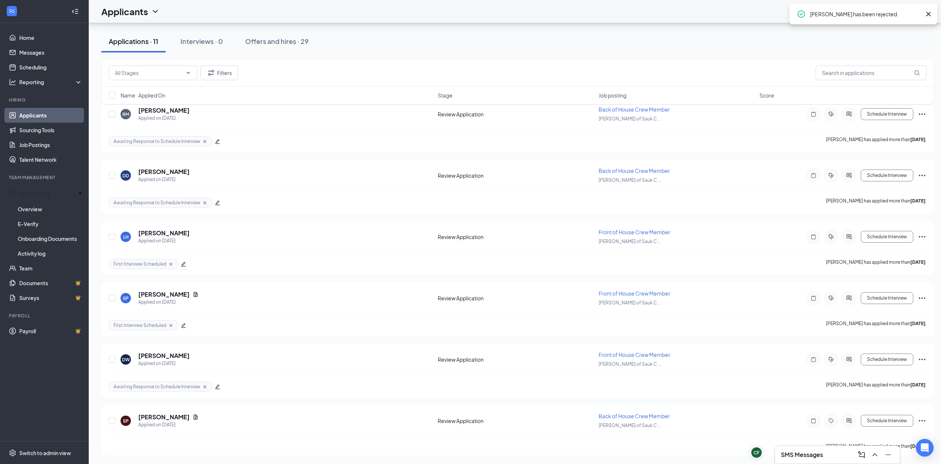
scroll to position [326, 0]
click at [333, 67] on div "Filters" at bounding box center [518, 72] width 818 height 15
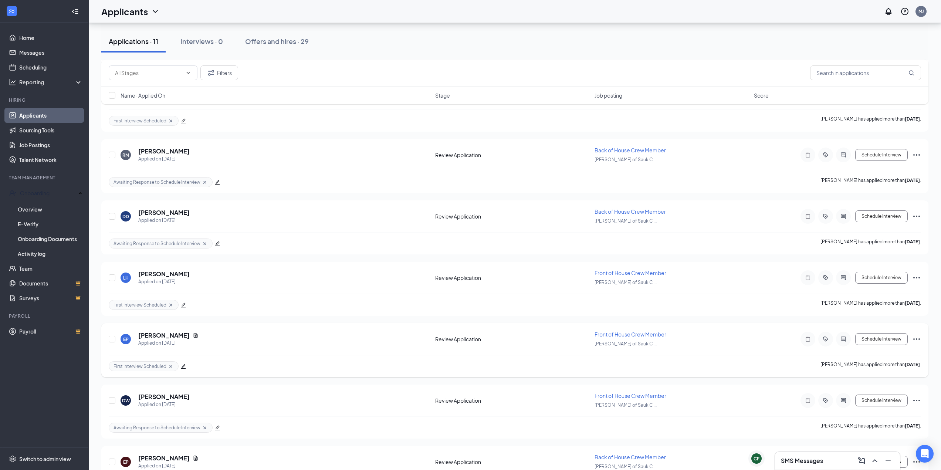
scroll to position [320, 0]
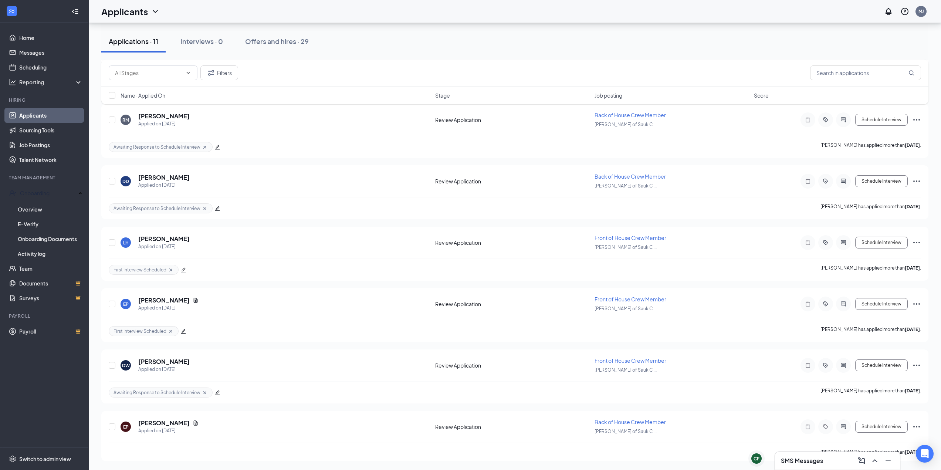
click at [823, 464] on h3 "SMS Messages" at bounding box center [802, 460] width 42 height 8
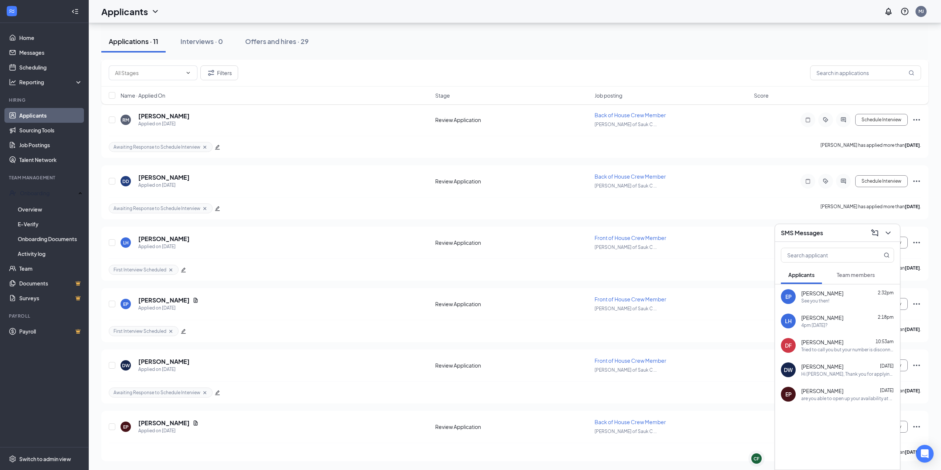
click at [849, 275] on span "Team members" at bounding box center [855, 274] width 38 height 7
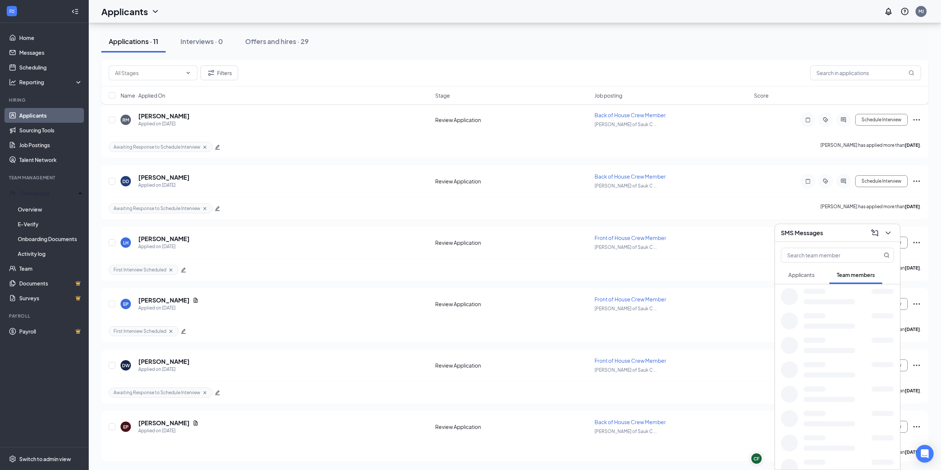
click at [801, 273] on span "Applicants" at bounding box center [801, 274] width 26 height 7
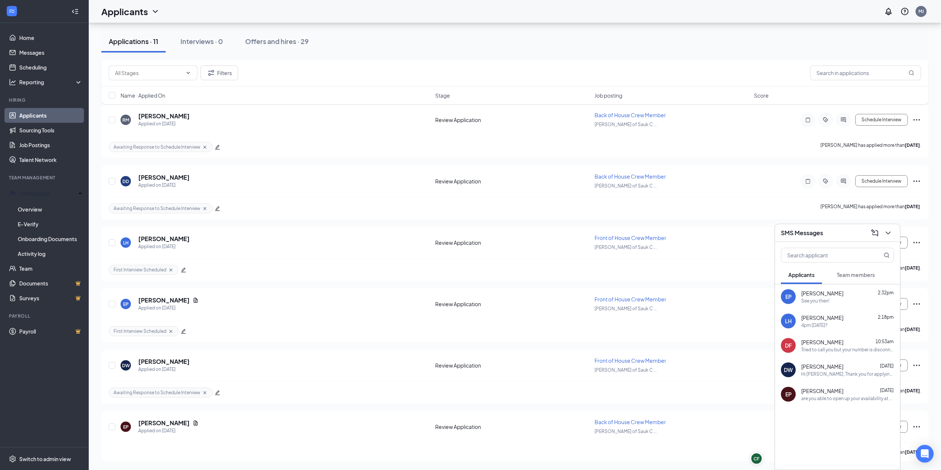
click at [755, 54] on div "Applications · 11 Interviews · 0 Offers and hires · 29" at bounding box center [514, 41] width 827 height 37
click at [888, 234] on icon "ChevronDown" at bounding box center [887, 232] width 9 height 9
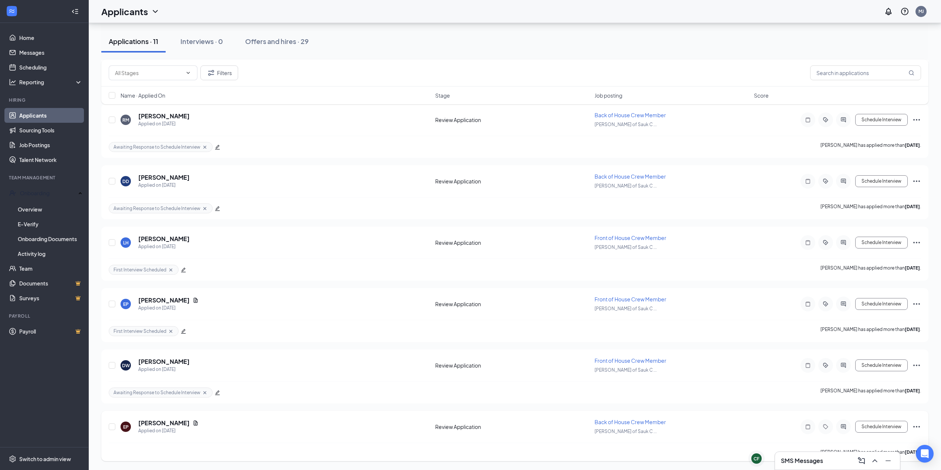
click at [913, 427] on icon "Ellipses" at bounding box center [916, 426] width 7 height 1
click at [867, 340] on p "Reject" at bounding box center [883, 341] width 64 height 7
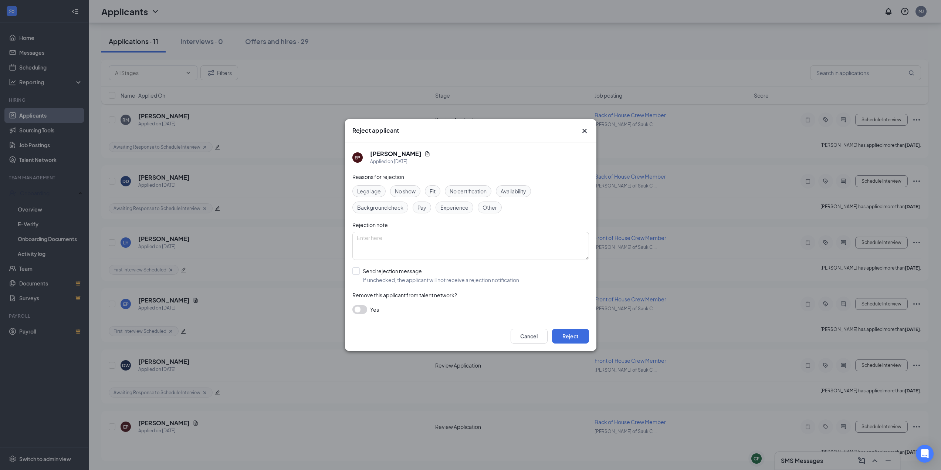
click at [490, 204] on span "Other" at bounding box center [489, 207] width 14 height 8
click at [452, 243] on textarea at bounding box center [470, 246] width 237 height 28
type textarea "duplicate application"
click at [575, 335] on button "Reject" at bounding box center [570, 336] width 37 height 15
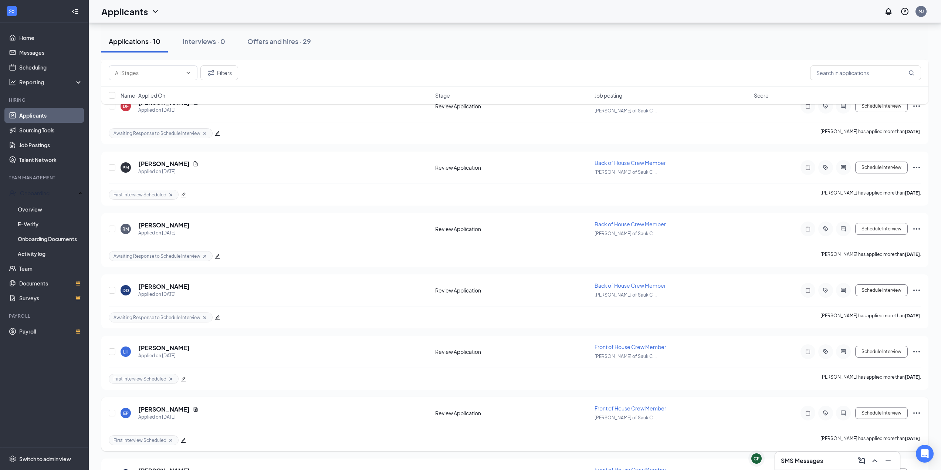
scroll to position [815, 0]
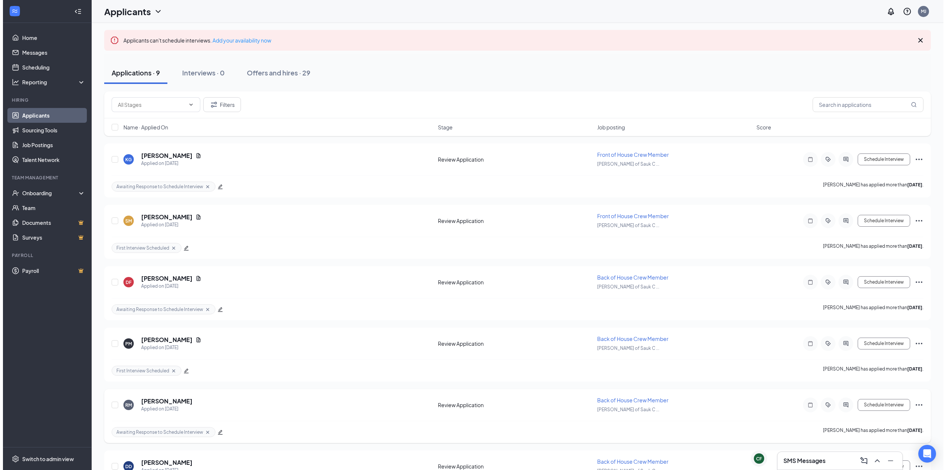
scroll to position [111, 0]
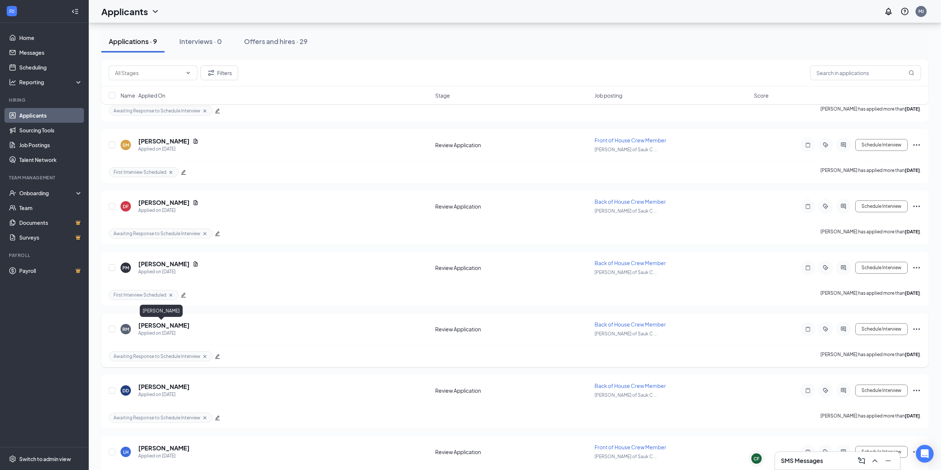
click at [146, 326] on h5 "[PERSON_NAME]" at bounding box center [163, 325] width 51 height 8
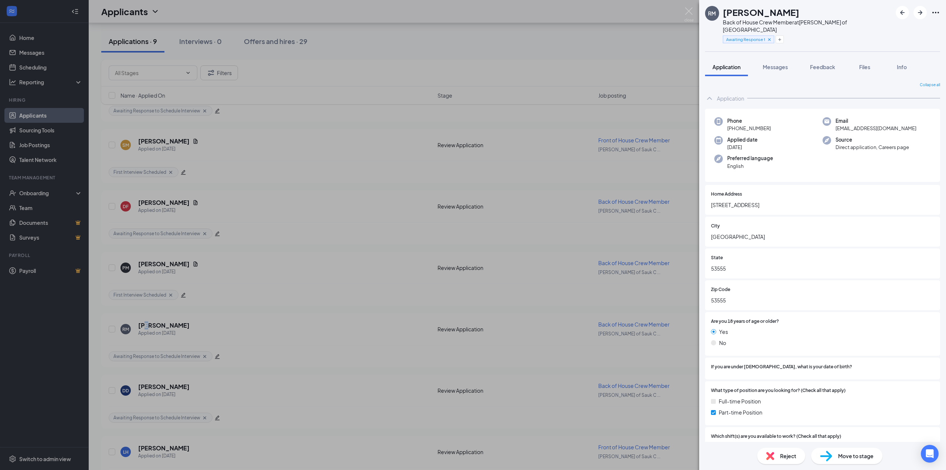
click at [409, 62] on div "RM Remi Malig Back of House Crew Member at Culver's of Sauk City Awaiting Respo…" at bounding box center [473, 235] width 946 height 470
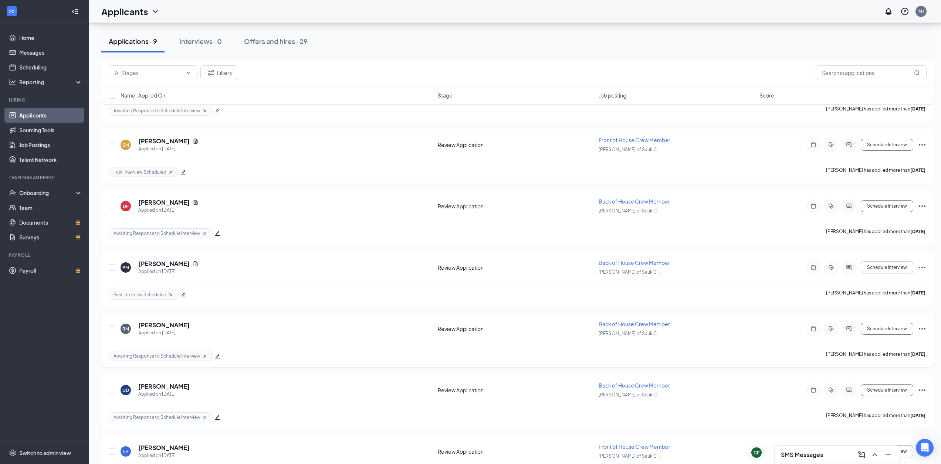
click at [204, 357] on icon "Cross" at bounding box center [204, 355] width 3 height 3
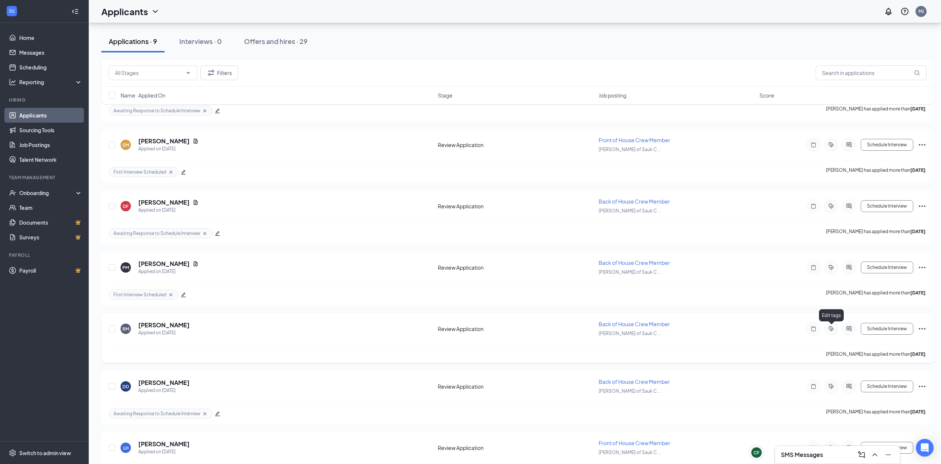
click at [832, 328] on icon "ActiveTag" at bounding box center [830, 329] width 9 height 6
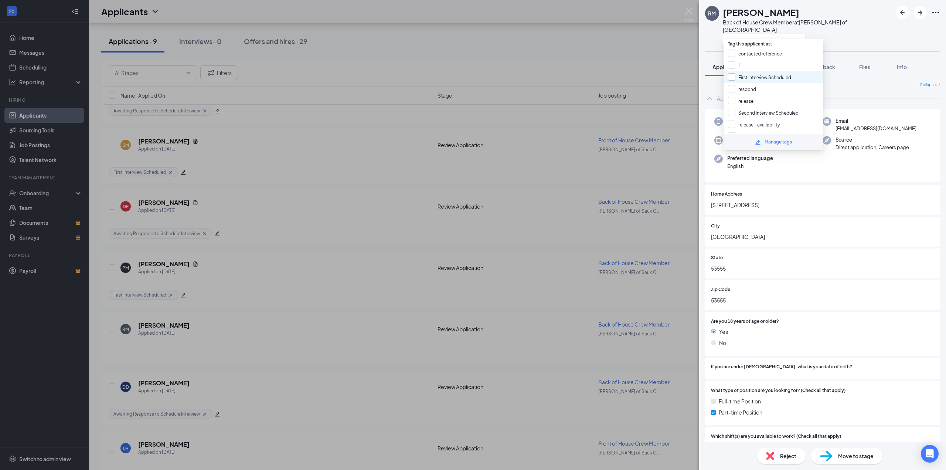
click at [766, 76] on input "First Interview Scheduled" at bounding box center [759, 77] width 63 height 8
checkbox input "true"
click at [612, 63] on div "RM Remi Malig Back of House Crew Member at Culver's of Sauk City Application Me…" at bounding box center [473, 235] width 946 height 470
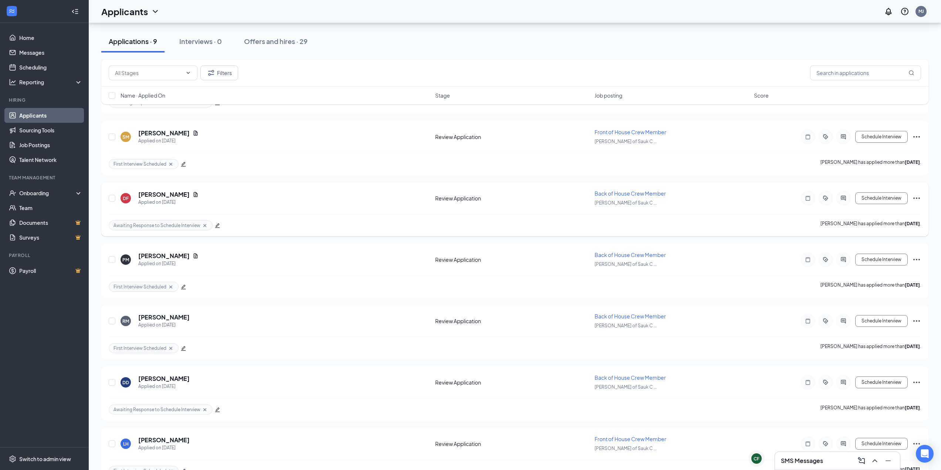
scroll to position [148, 0]
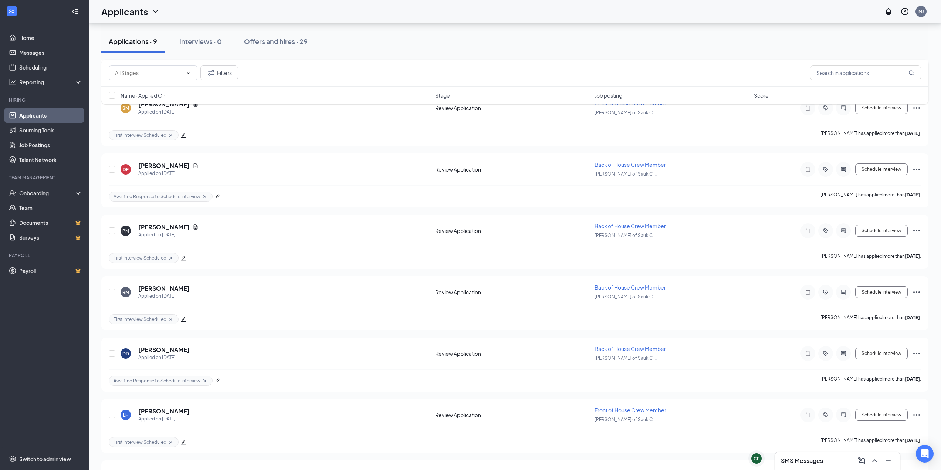
click at [823, 461] on h3 "SMS Messages" at bounding box center [802, 460] width 42 height 8
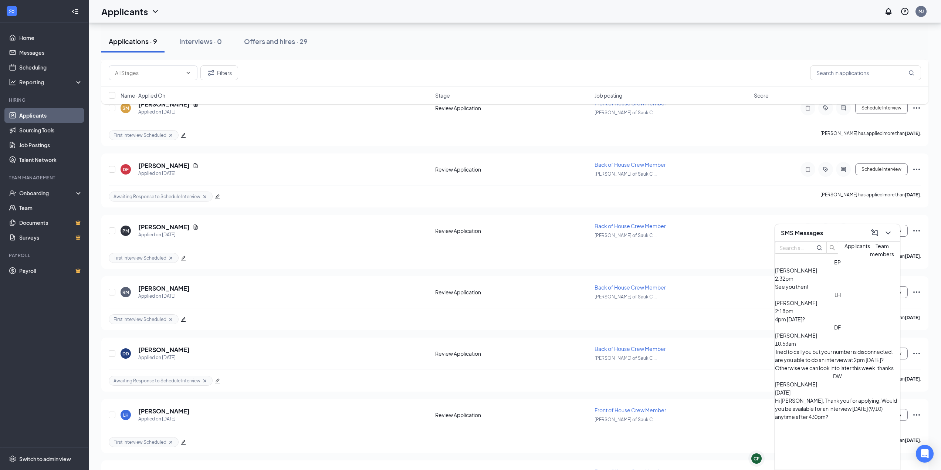
click at [824, 291] on div "See you then!" at bounding box center [837, 286] width 125 height 8
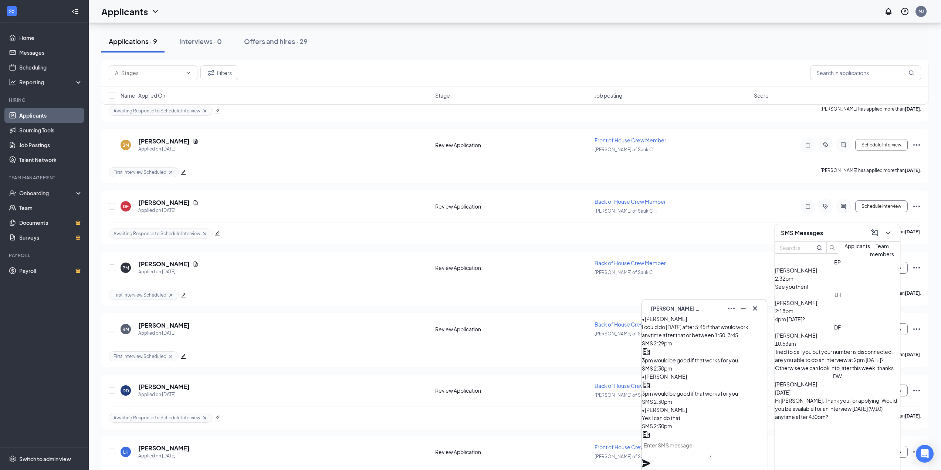
scroll to position [-74, 0]
click at [893, 234] on button at bounding box center [888, 233] width 12 height 12
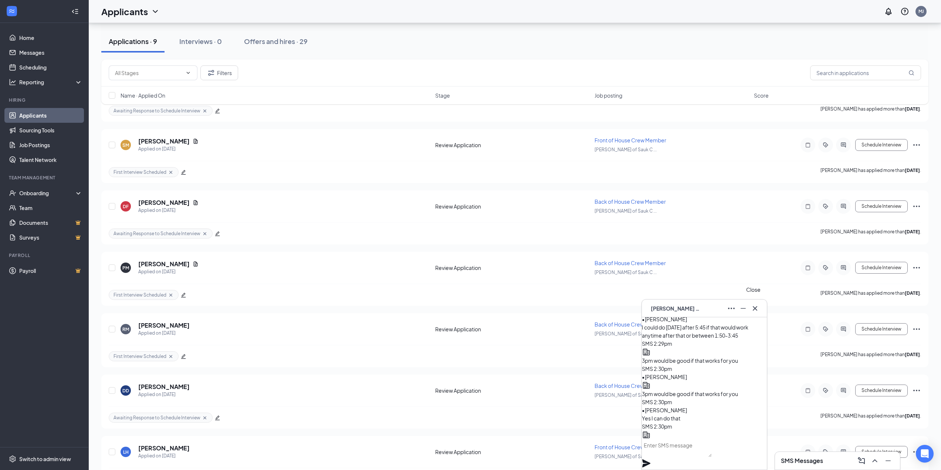
click at [754, 312] on icon "Cross" at bounding box center [754, 308] width 9 height 9
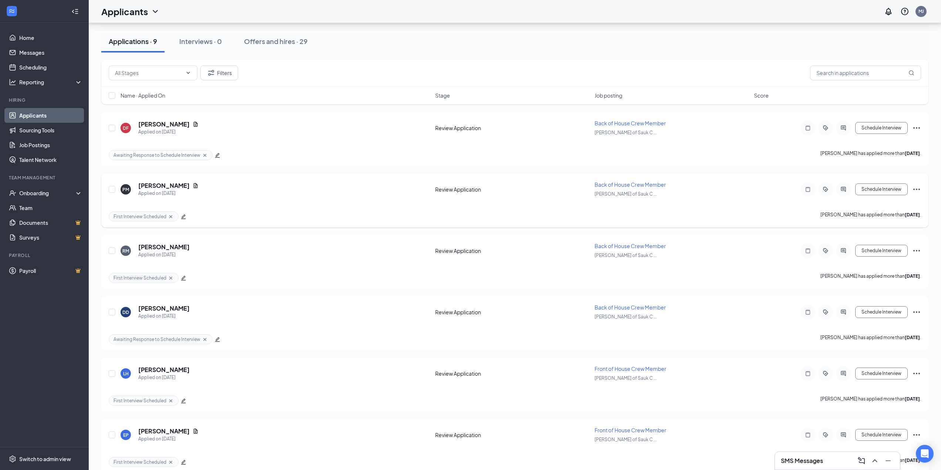
scroll to position [189, 0]
